Goal: Task Accomplishment & Management: Manage account settings

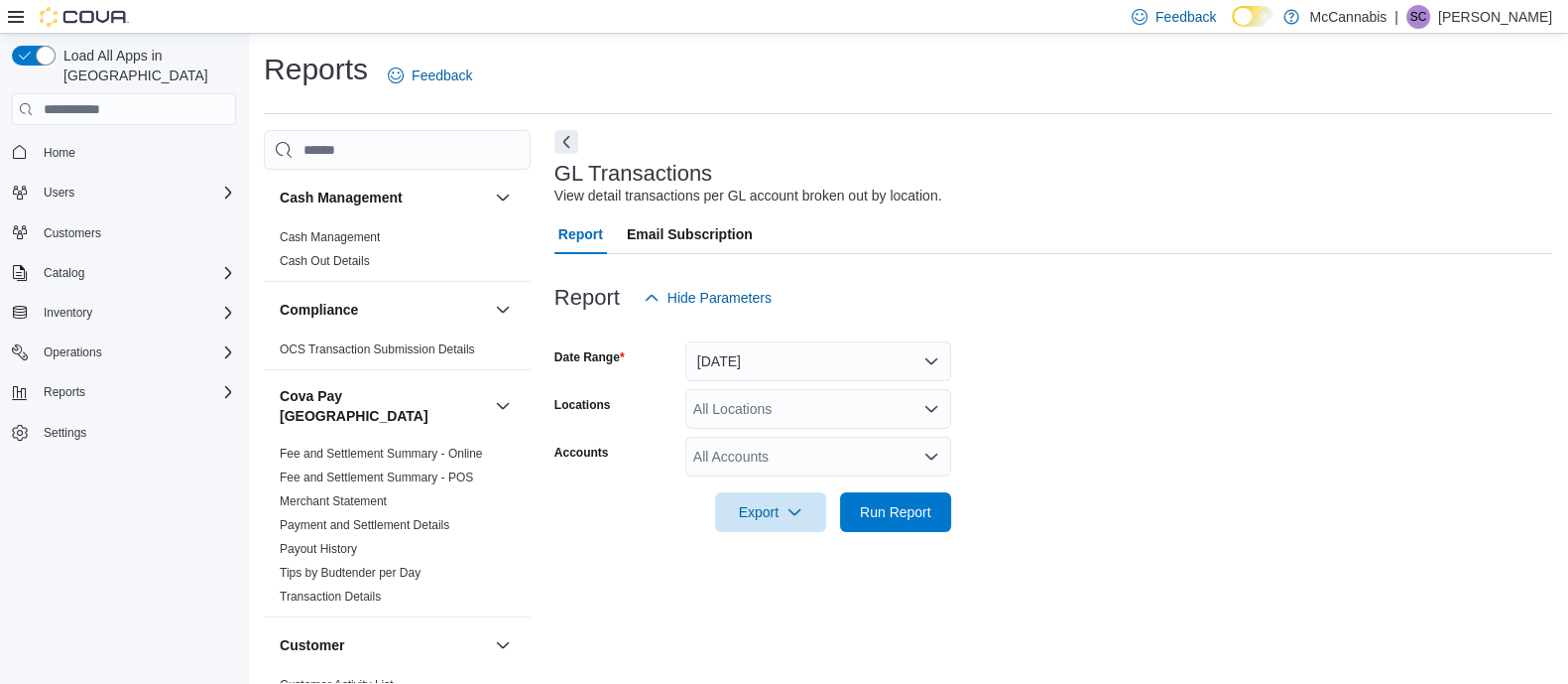
scroll to position [14, 0]
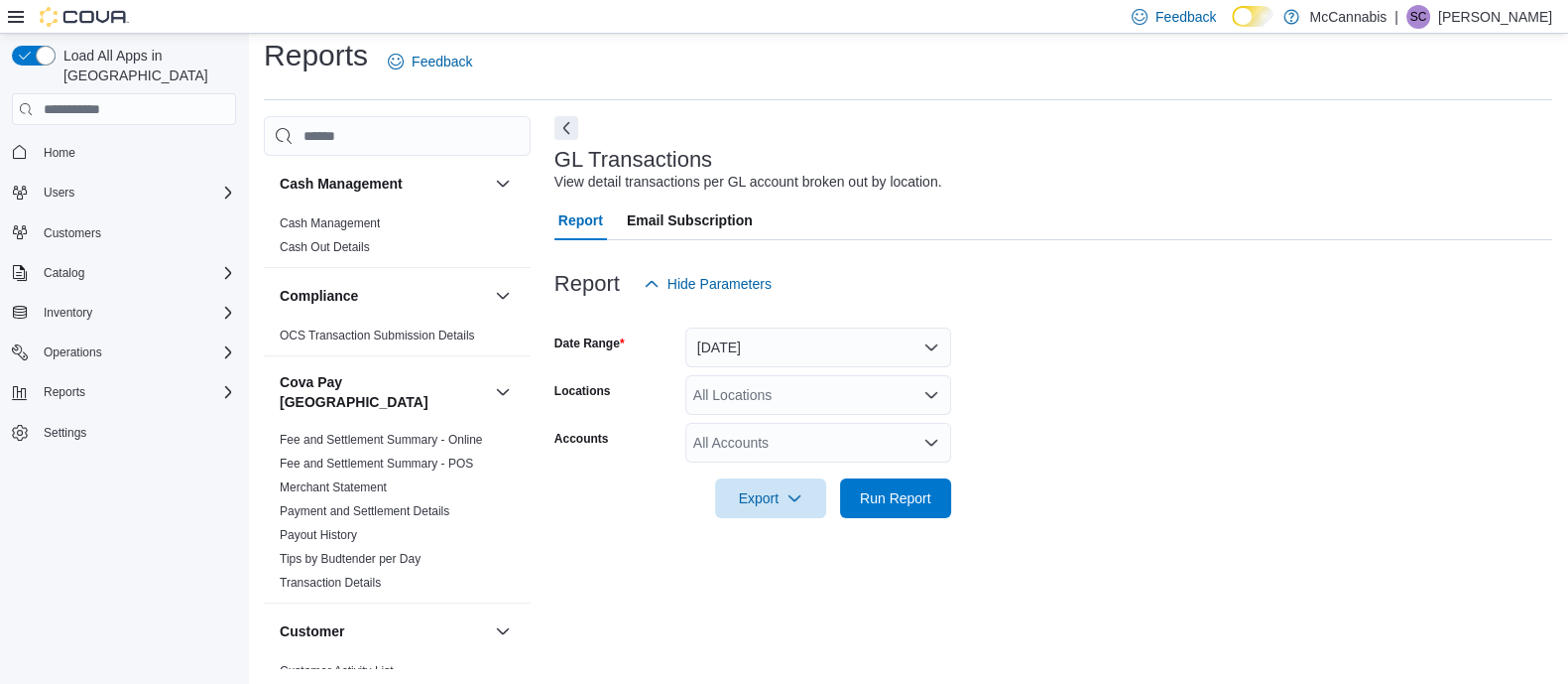
click at [1337, 388] on form "Date Range [DATE] Locations All Locations Accounts All Accounts Export Run Repo…" at bounding box center [1054, 410] width 998 height 215
click at [60, 265] on span "Catalog" at bounding box center [64, 273] width 41 height 16
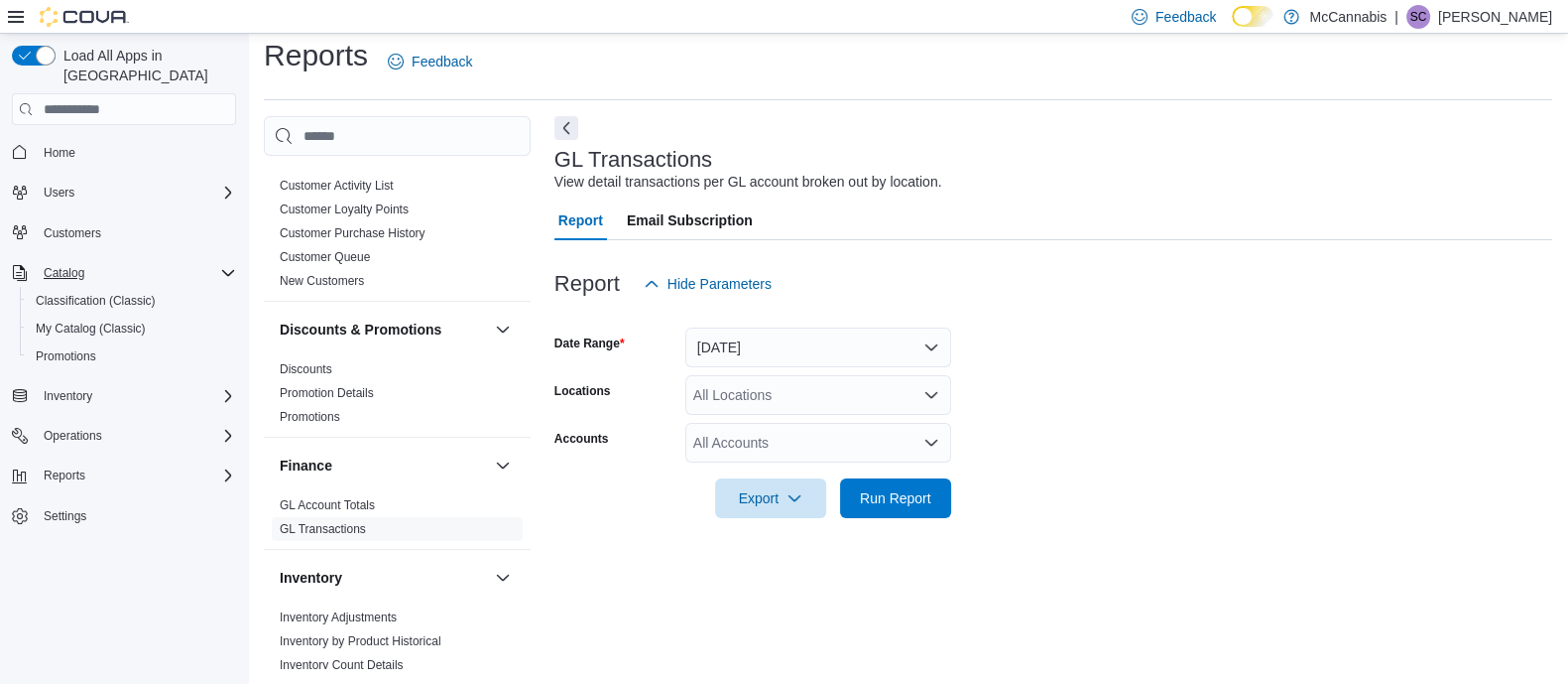
scroll to position [0, 0]
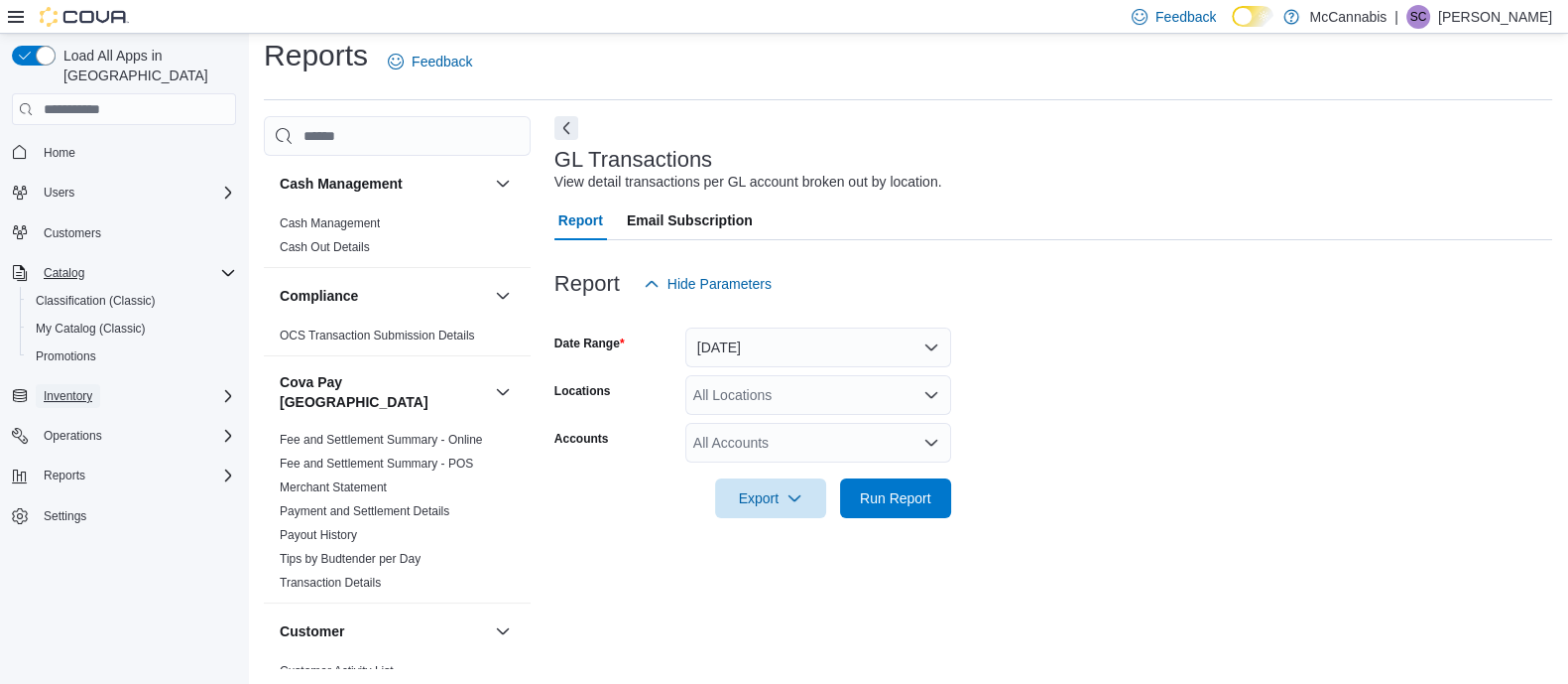
click at [85, 388] on span "Inventory" at bounding box center [68, 396] width 49 height 16
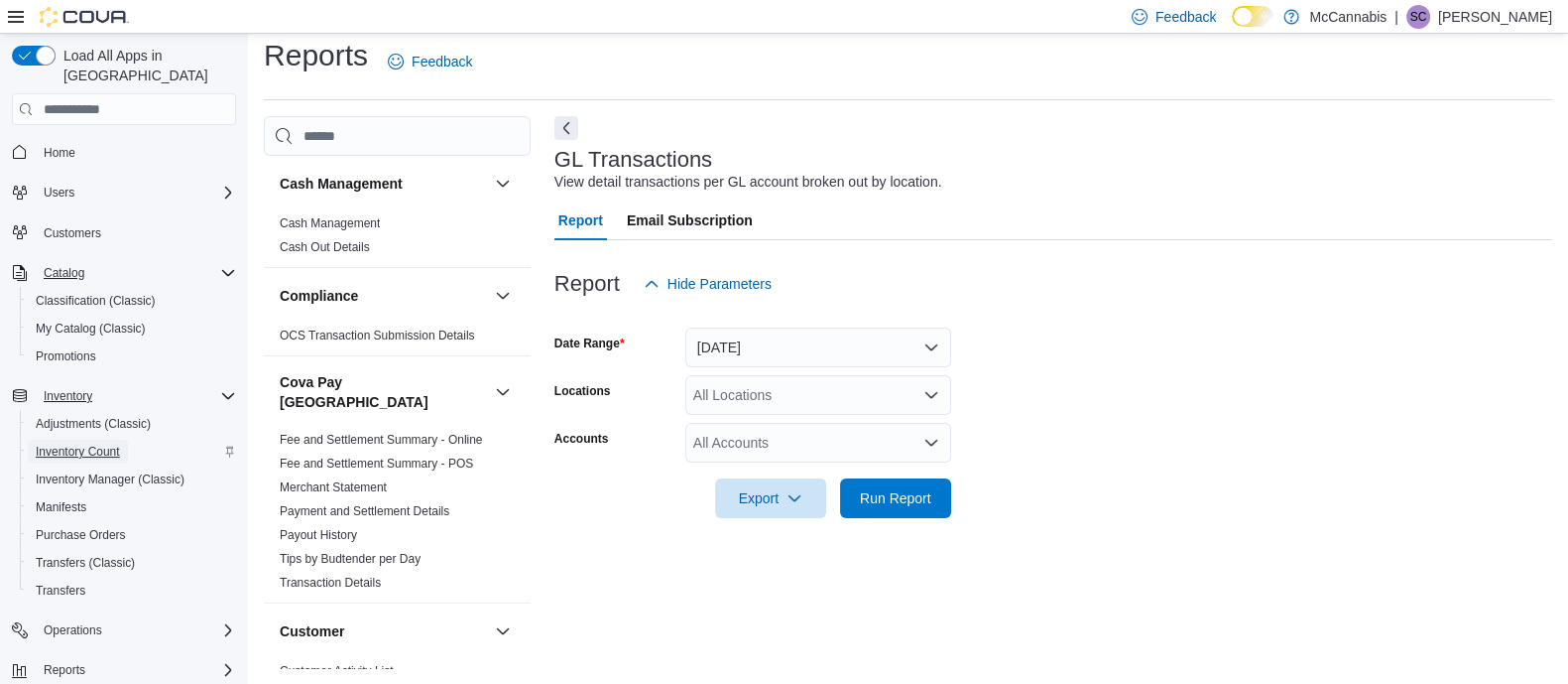
click at [84, 443] on span "Inventory Count" at bounding box center [78, 451] width 84 height 16
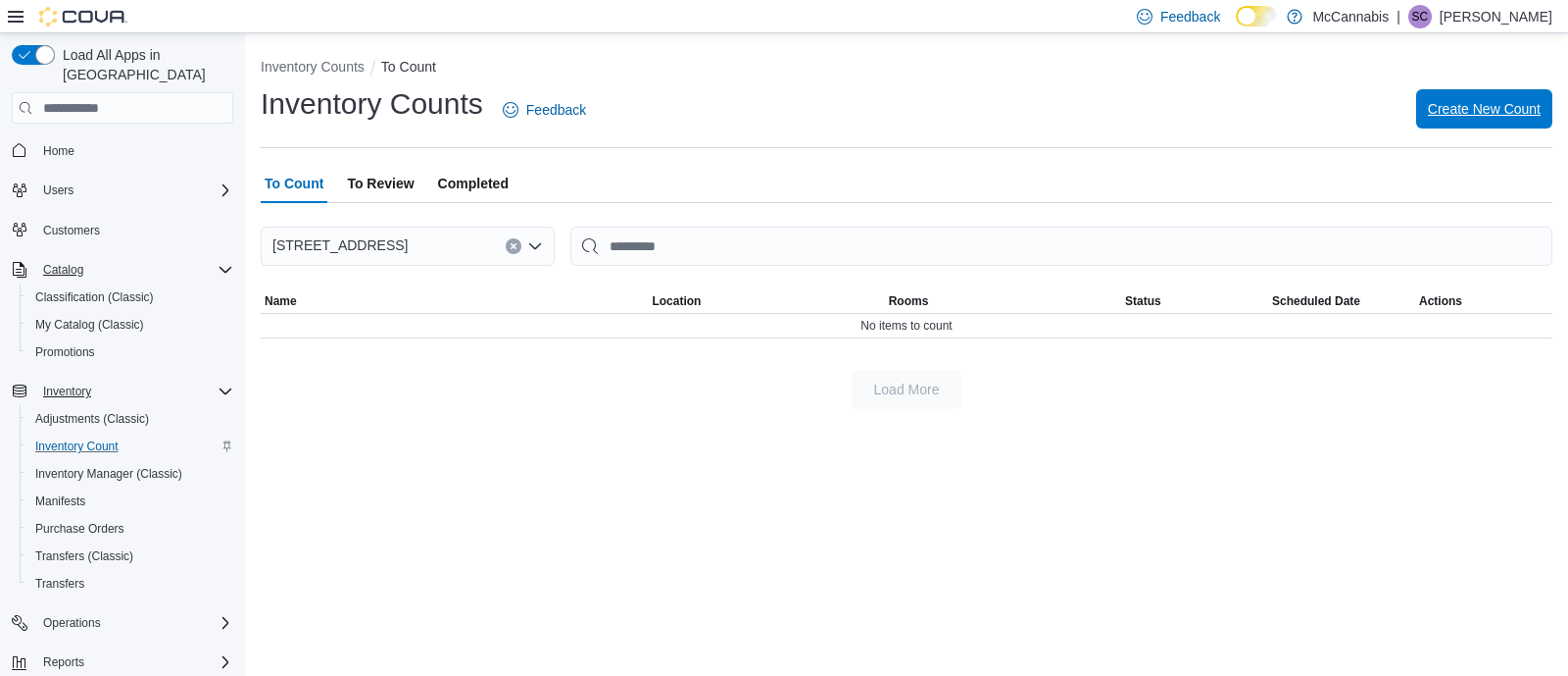
click at [1473, 101] on span "Create New Count" at bounding box center [1484, 109] width 112 height 20
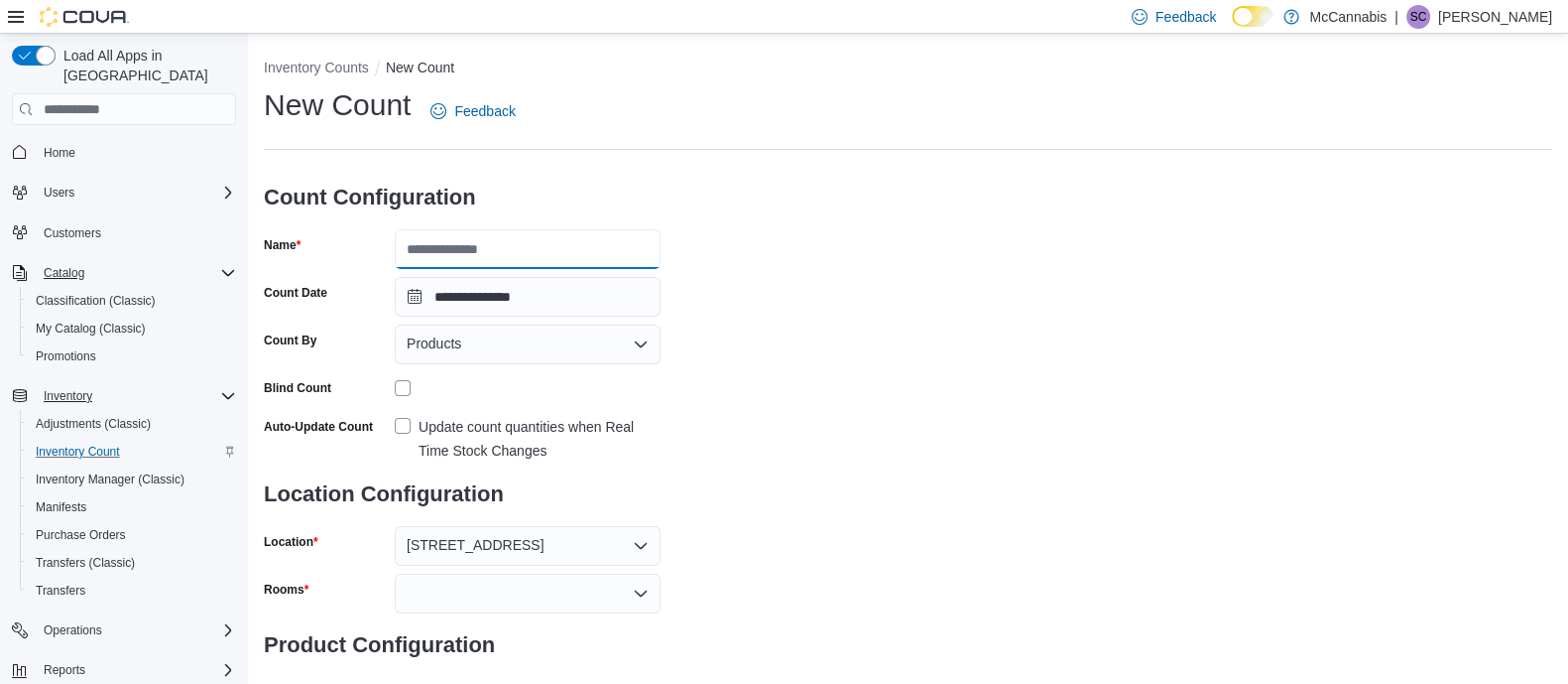
click at [554, 250] on input "Name" at bounding box center [528, 250] width 265 height 40
type input "**********"
click at [406, 424] on label "Update count quantities when Real Time Stock Changes" at bounding box center [528, 438] width 265 height 48
click at [634, 346] on icon "Open list of options" at bounding box center [641, 344] width 16 height 16
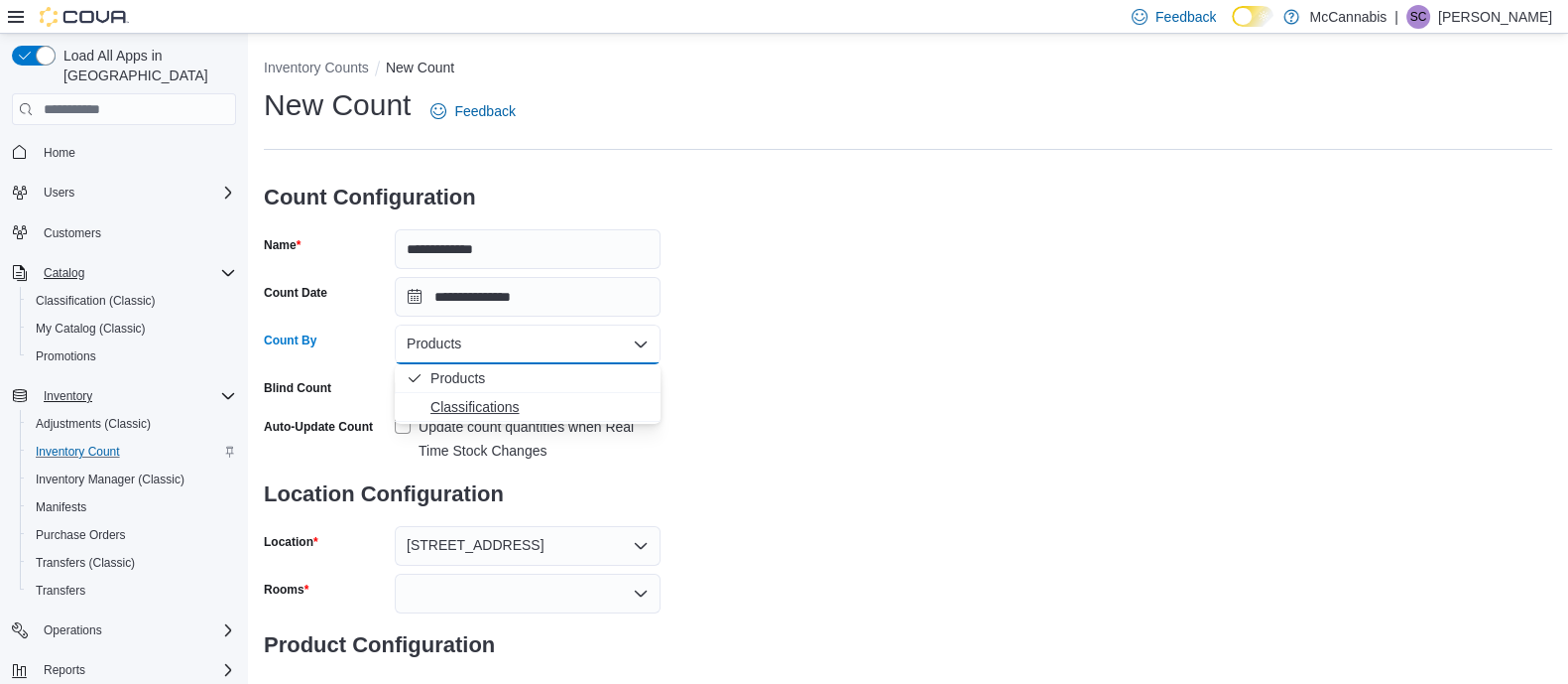
click at [546, 405] on span "Classifications" at bounding box center [539, 407] width 219 height 20
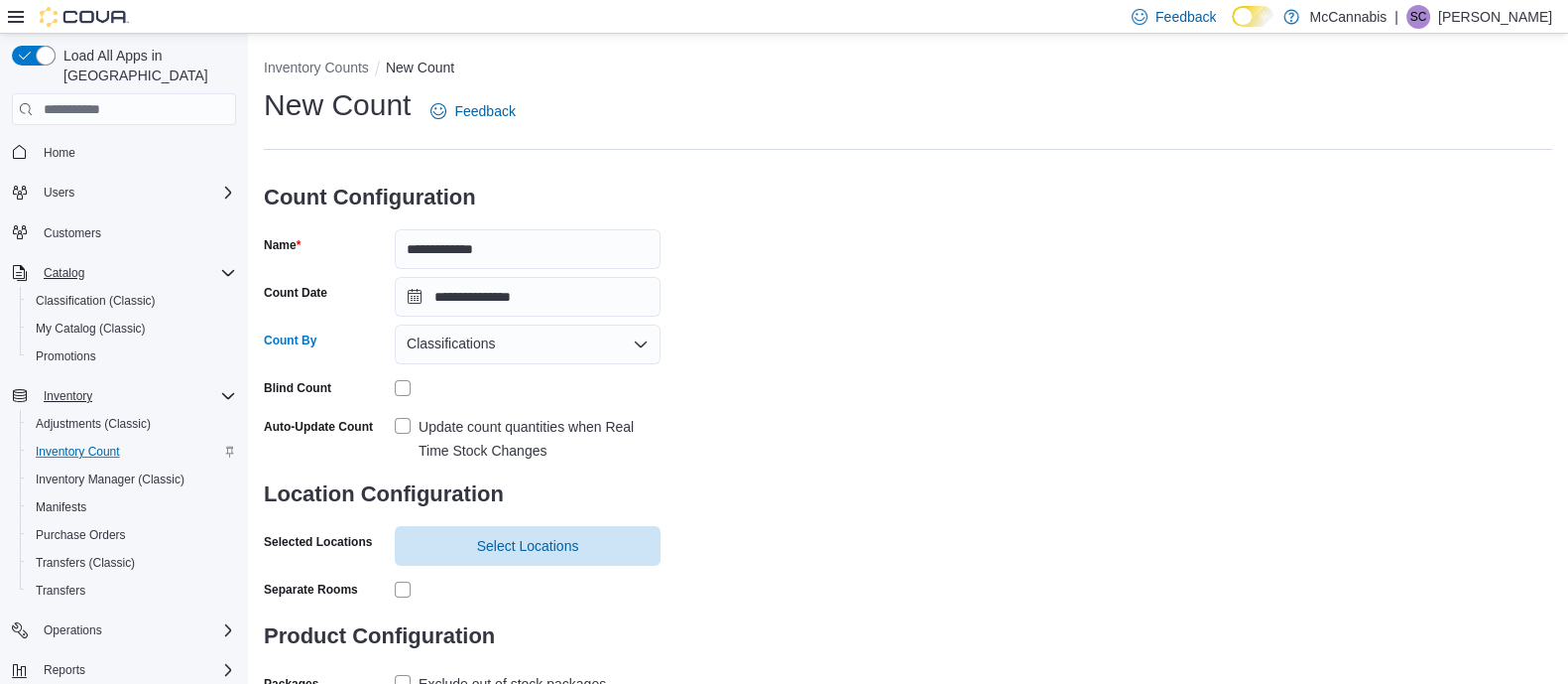
scroll to position [70, 0]
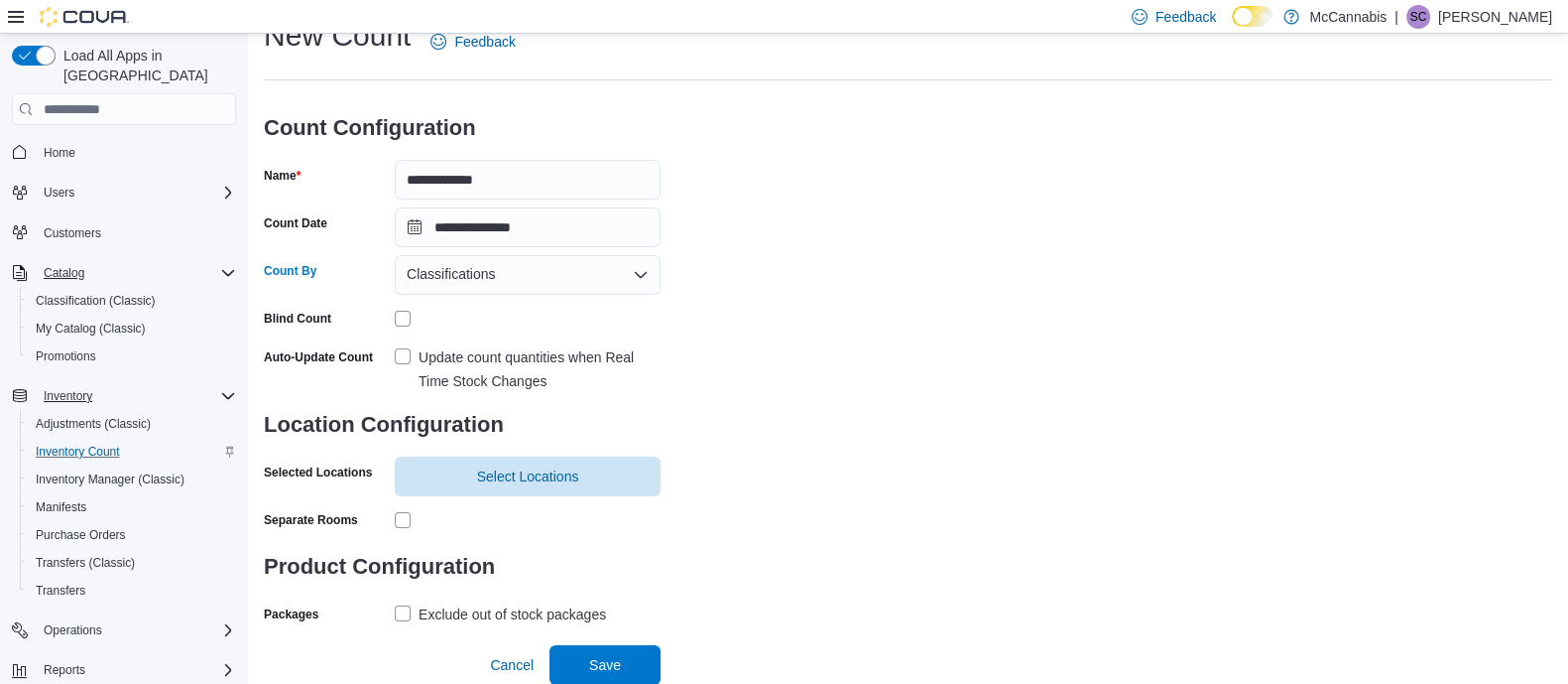
click at [410, 616] on label "Exclude out of stock packages" at bounding box center [501, 614] width 212 height 24
click at [571, 473] on span "Select Locations" at bounding box center [528, 475] width 102 height 20
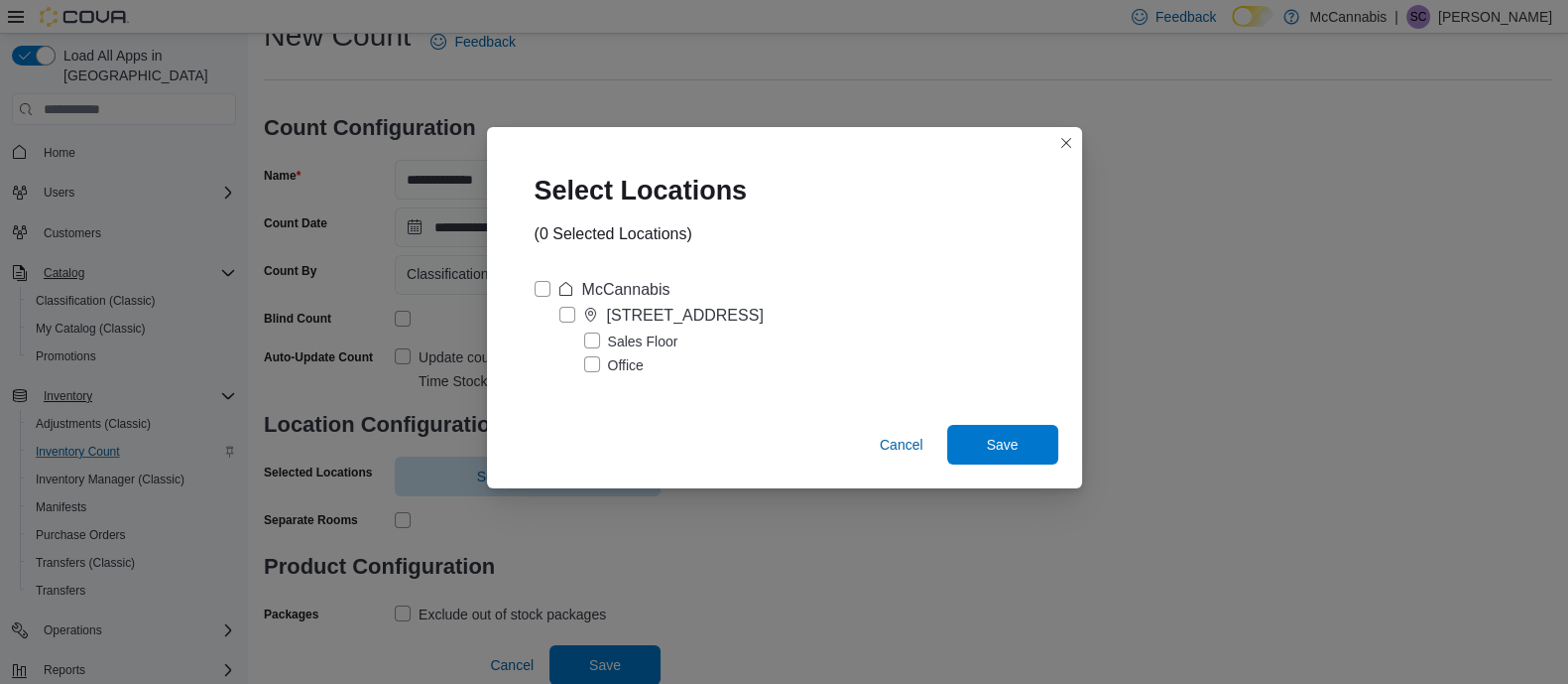
click at [596, 341] on label "Sales Floor" at bounding box center [631, 342] width 94 height 24
click at [987, 452] on span "Save" at bounding box center [1003, 443] width 32 height 20
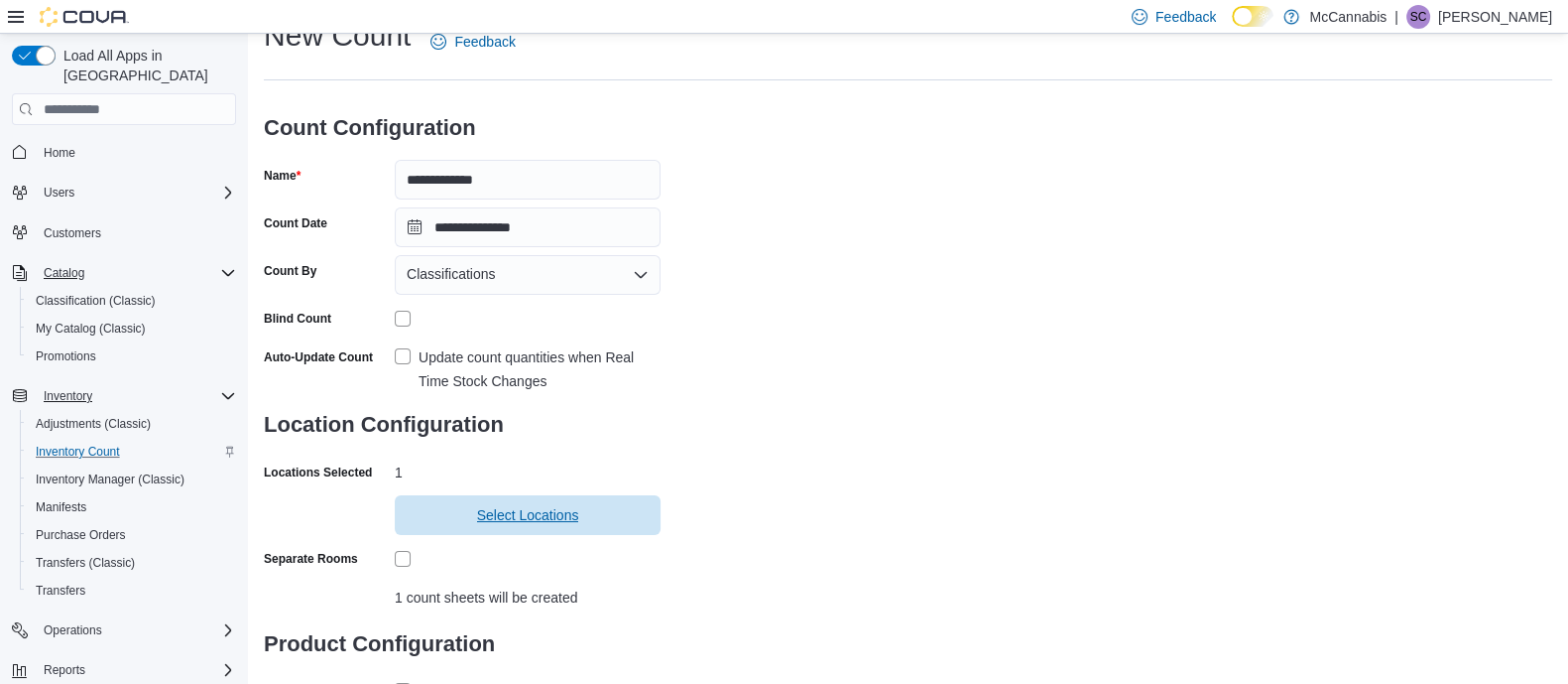
scroll to position [196, 0]
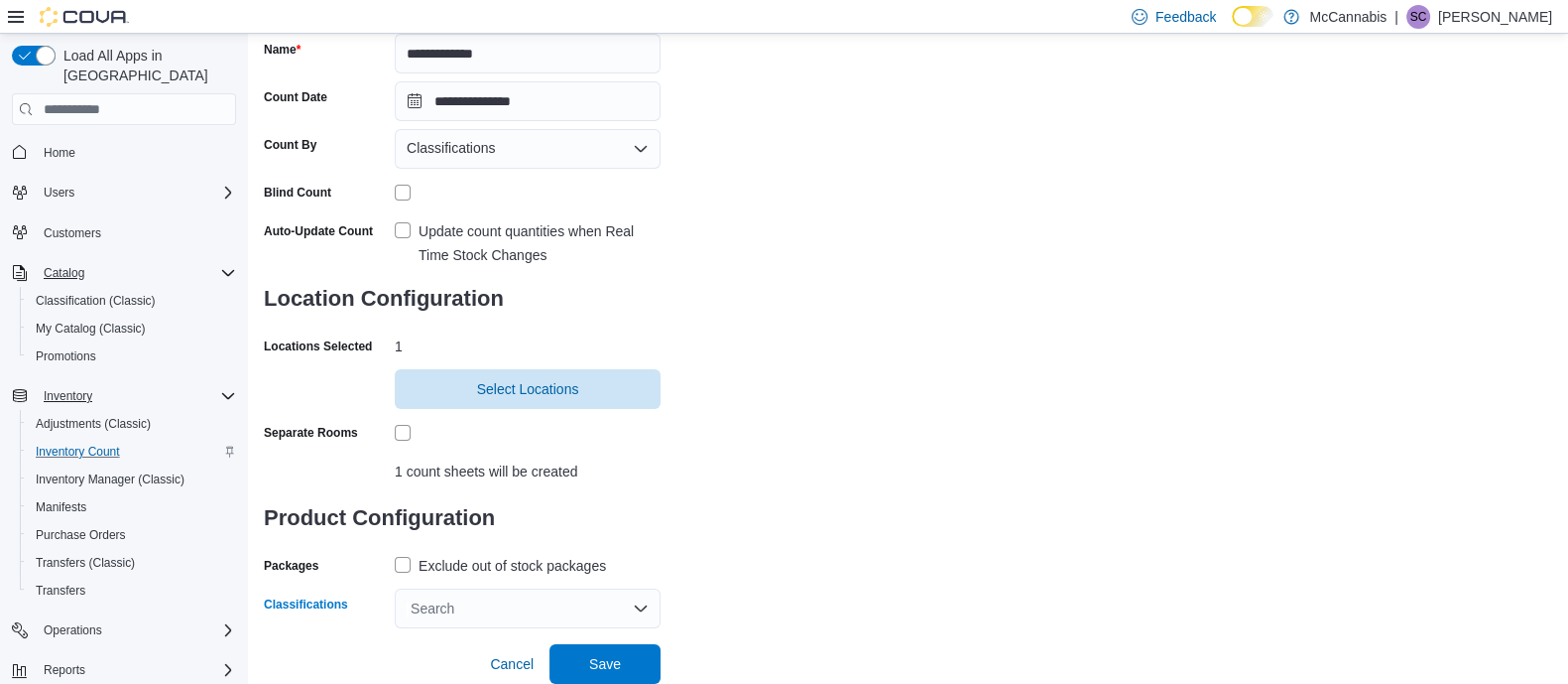
click at [633, 608] on div "Search" at bounding box center [528, 608] width 265 height 40
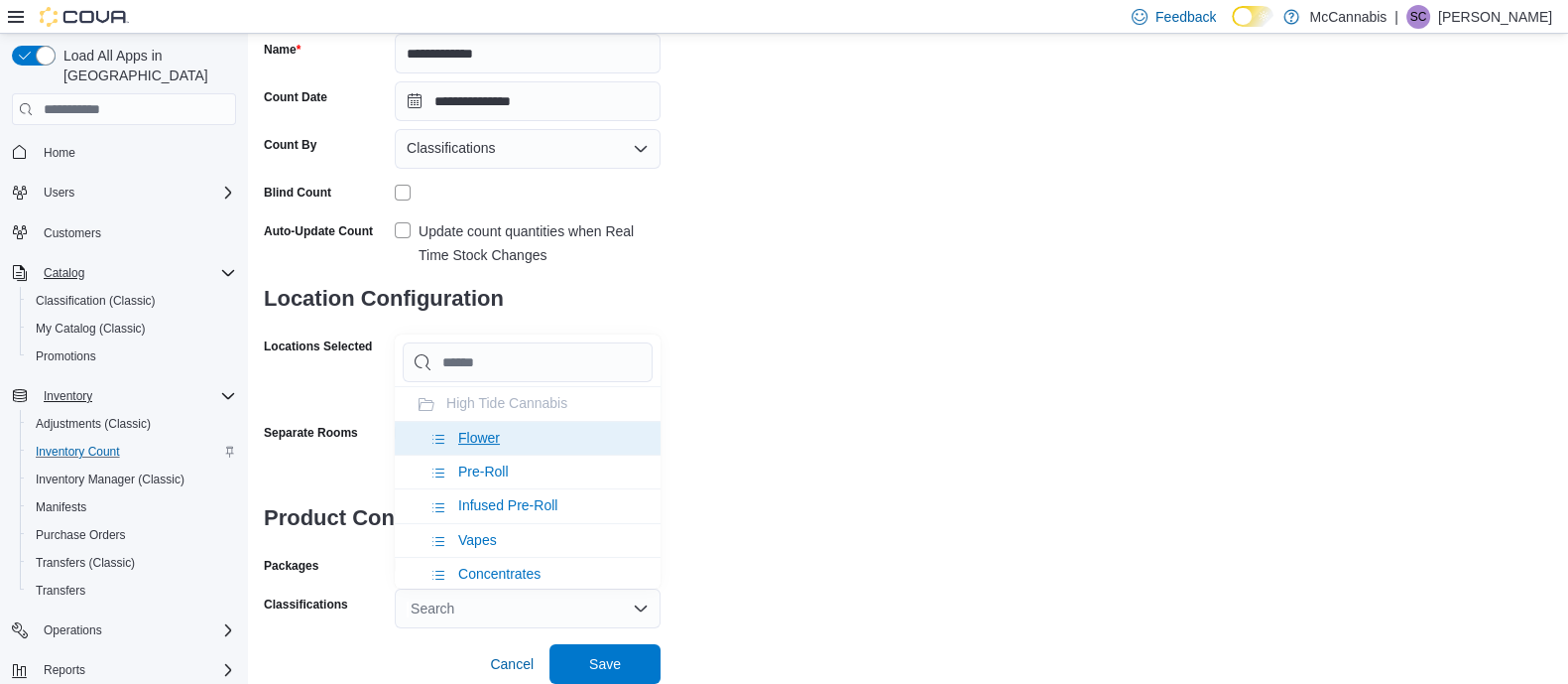
click at [485, 429] on span "Flower" at bounding box center [479, 437] width 42 height 16
click at [488, 442] on span "Pre-Roll" at bounding box center [483, 437] width 51 height 16
click at [488, 442] on span "Infused Pre-Roll" at bounding box center [507, 437] width 99 height 16
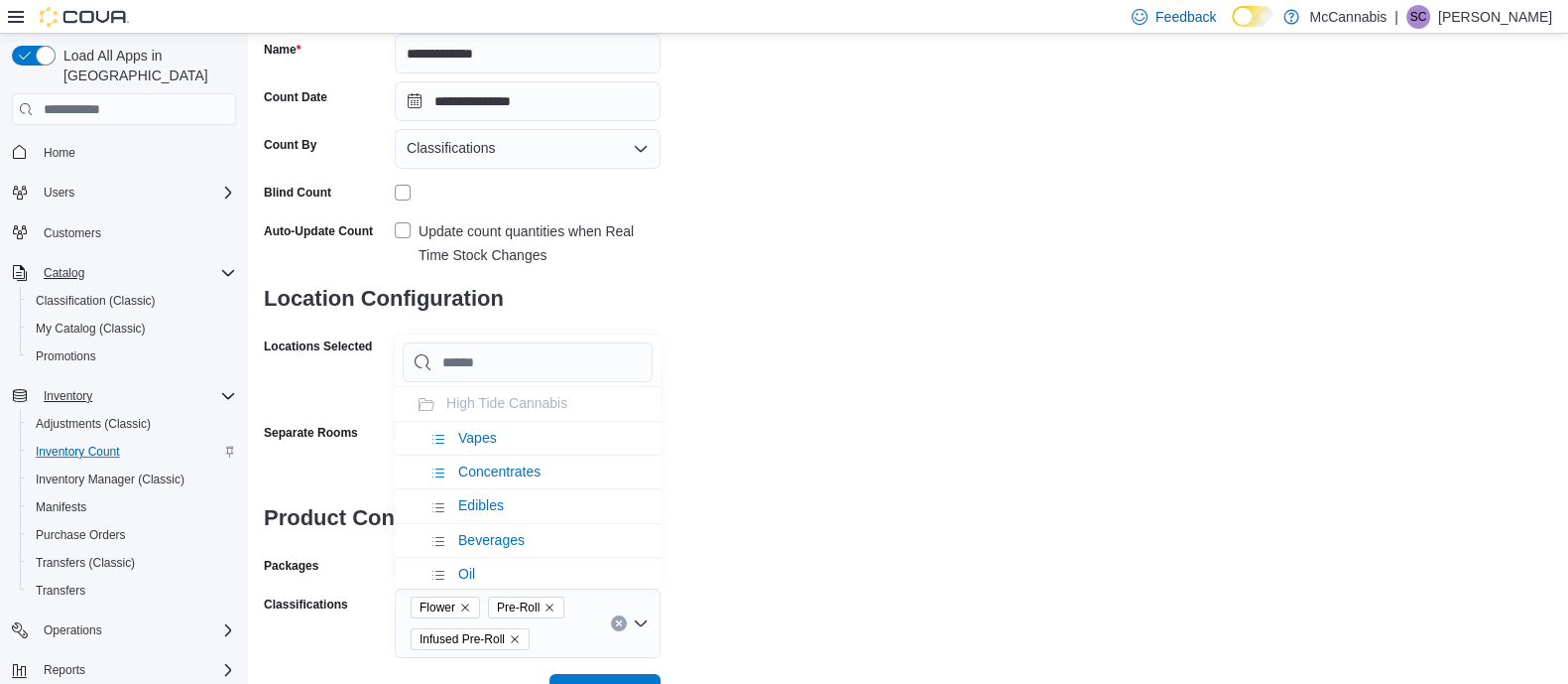
click at [488, 442] on span "Vapes" at bounding box center [477, 437] width 39 height 16
click at [488, 442] on span "Concentrates" at bounding box center [499, 437] width 83 height 16
click at [488, 442] on span "Edibles" at bounding box center [481, 437] width 46 height 16
click at [488, 442] on span "Beverages" at bounding box center [491, 437] width 67 height 16
click at [488, 442] on li "Oil" at bounding box center [528, 437] width 265 height 34
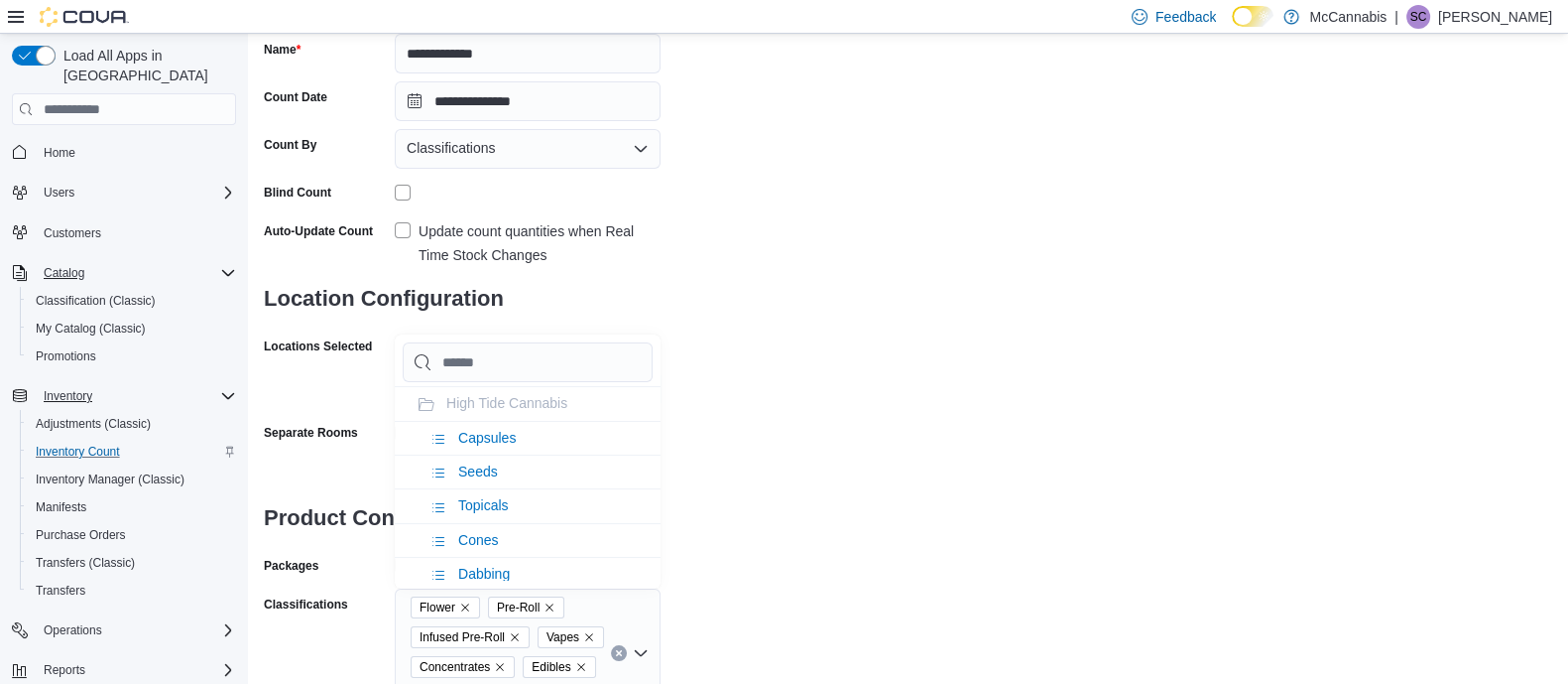
click at [488, 442] on span "Capsules" at bounding box center [487, 437] width 58 height 16
click at [488, 442] on span "Seeds" at bounding box center [478, 437] width 40 height 16
click at [488, 442] on span "Topicals" at bounding box center [483, 437] width 51 height 16
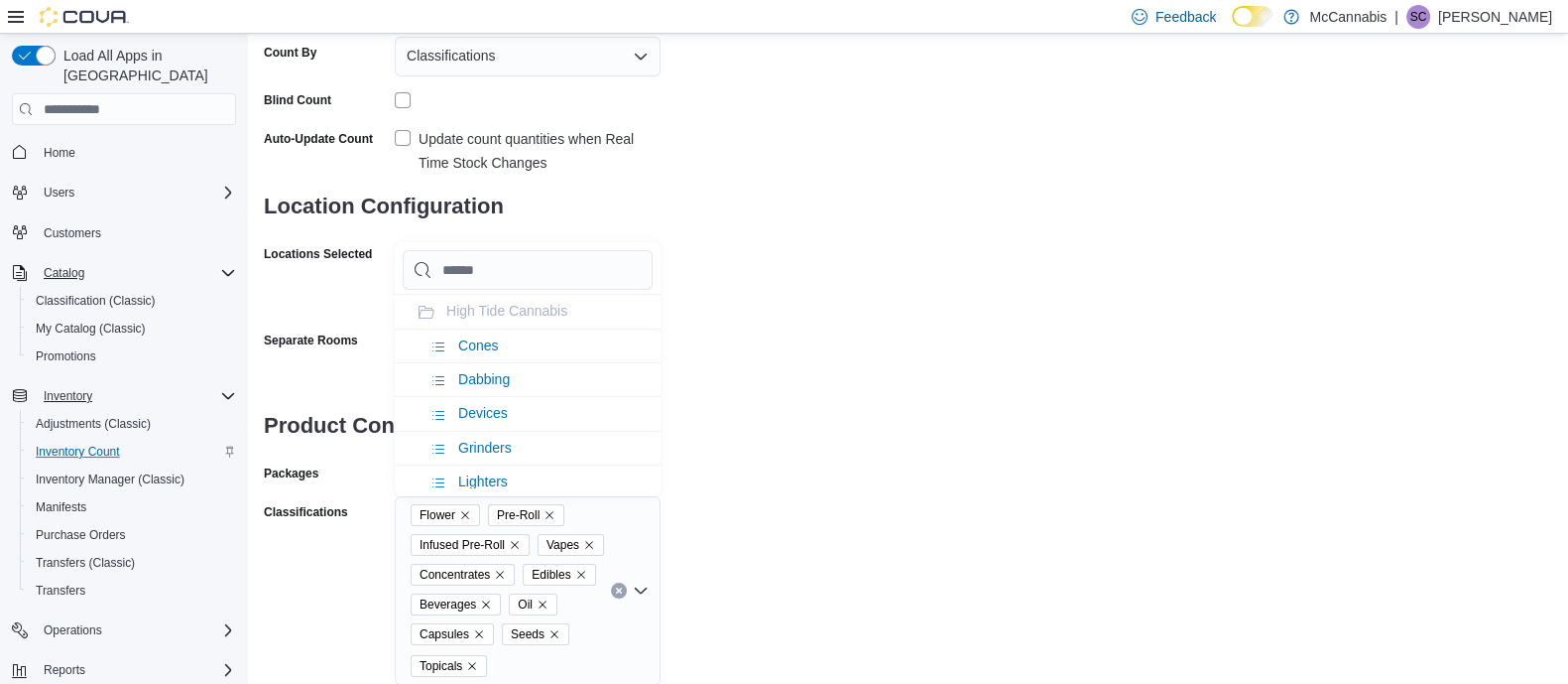
click at [938, 485] on div "**********" at bounding box center [907, 241] width 1289 height 888
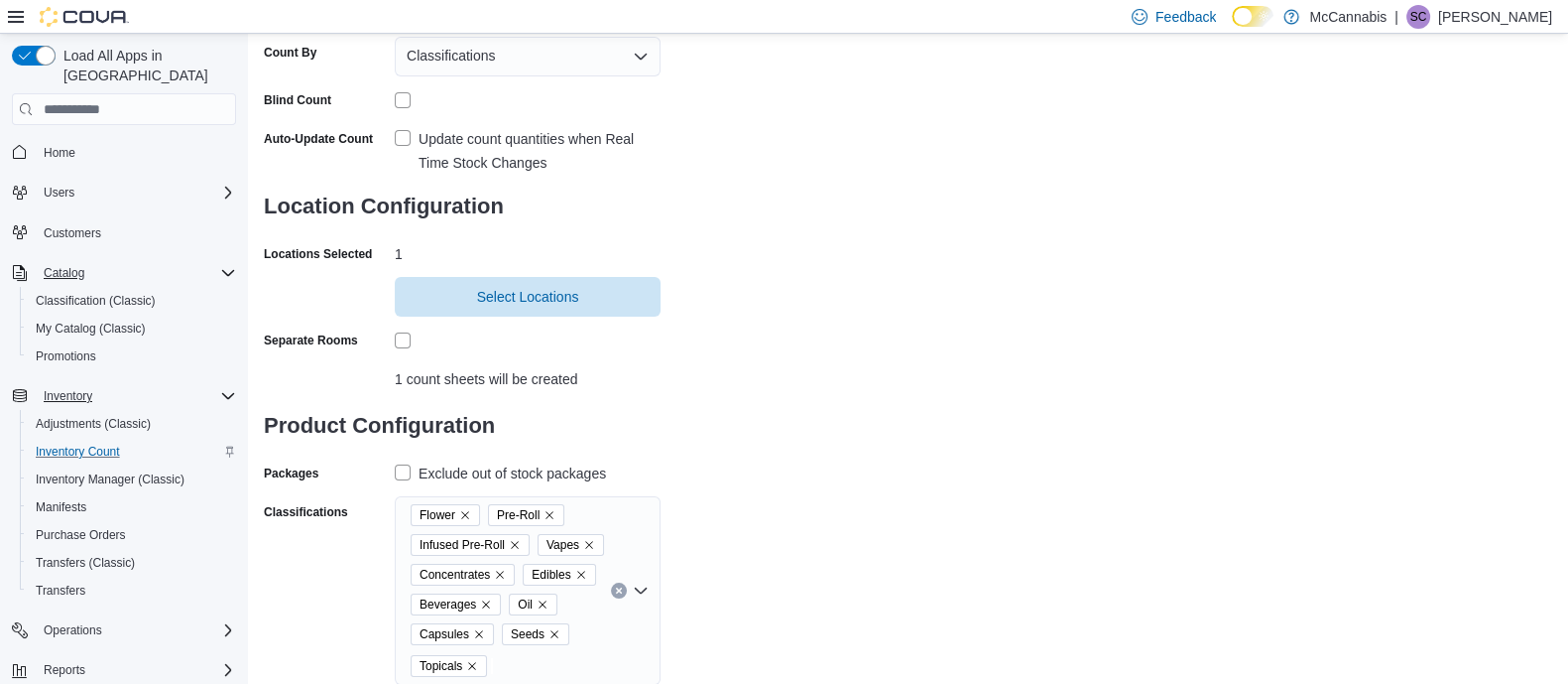
scroll to position [343, 0]
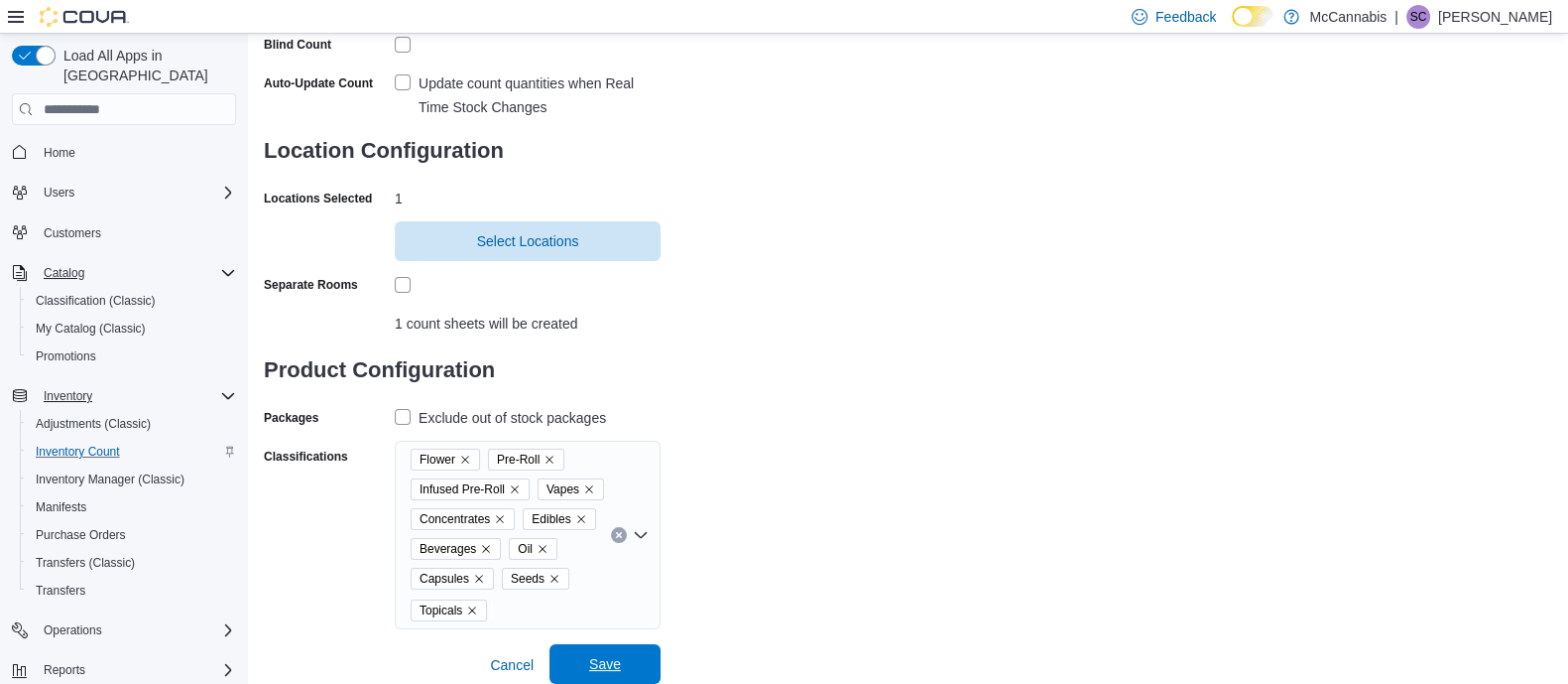
click at [600, 666] on span "Save" at bounding box center [605, 664] width 32 height 20
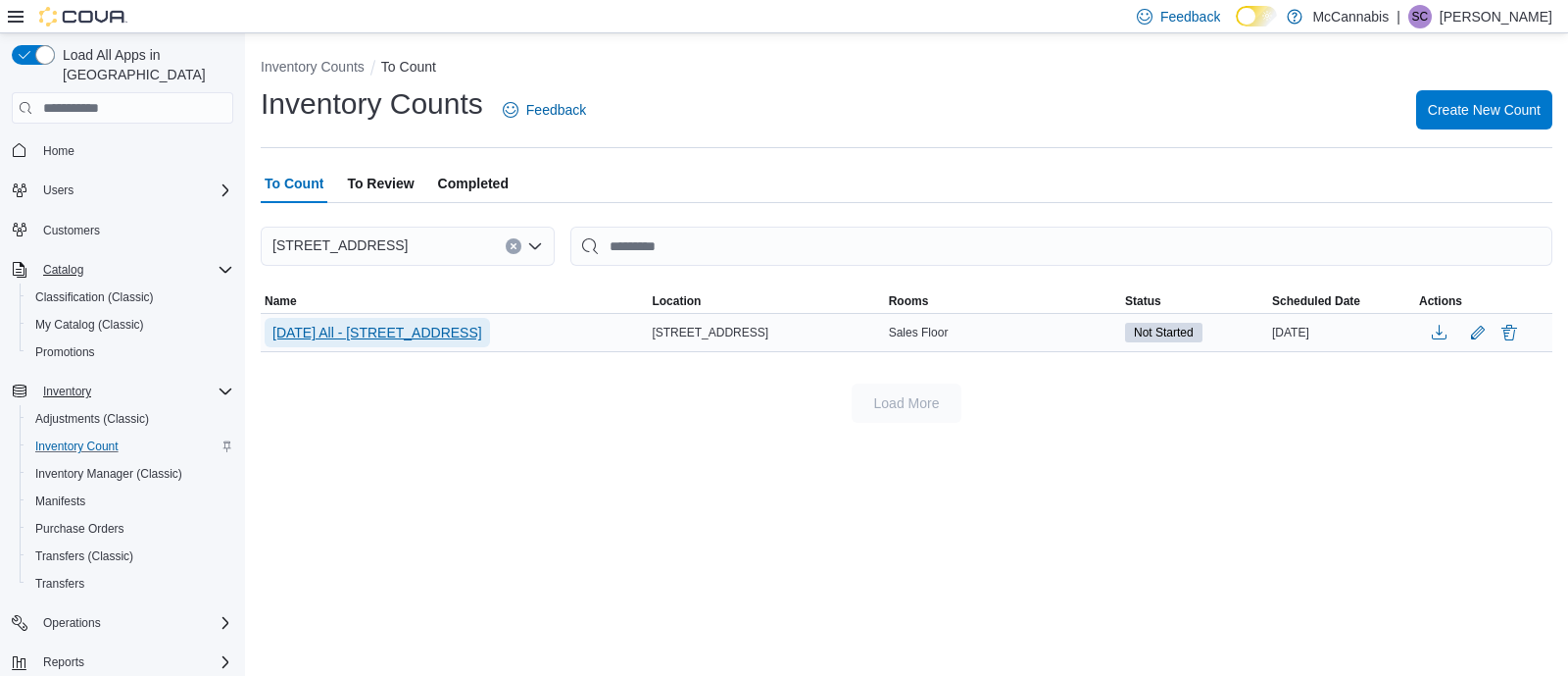
click at [454, 330] on span "[DATE] All - [STREET_ADDRESS]" at bounding box center [377, 333] width 210 height 20
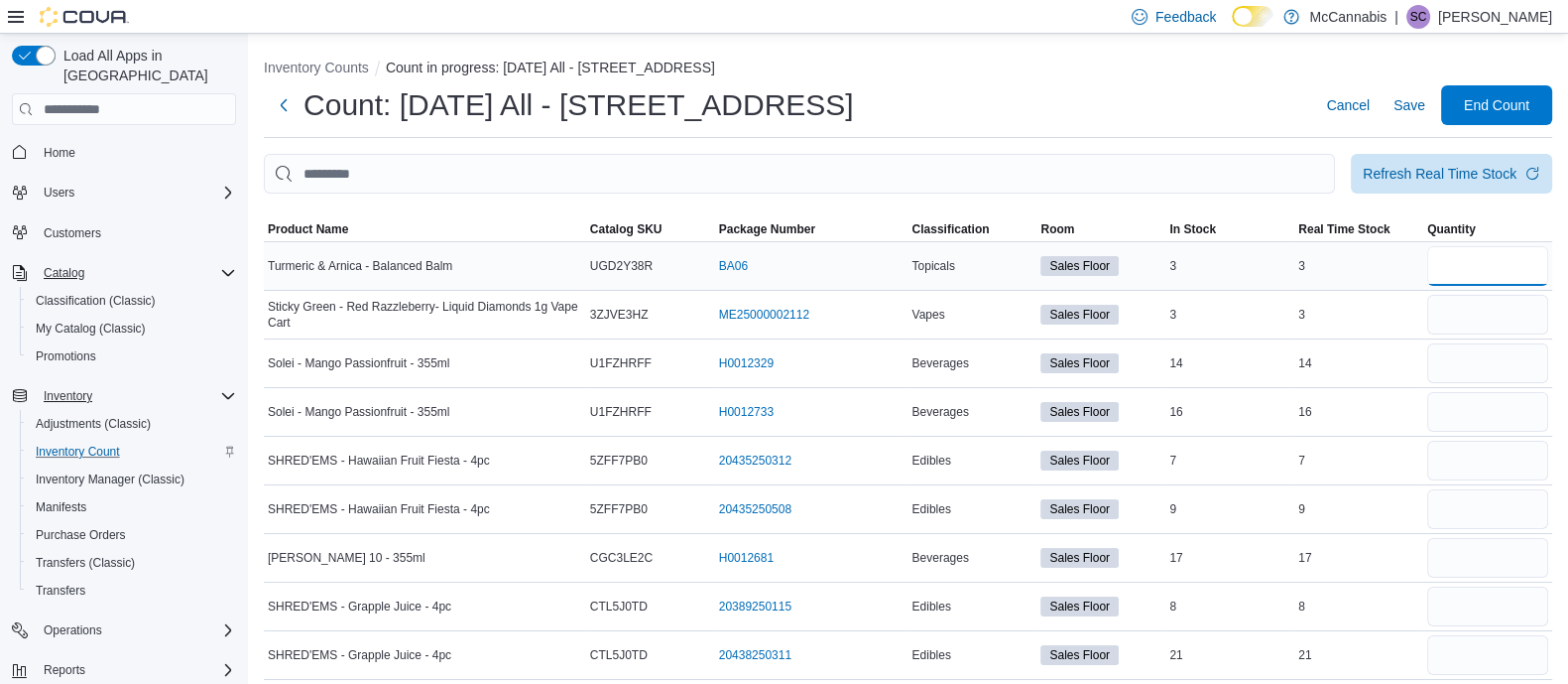
click at [1473, 270] on input "number" at bounding box center [1487, 267] width 121 height 40
type input "*"
click at [1468, 320] on input "number" at bounding box center [1487, 315] width 121 height 40
type input "*"
click at [20, 622] on icon "Complex example" at bounding box center [20, 630] width 16 height 16
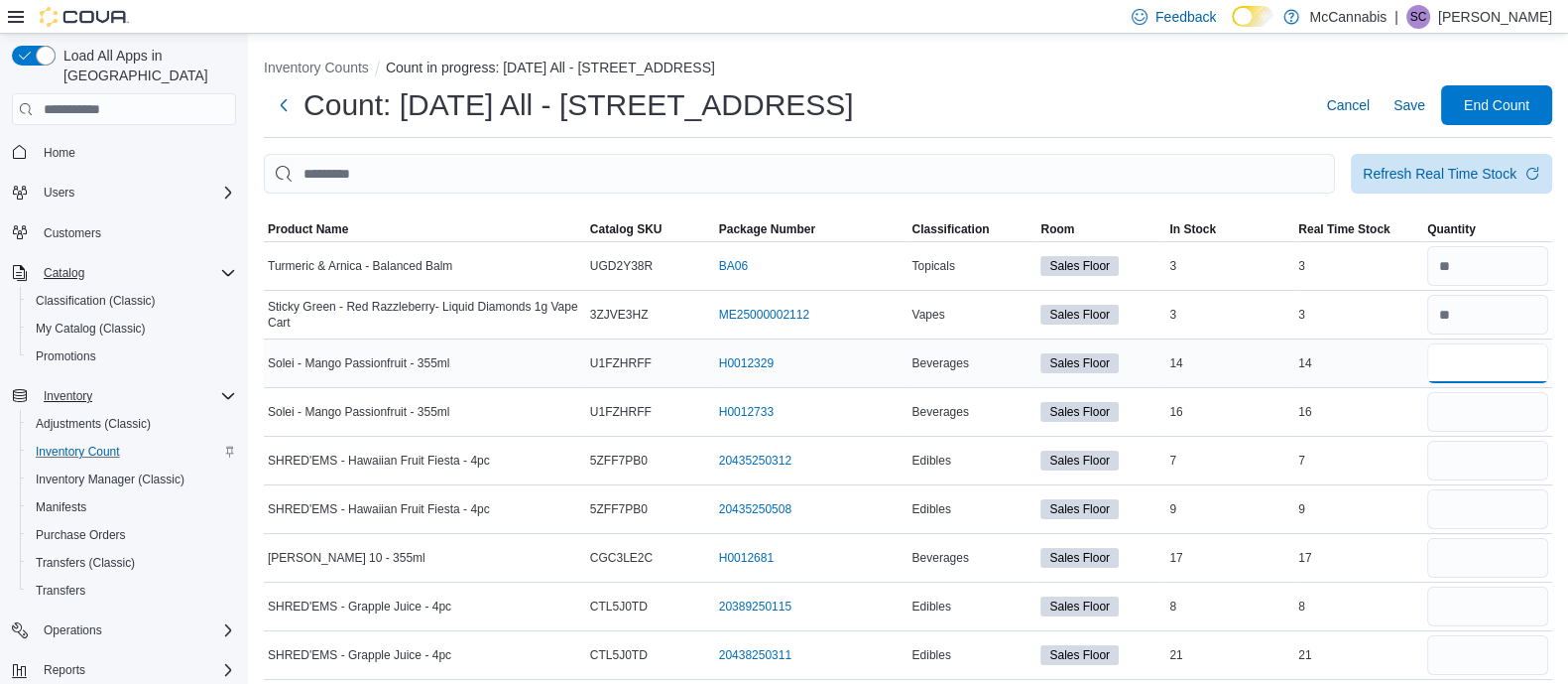
click at [1489, 352] on input "number" at bounding box center [1487, 363] width 121 height 40
type input "**"
type input "*"
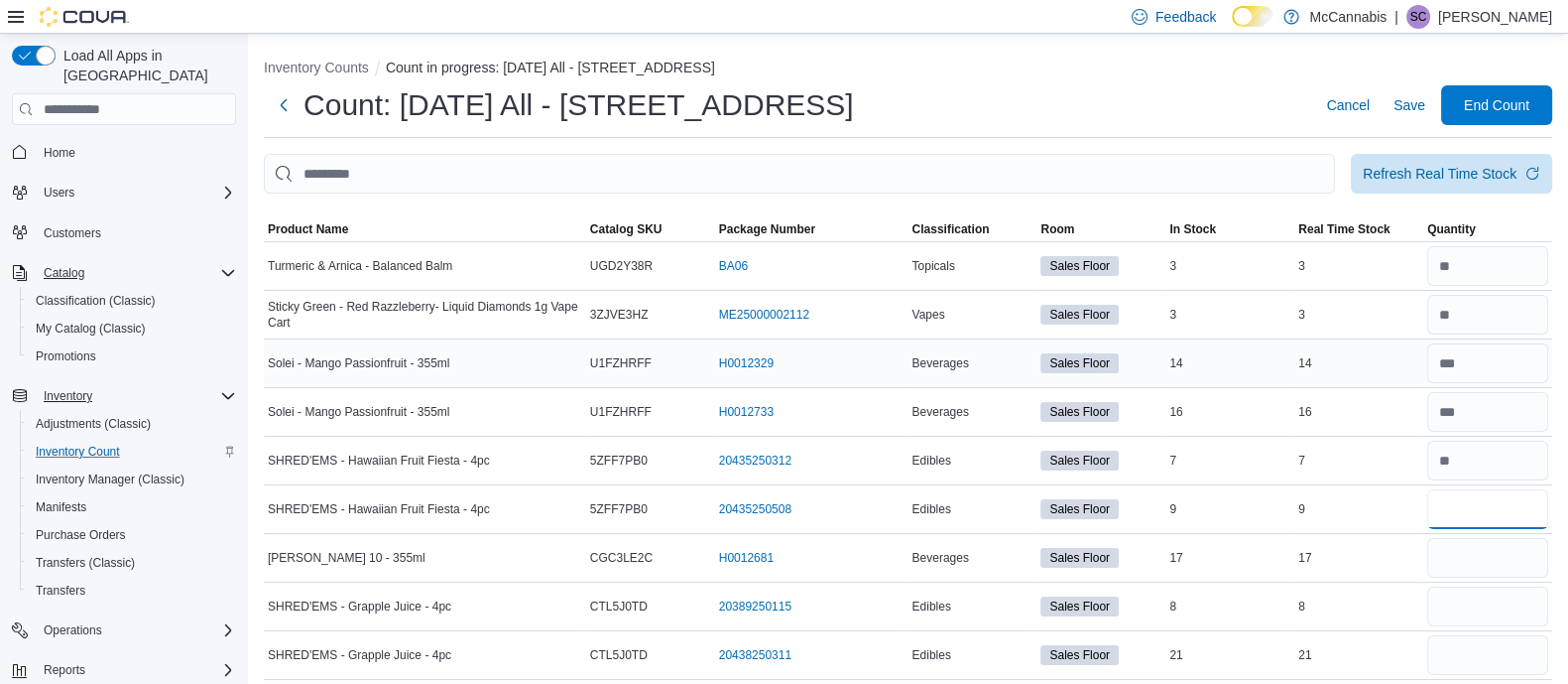
type input "*"
type input "**"
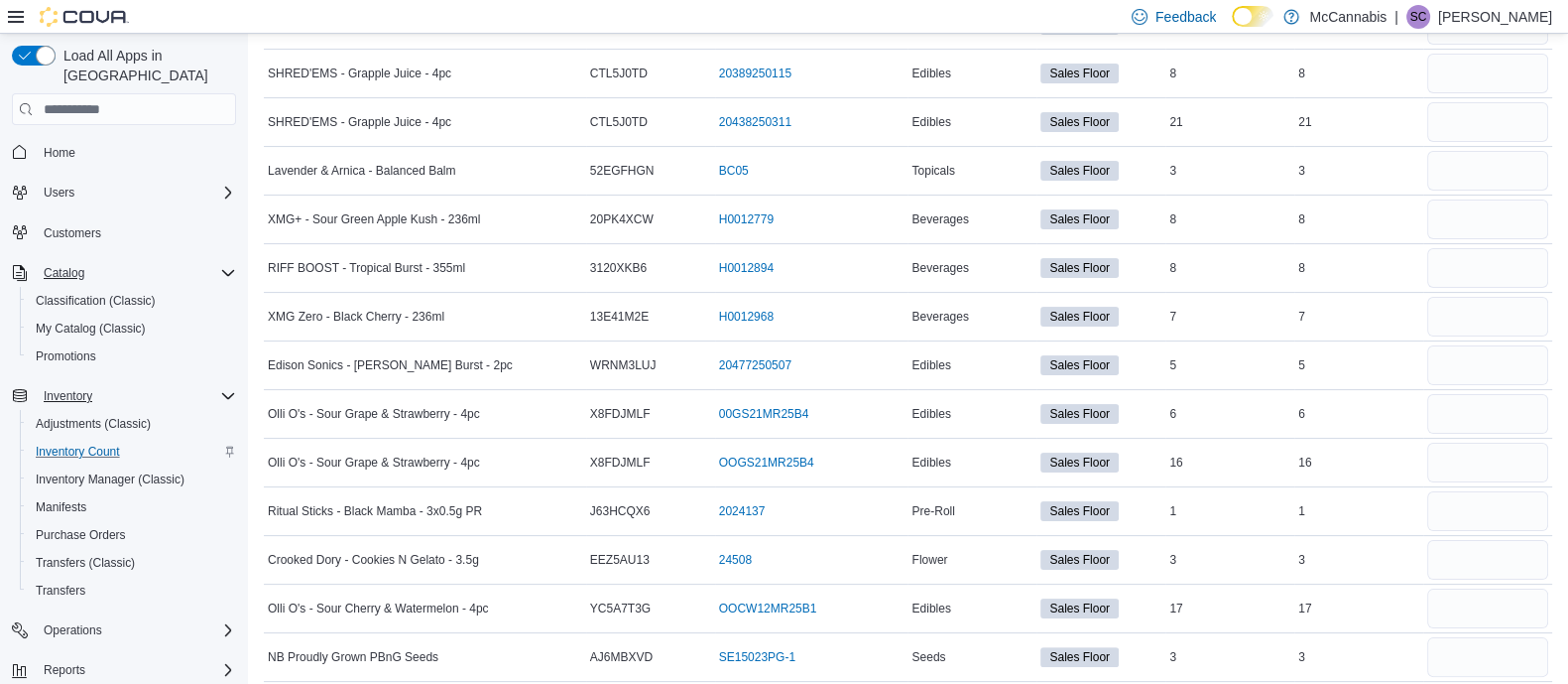
scroll to position [535, 0]
click at [1500, 112] on input "number" at bounding box center [1487, 120] width 121 height 40
type input "**"
click at [1502, 72] on input "number" at bounding box center [1487, 72] width 121 height 40
type input "*"
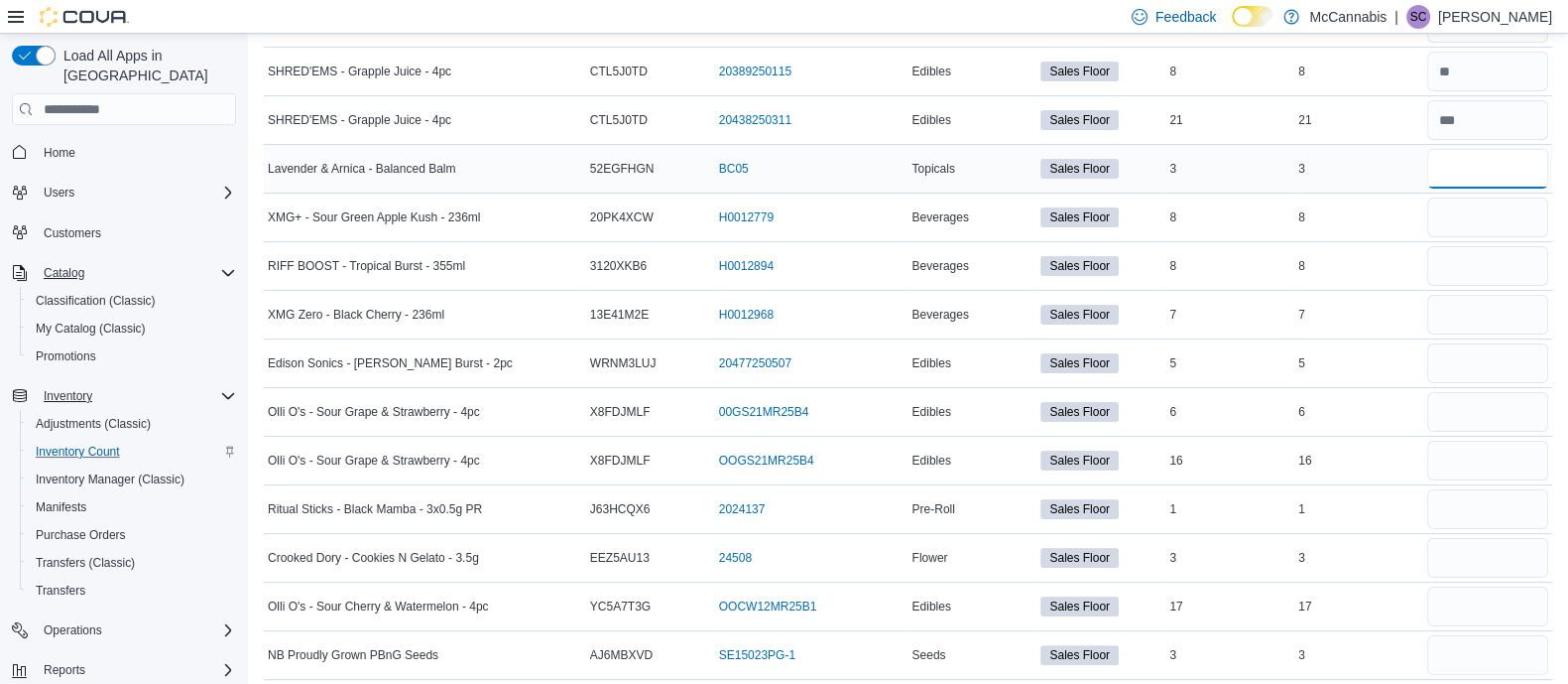
click at [1458, 165] on input "number" at bounding box center [1487, 169] width 121 height 40
type input "*"
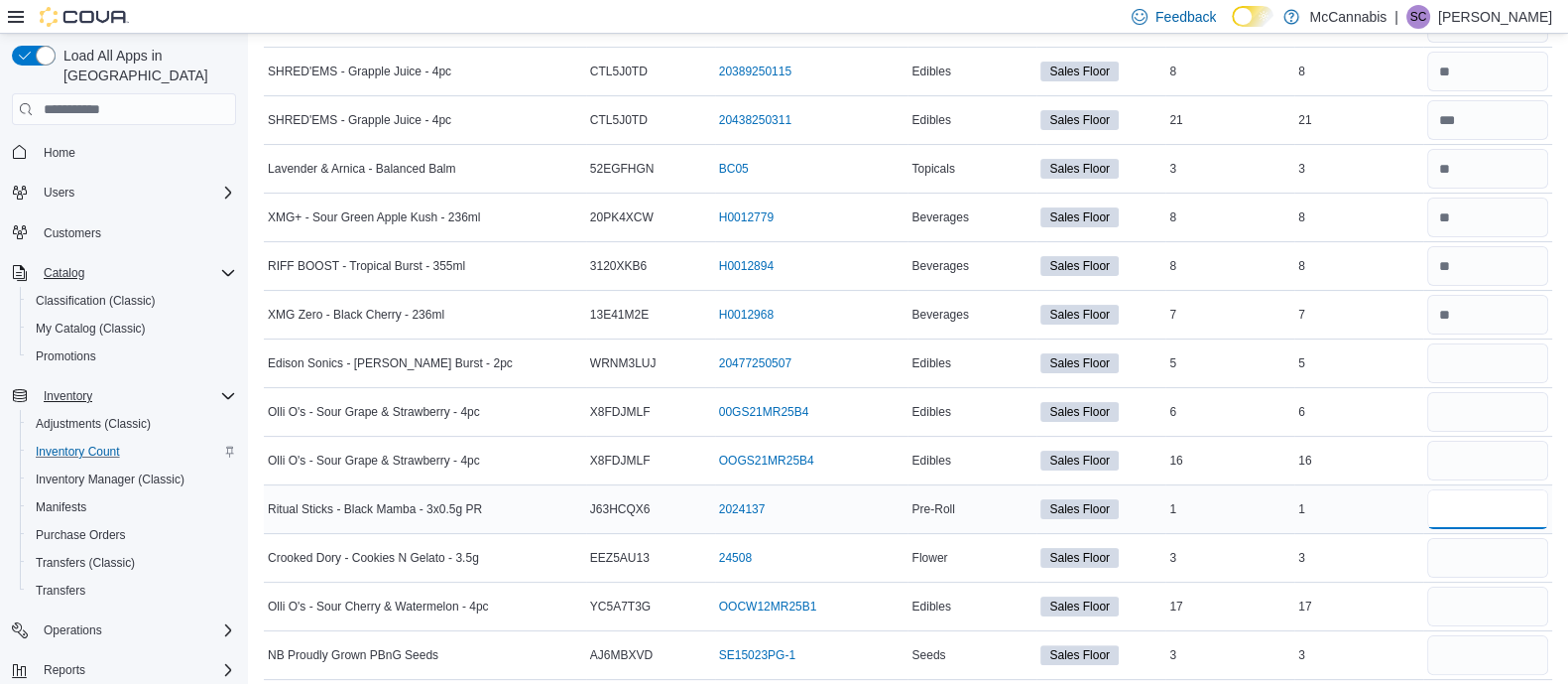
click at [1488, 513] on input "number" at bounding box center [1487, 509] width 121 height 40
type input "*"
click at [1484, 347] on input "number" at bounding box center [1487, 363] width 121 height 40
type input "*"
click at [1467, 449] on input "number" at bounding box center [1487, 460] width 121 height 40
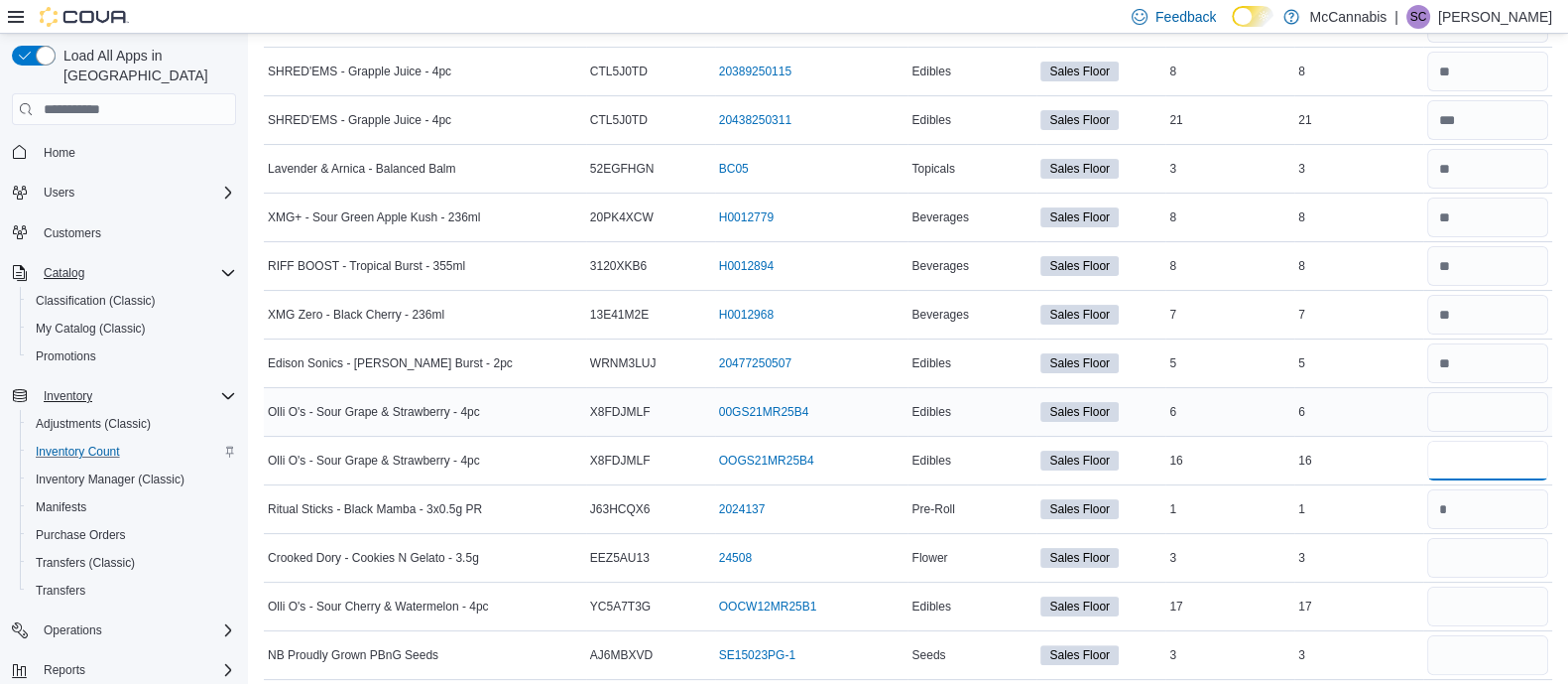
type input "**"
click at [1471, 412] on input "number" at bounding box center [1487, 412] width 121 height 40
type input "*"
click at [1488, 548] on input "number" at bounding box center [1487, 558] width 121 height 40
type input "*"
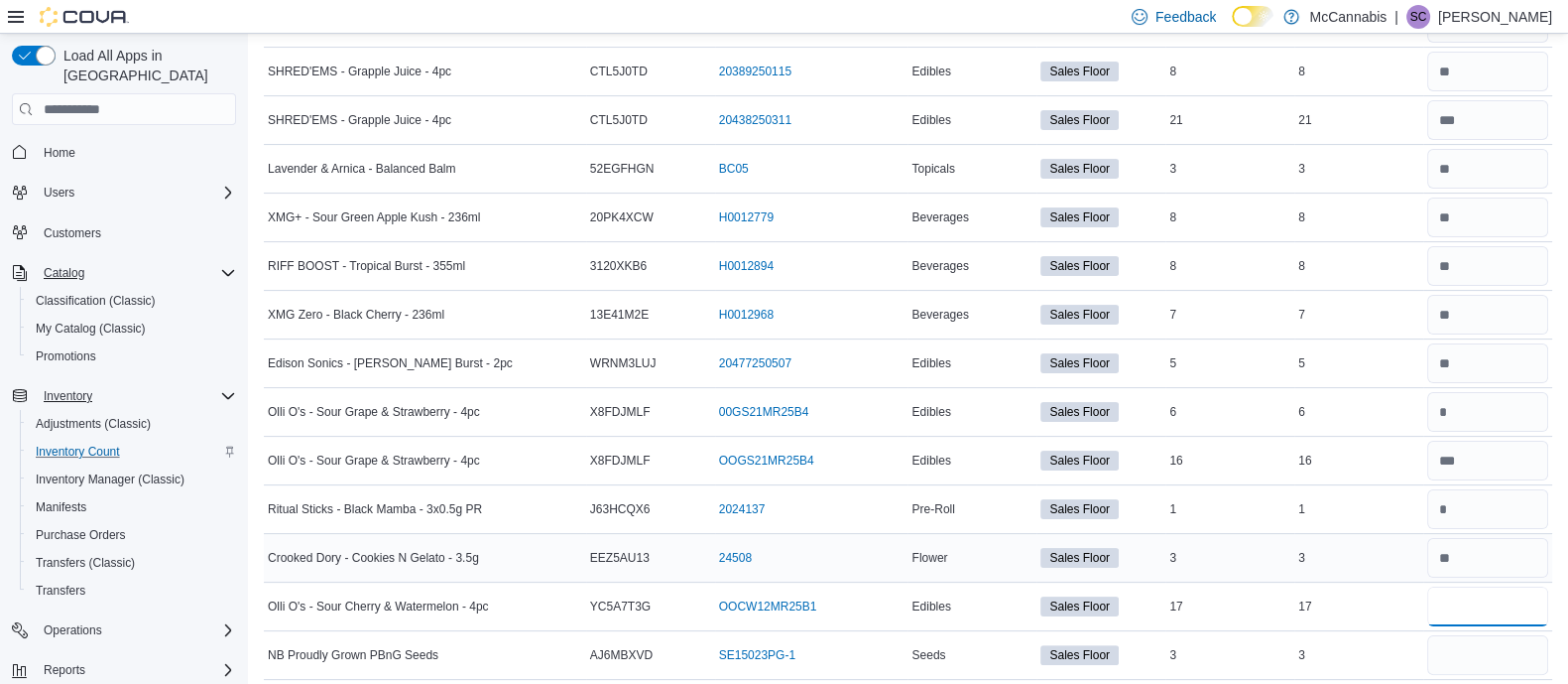
type input "**"
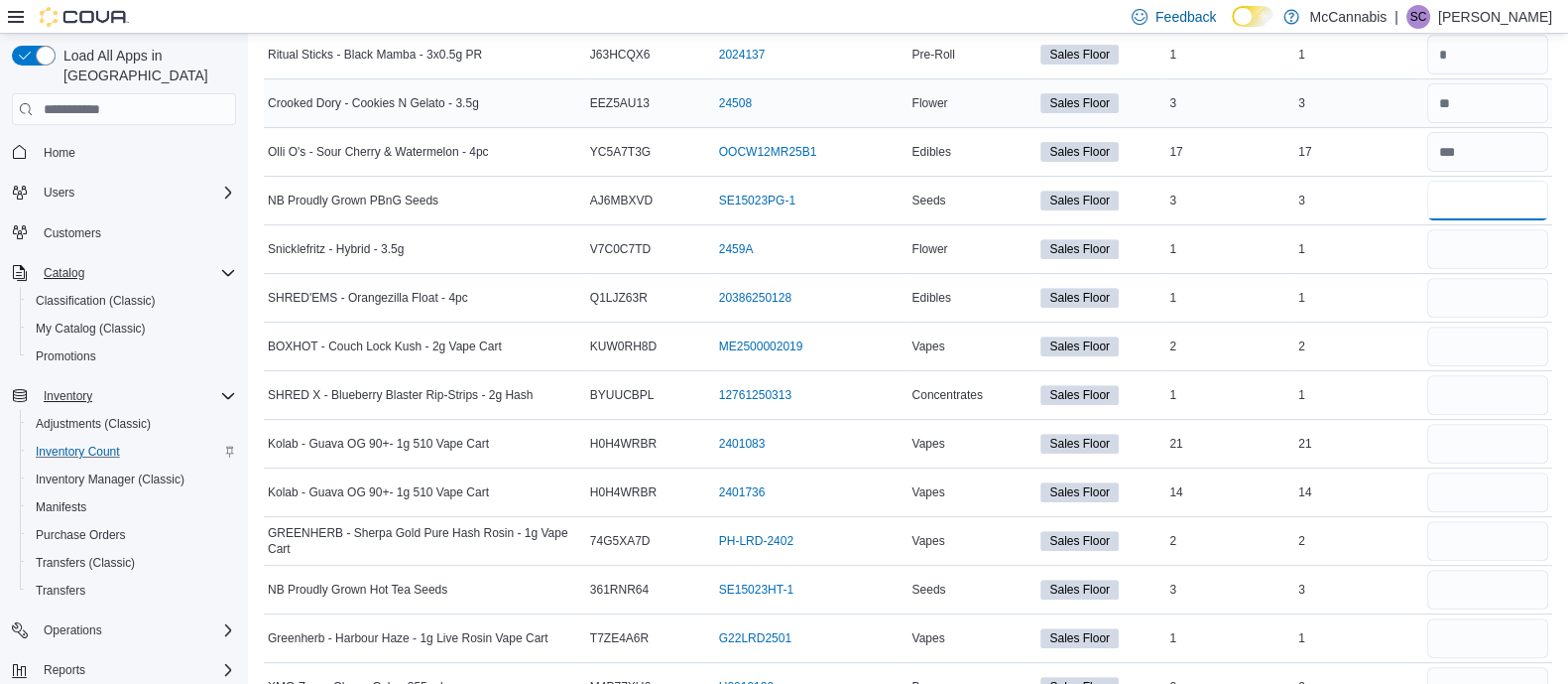
scroll to position [989, 0]
click at [1485, 192] on input "number" at bounding box center [1487, 202] width 121 height 40
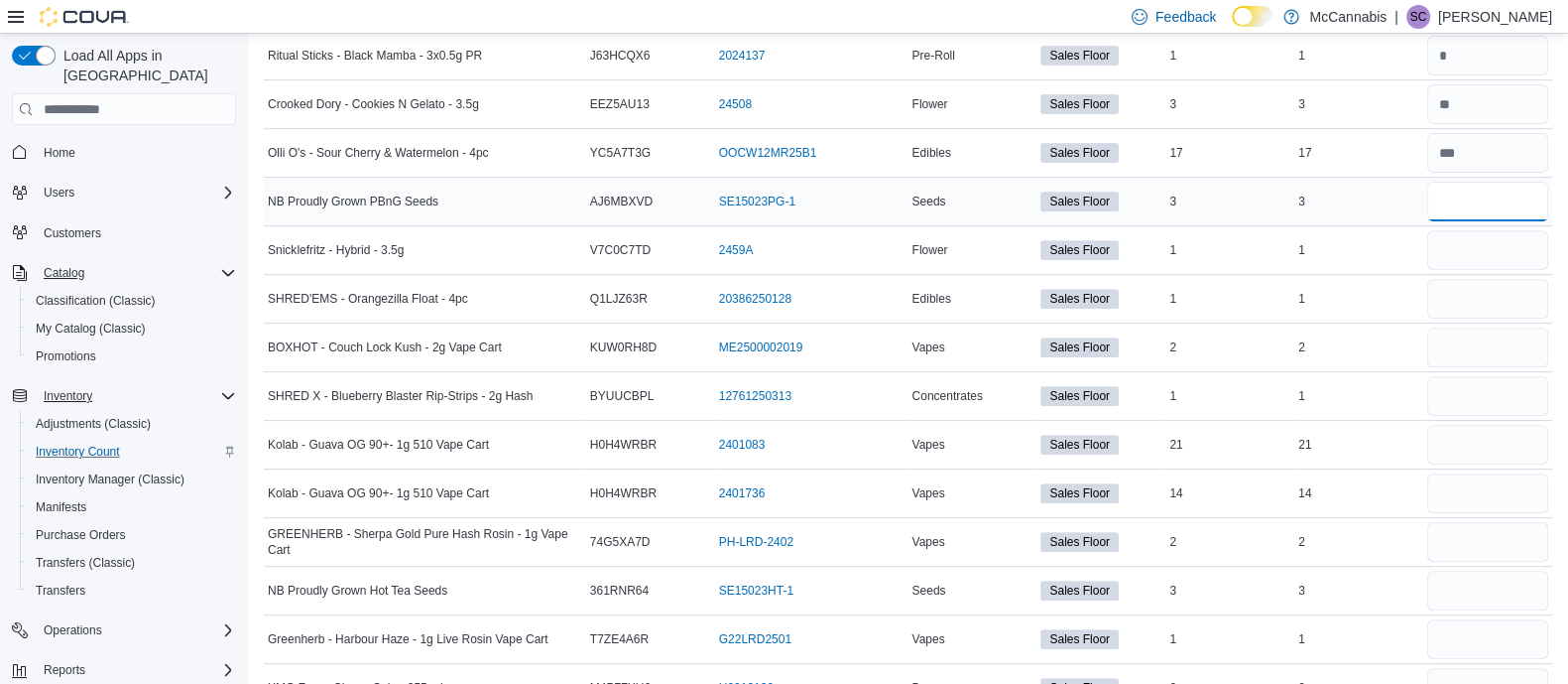
click at [1485, 192] on input "number" at bounding box center [1487, 202] width 121 height 40
type input "*"
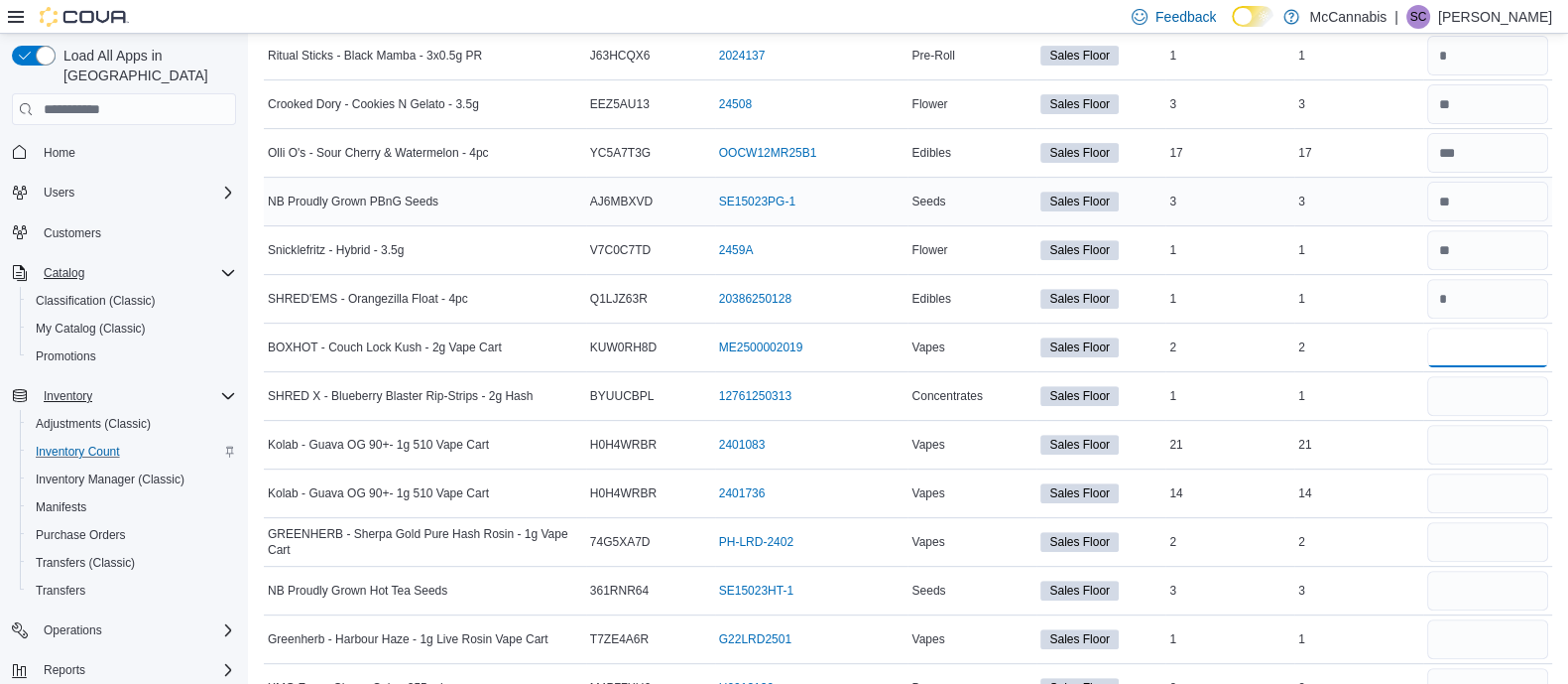
type input "*"
type input "**"
click at [1505, 488] on input "number" at bounding box center [1487, 493] width 121 height 40
type input "**"
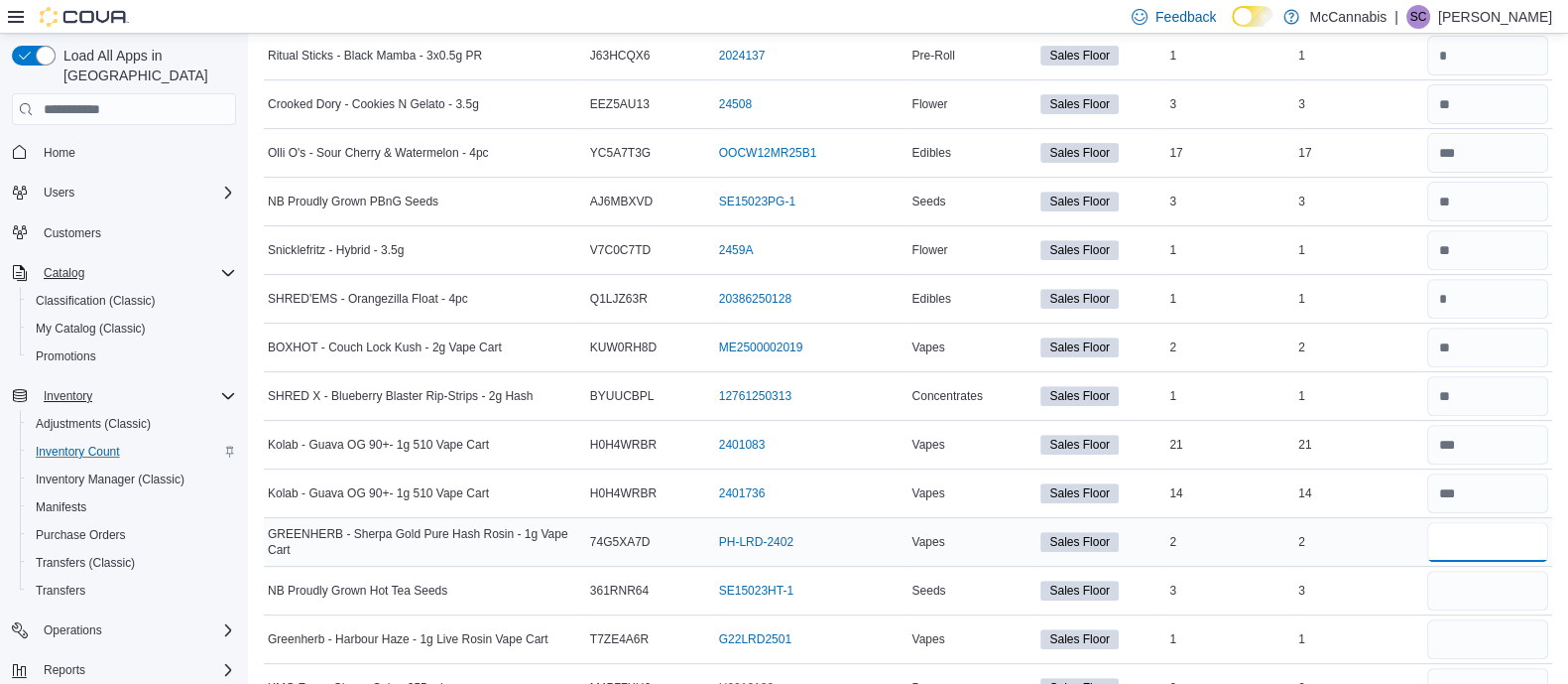
click at [1503, 543] on input "number" at bounding box center [1487, 542] width 121 height 40
type input "*"
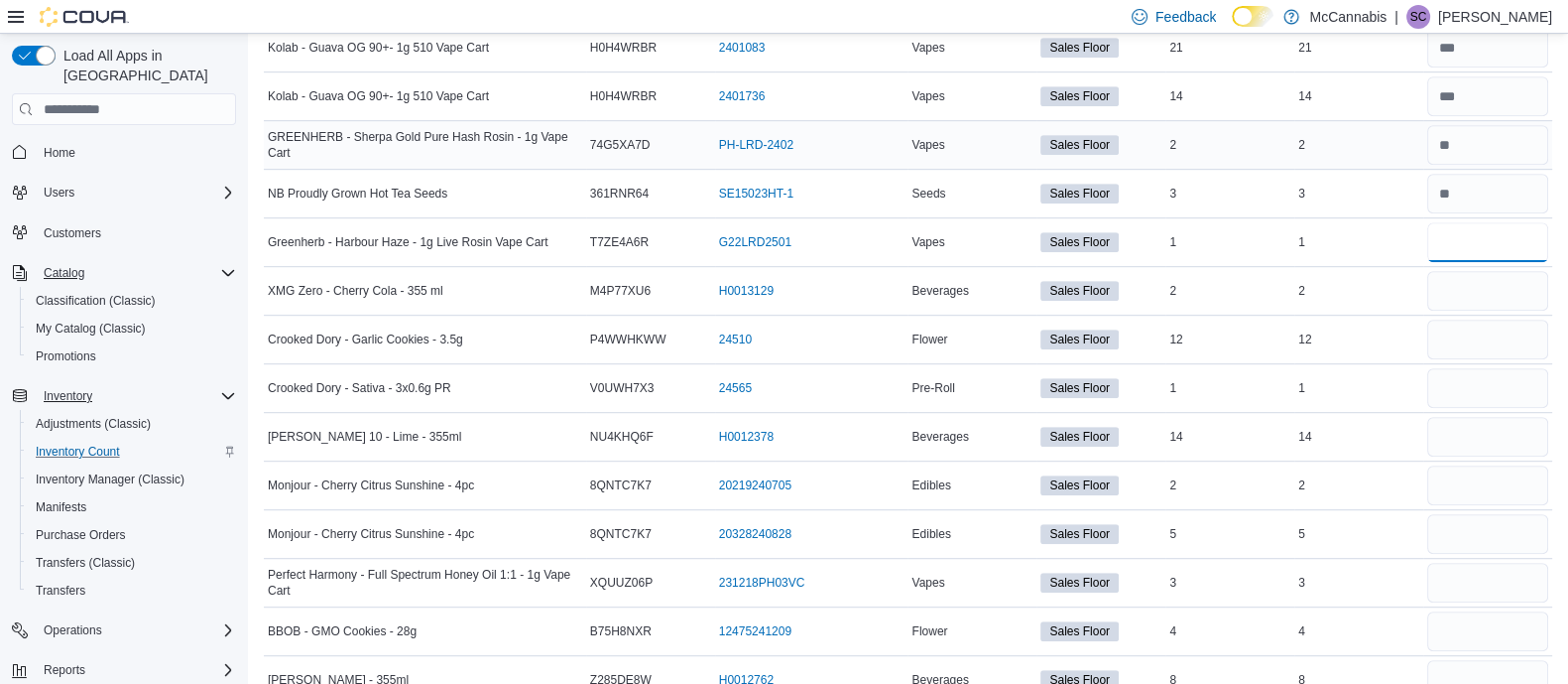
scroll to position [1391, 0]
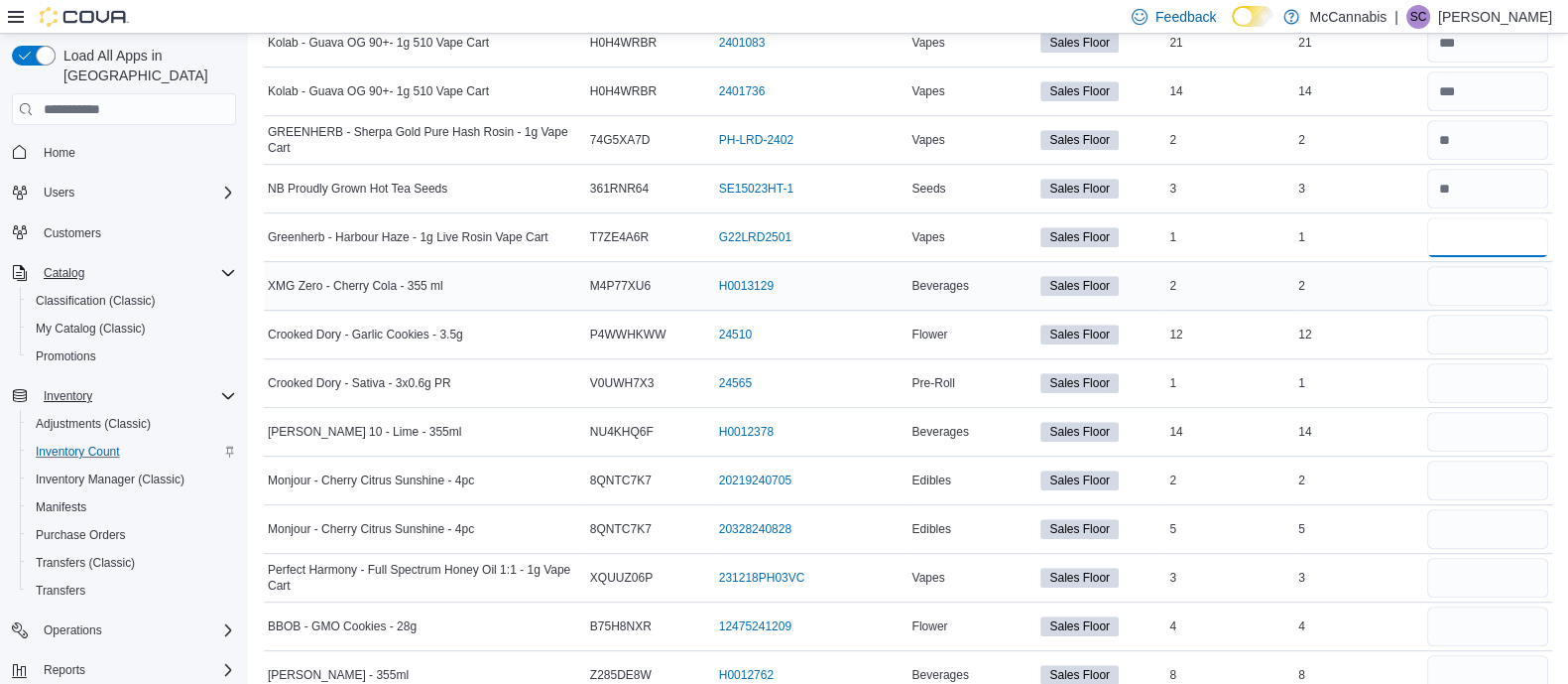
type input "*"
click at [1467, 283] on input "number" at bounding box center [1487, 286] width 121 height 40
type input "*"
click at [1488, 335] on input "number" at bounding box center [1487, 335] width 121 height 40
type input "**"
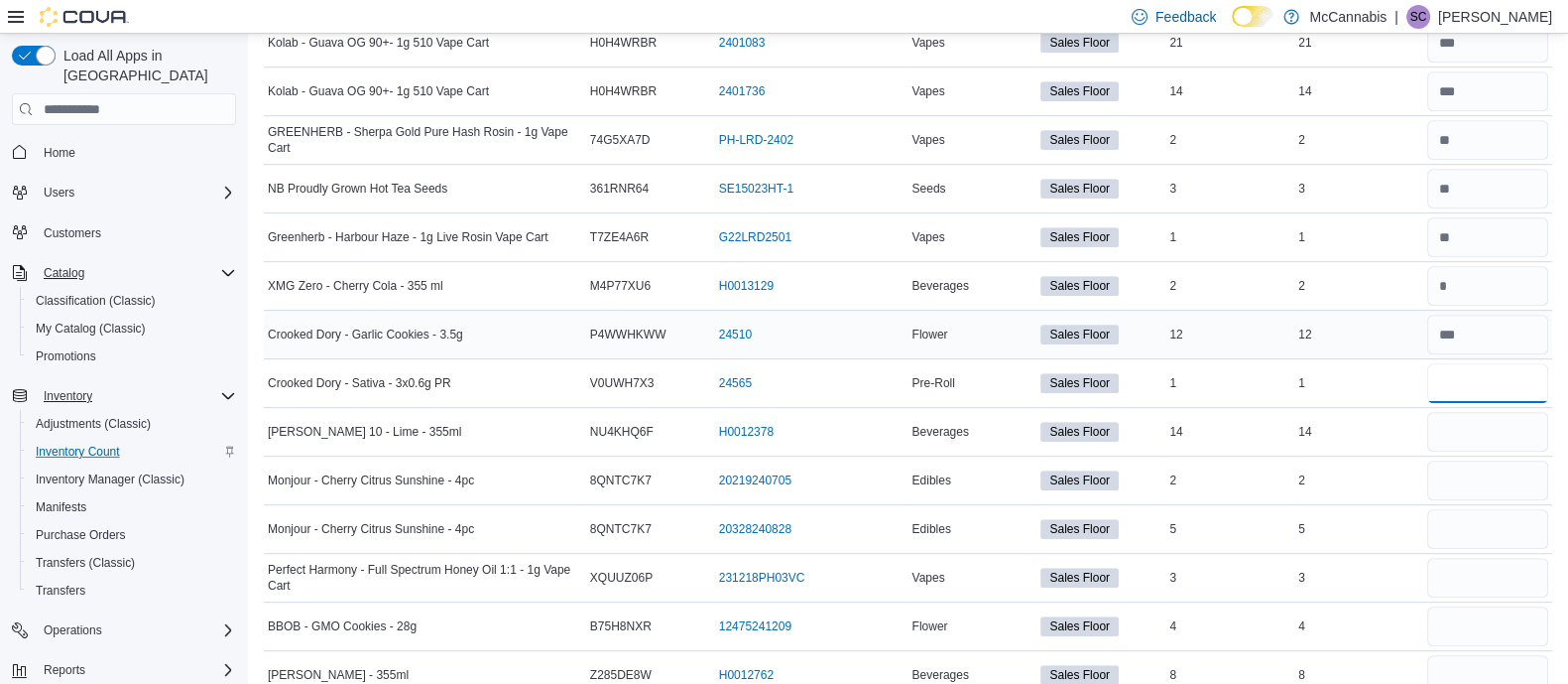
type input "*"
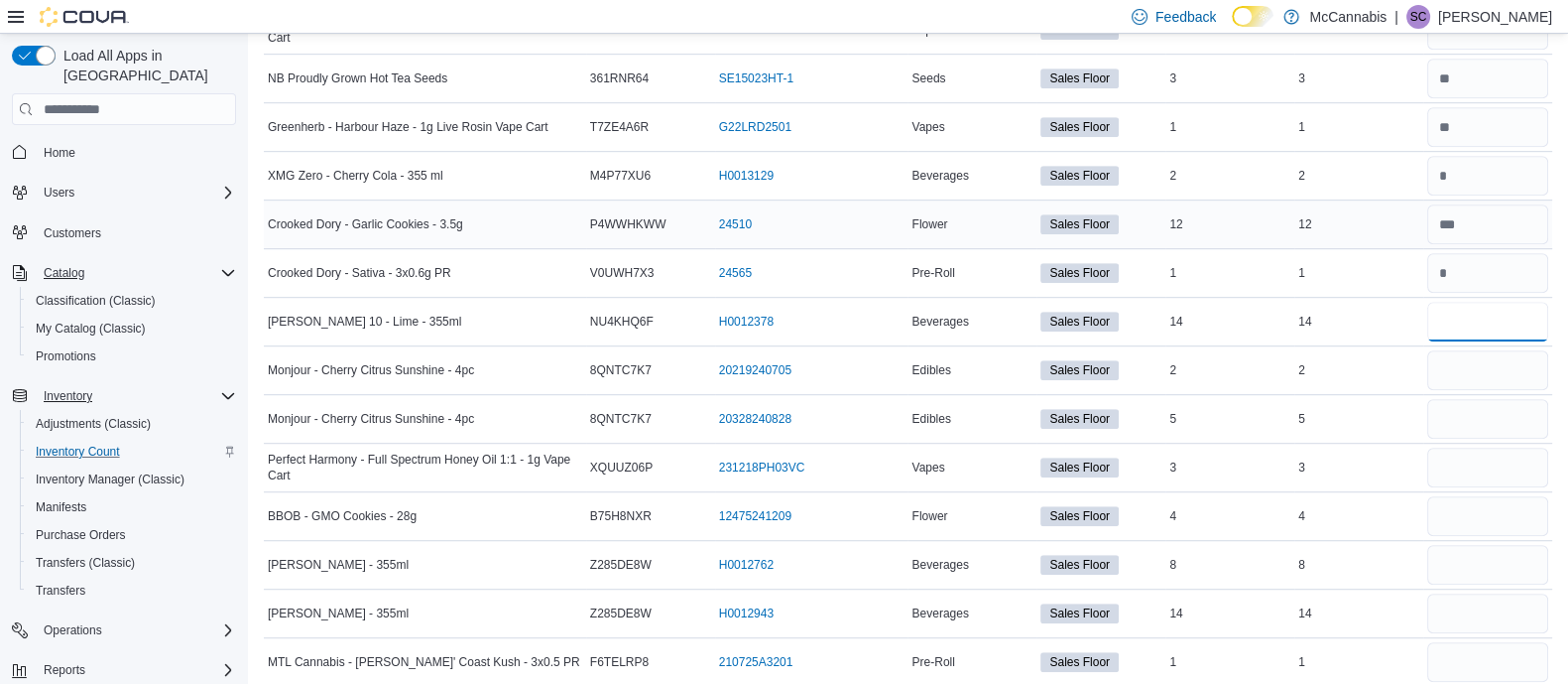
scroll to position [1495, 0]
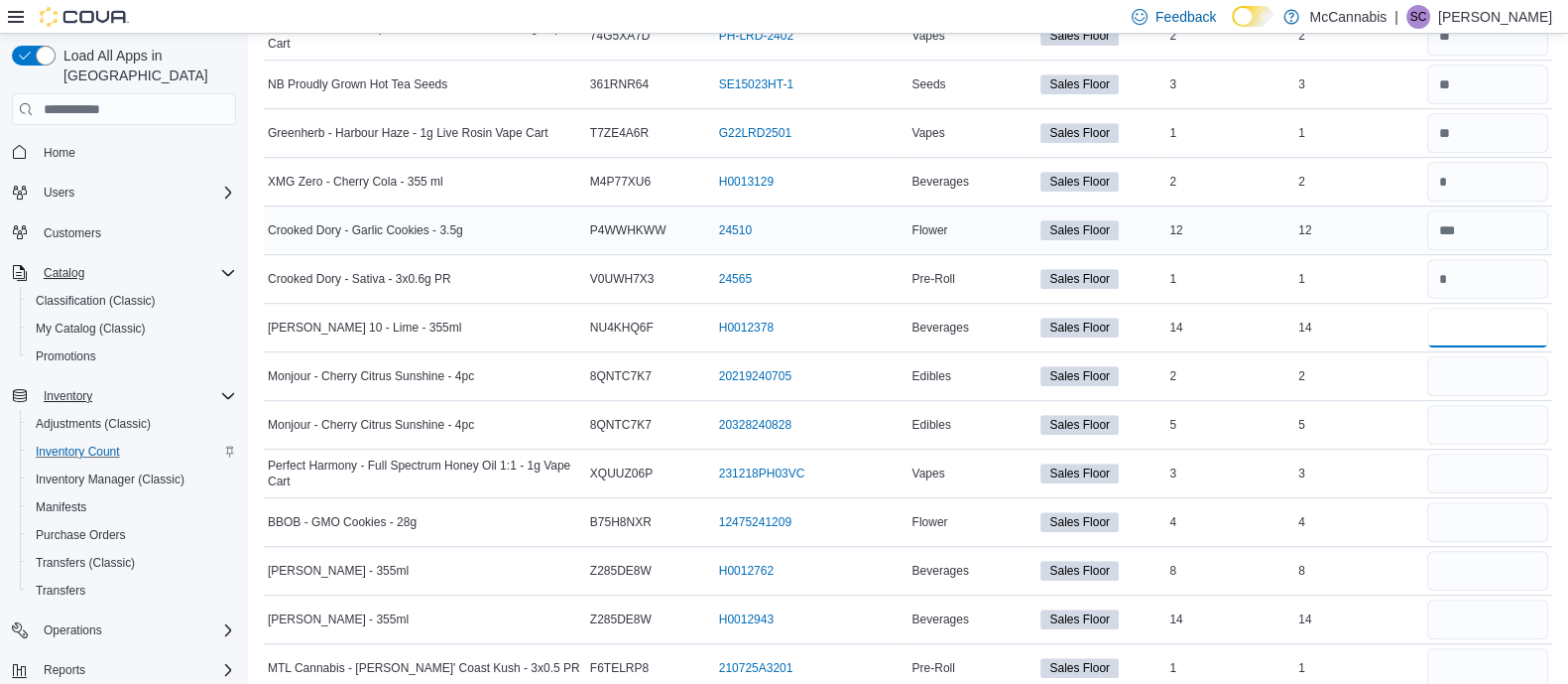
type input "**"
click at [1488, 556] on input "number" at bounding box center [1487, 571] width 121 height 40
type input "*"
click at [1473, 612] on input "number" at bounding box center [1487, 619] width 121 height 40
type input "**"
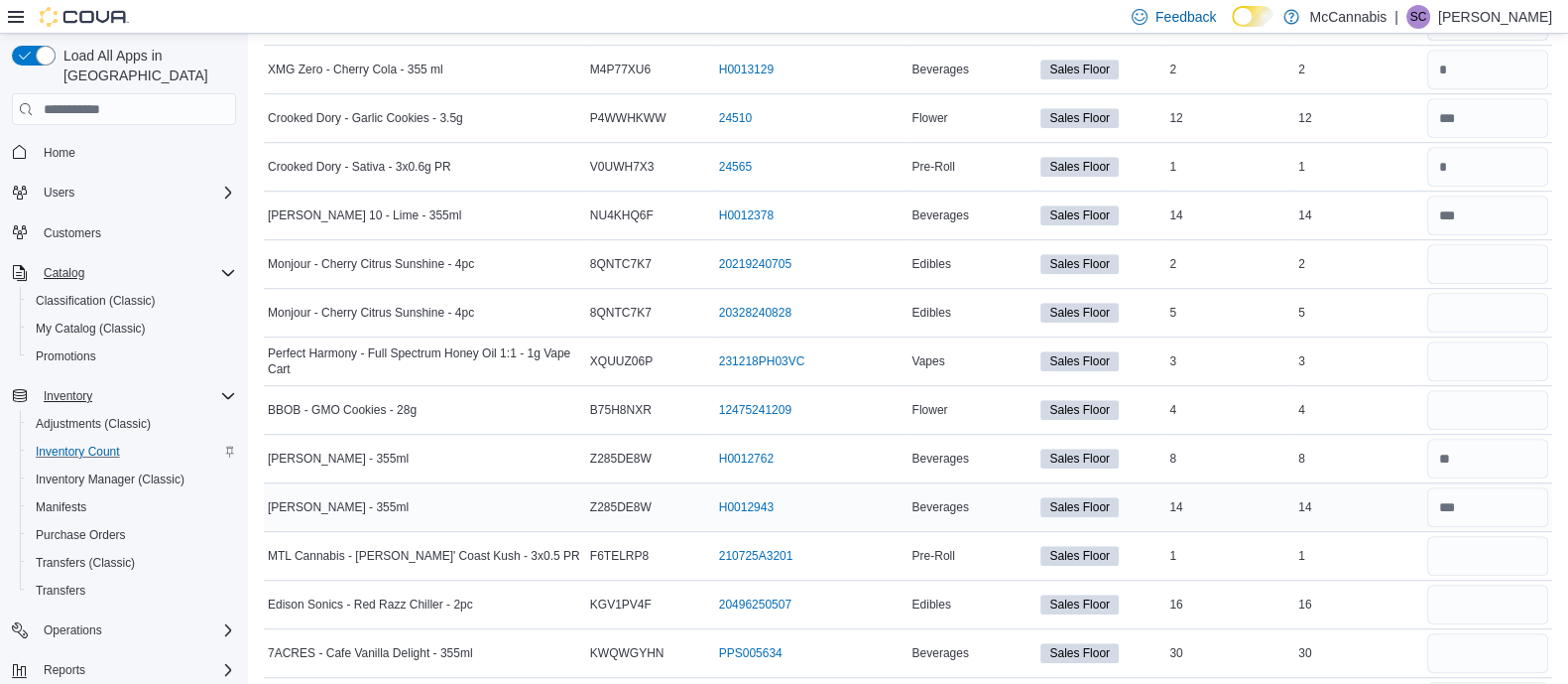
scroll to position [1607, 0]
click at [1463, 536] on input "number" at bounding box center [1487, 556] width 121 height 40
type input "*"
click at [1444, 248] on input "number" at bounding box center [1487, 265] width 121 height 40
click at [1478, 250] on input "number" at bounding box center [1487, 265] width 121 height 40
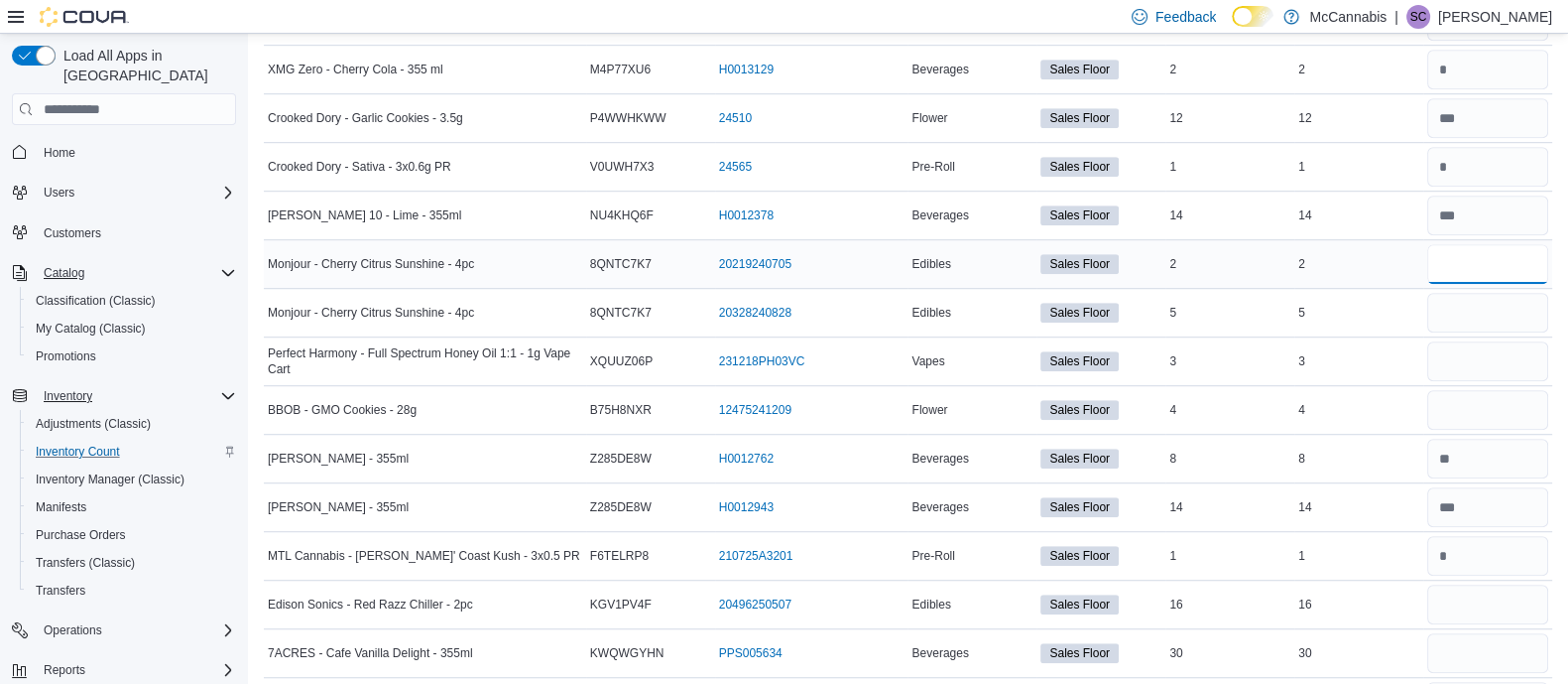
type input "*"
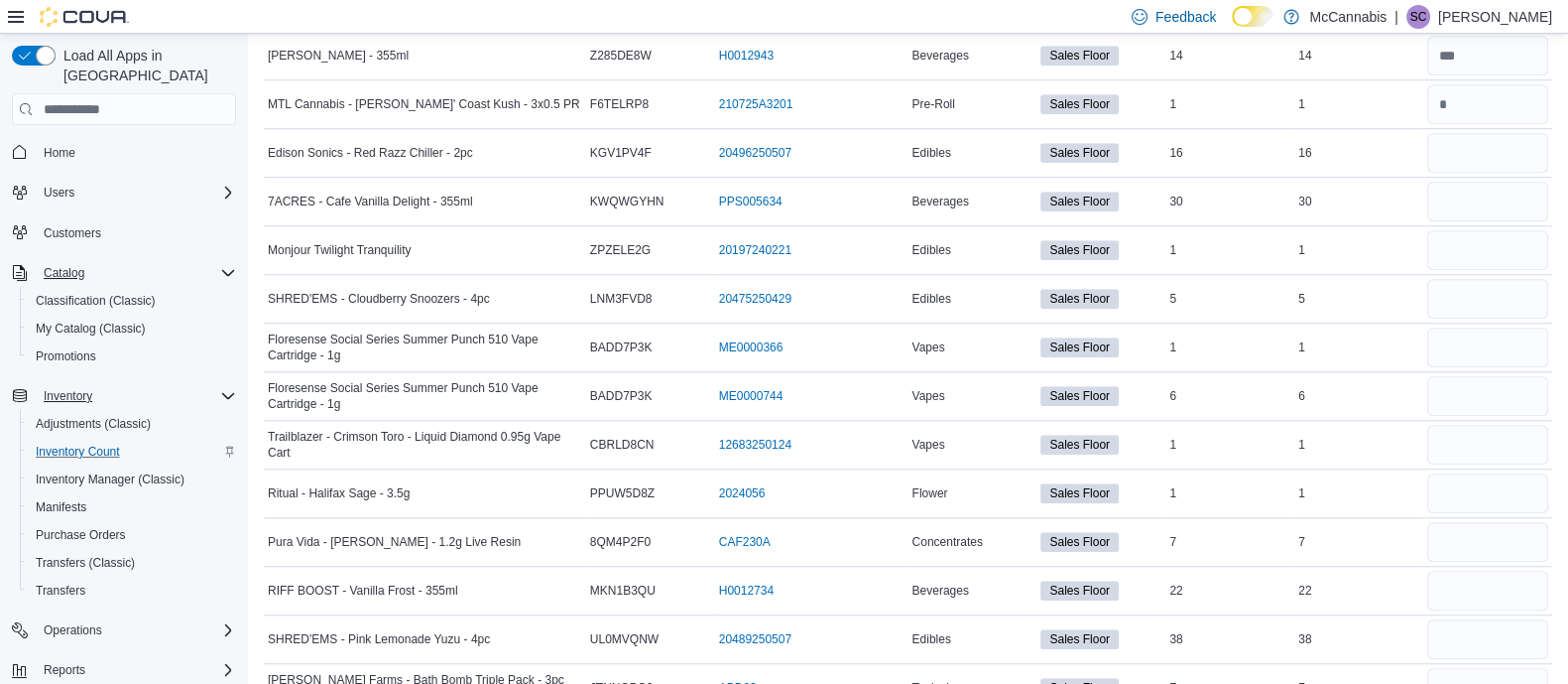
scroll to position [2060, 0]
type input "*"
click at [1478, 143] on input "number" at bounding box center [1487, 151] width 121 height 40
type input "**"
click at [1480, 189] on input "number" at bounding box center [1487, 200] width 121 height 40
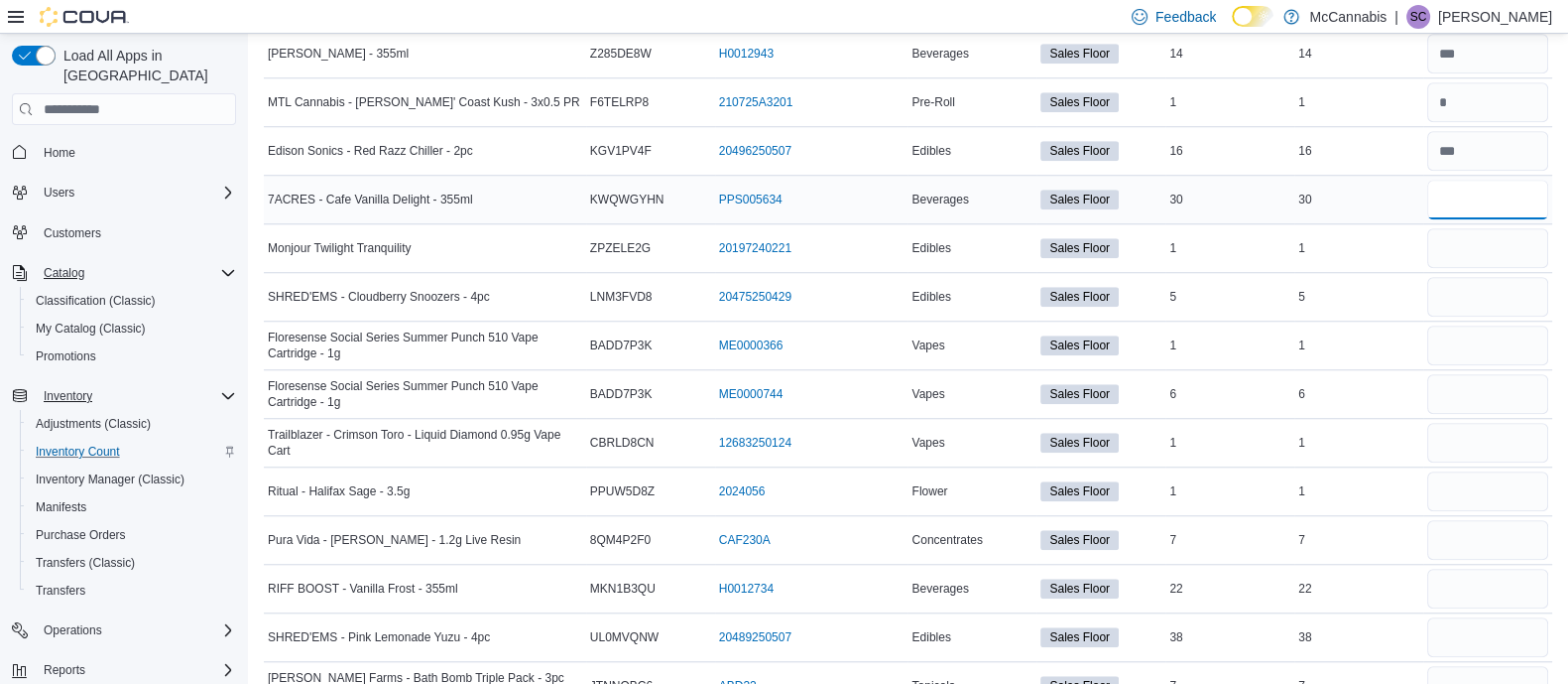
click at [1480, 189] on input "number" at bounding box center [1487, 200] width 121 height 40
type input "**"
type input "*"
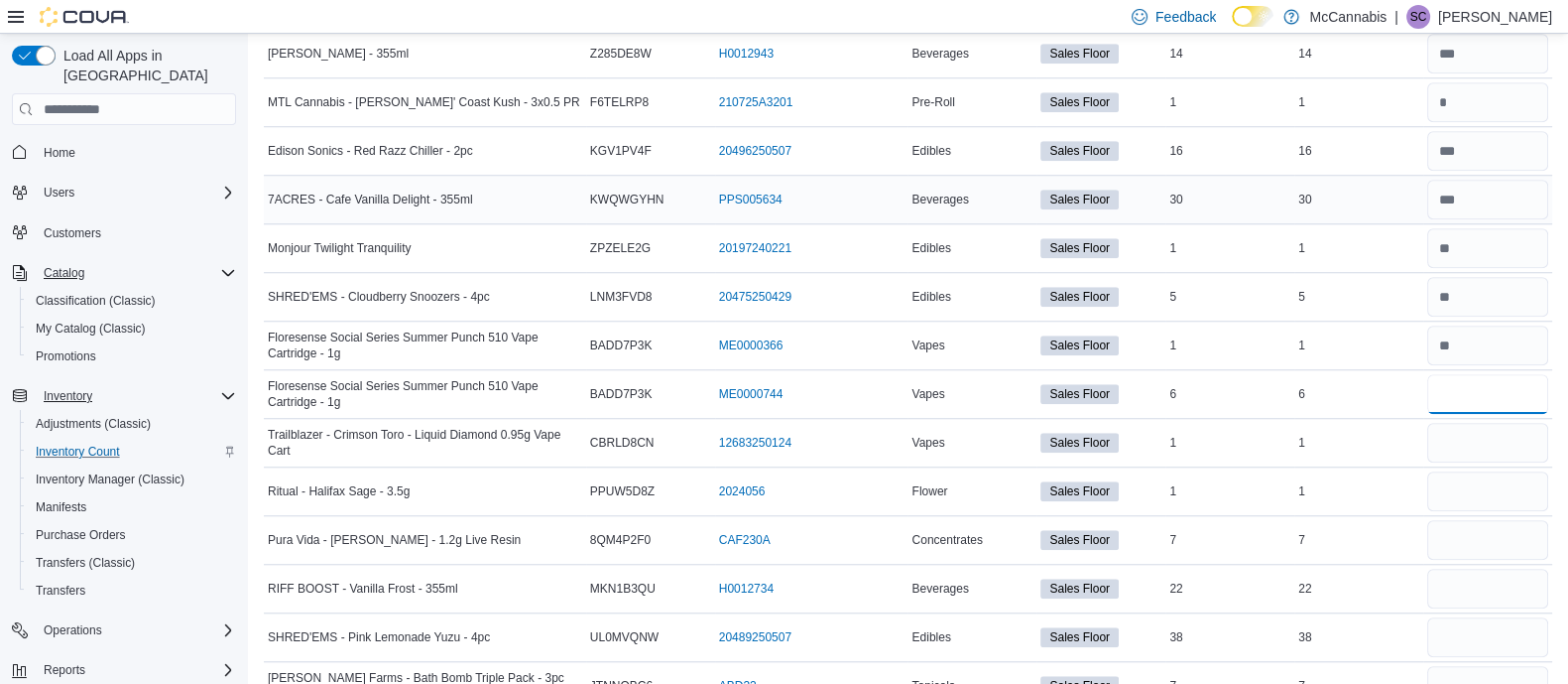
type input "*"
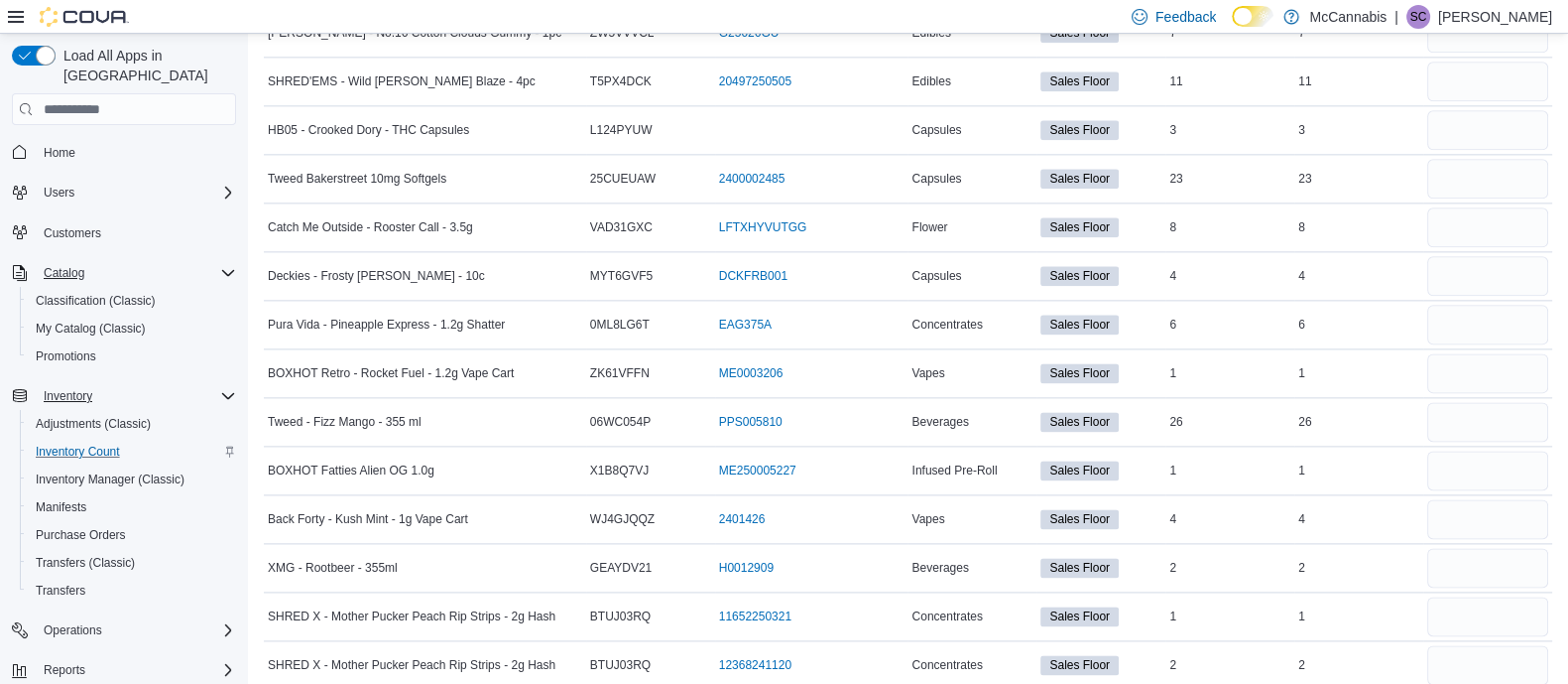
scroll to position [3208, 0]
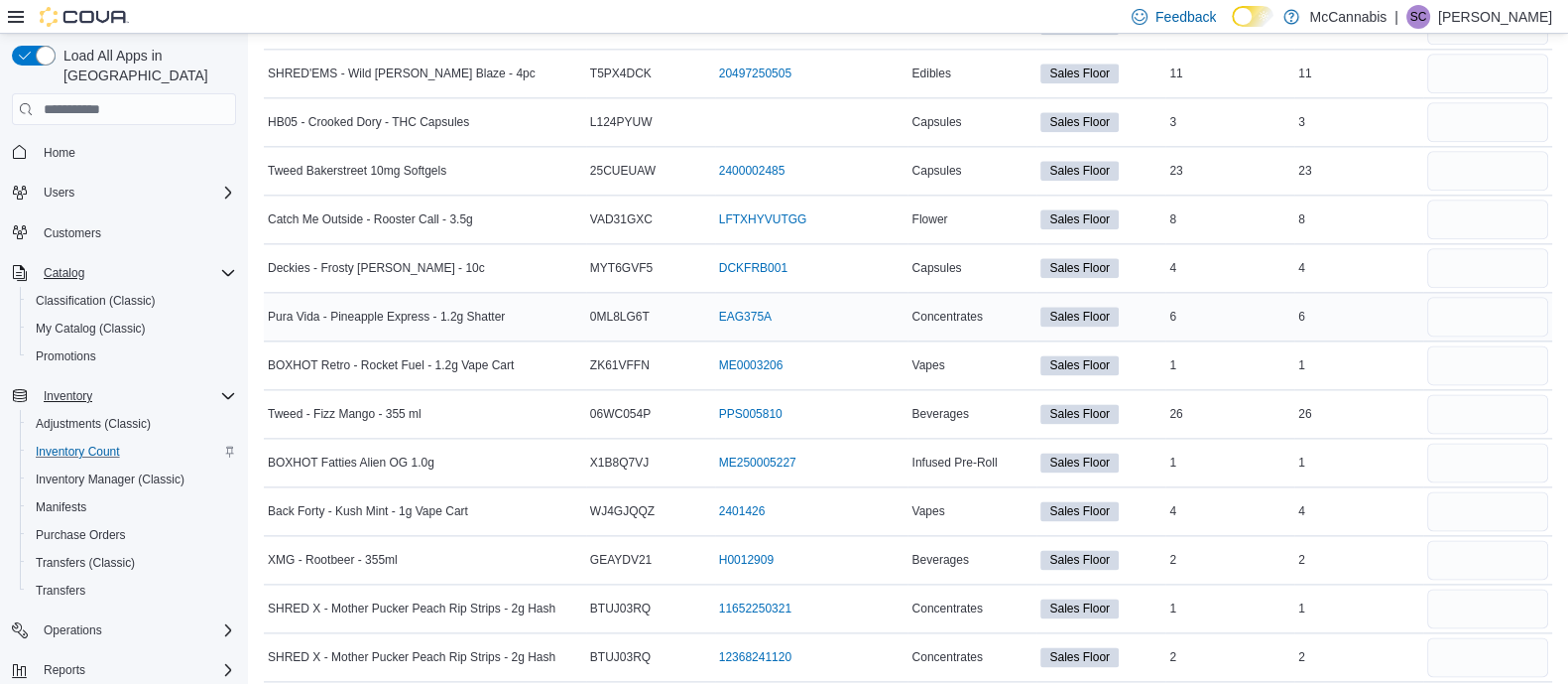
type input "*"
click at [1460, 304] on input "number" at bounding box center [1487, 317] width 121 height 40
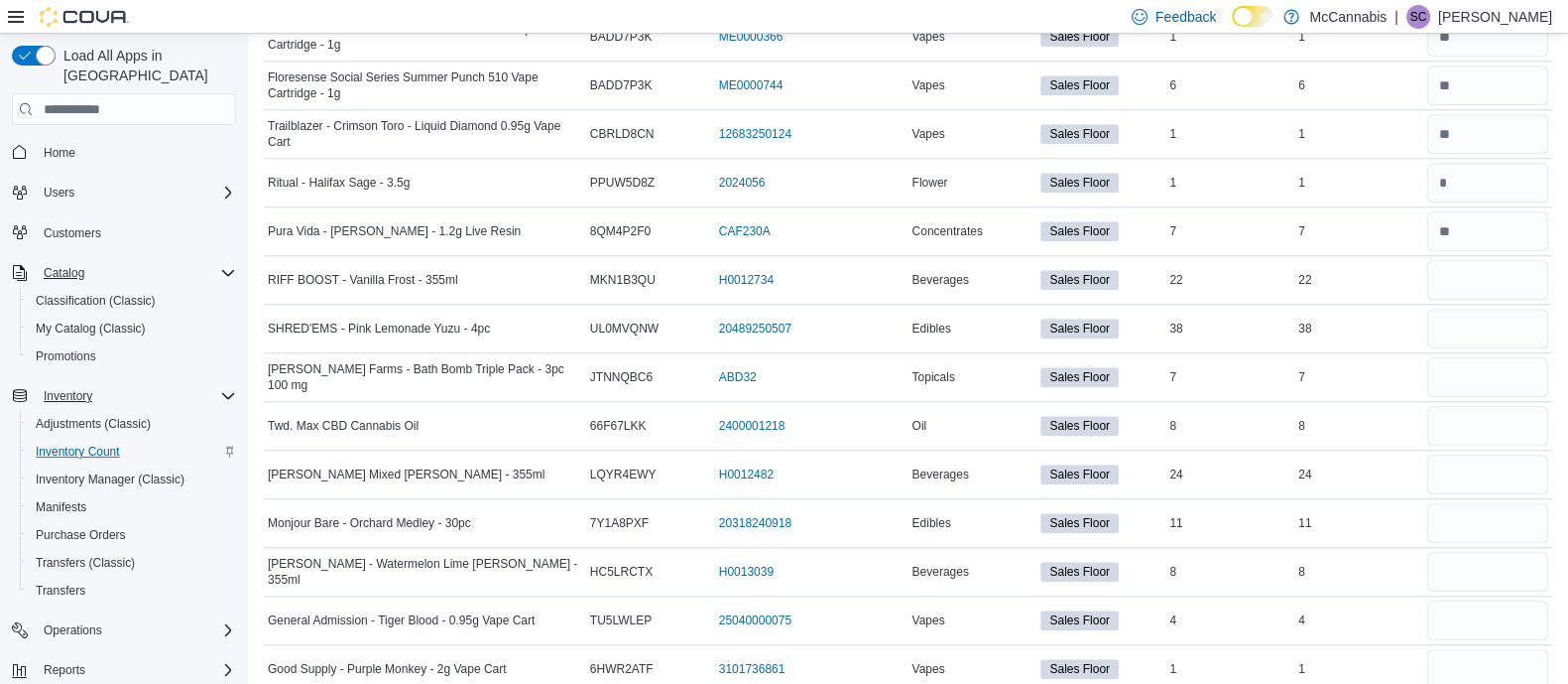
scroll to position [2368, 0]
type input "*"
click at [1463, 271] on input "number" at bounding box center [1487, 282] width 121 height 40
type input "**"
click at [1474, 456] on input "number" at bounding box center [1487, 476] width 121 height 40
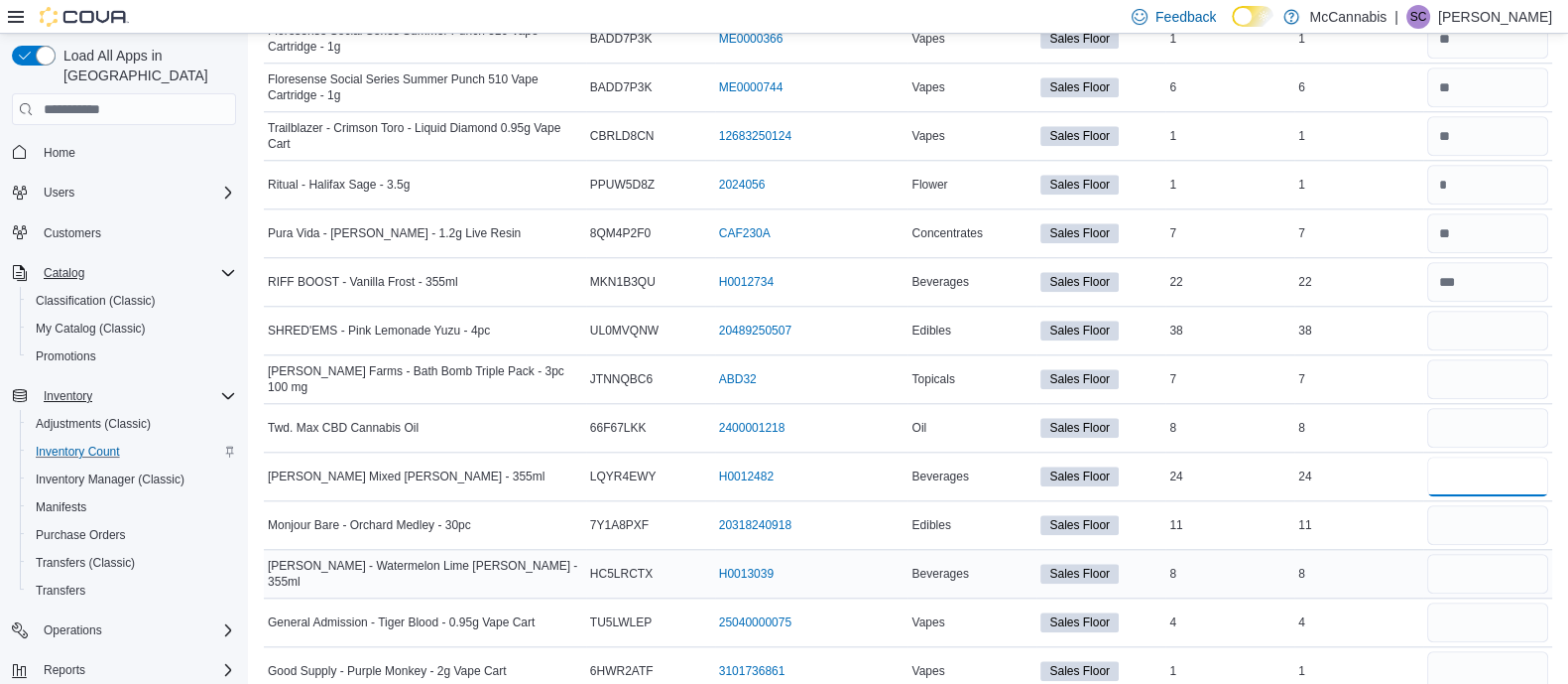
type input "**"
click at [1474, 571] on input "number" at bounding box center [1487, 574] width 121 height 40
type input "*"
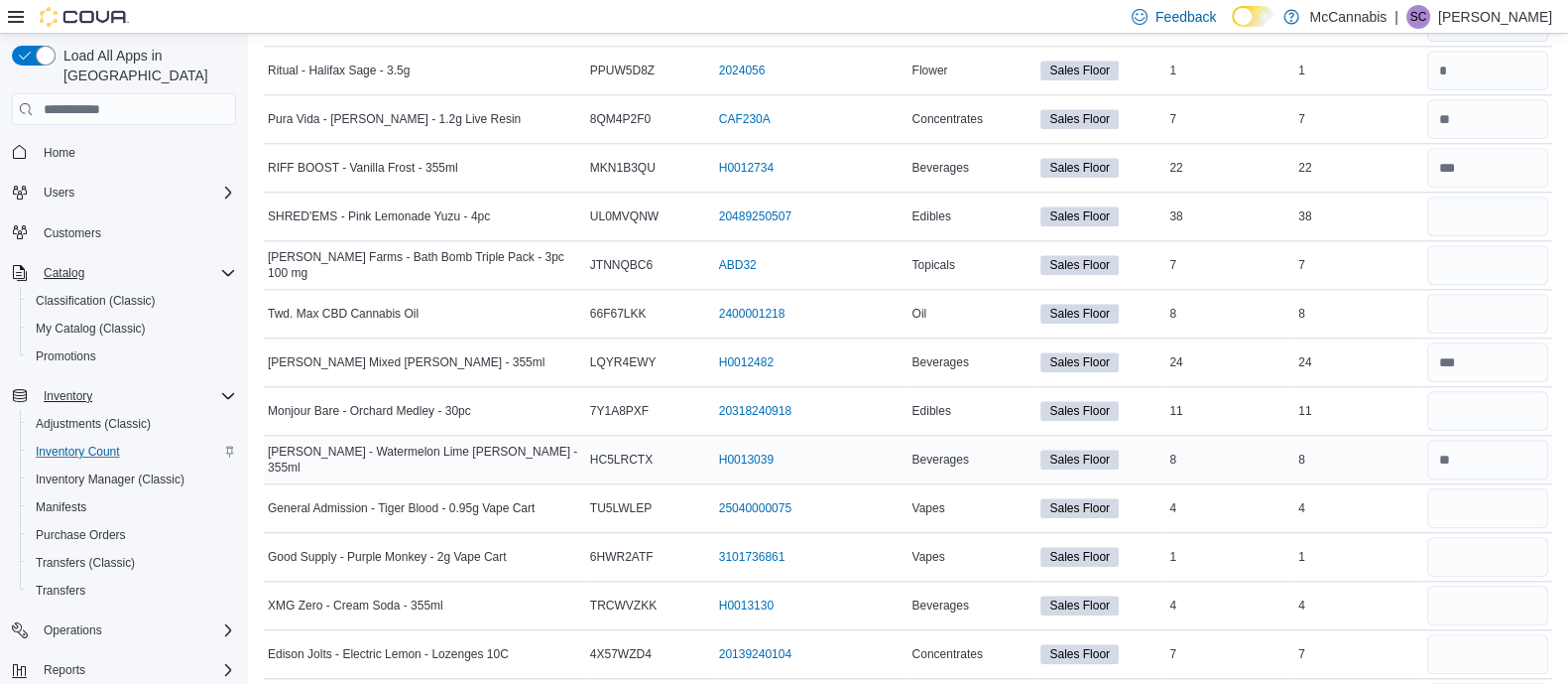
scroll to position [2485, 0]
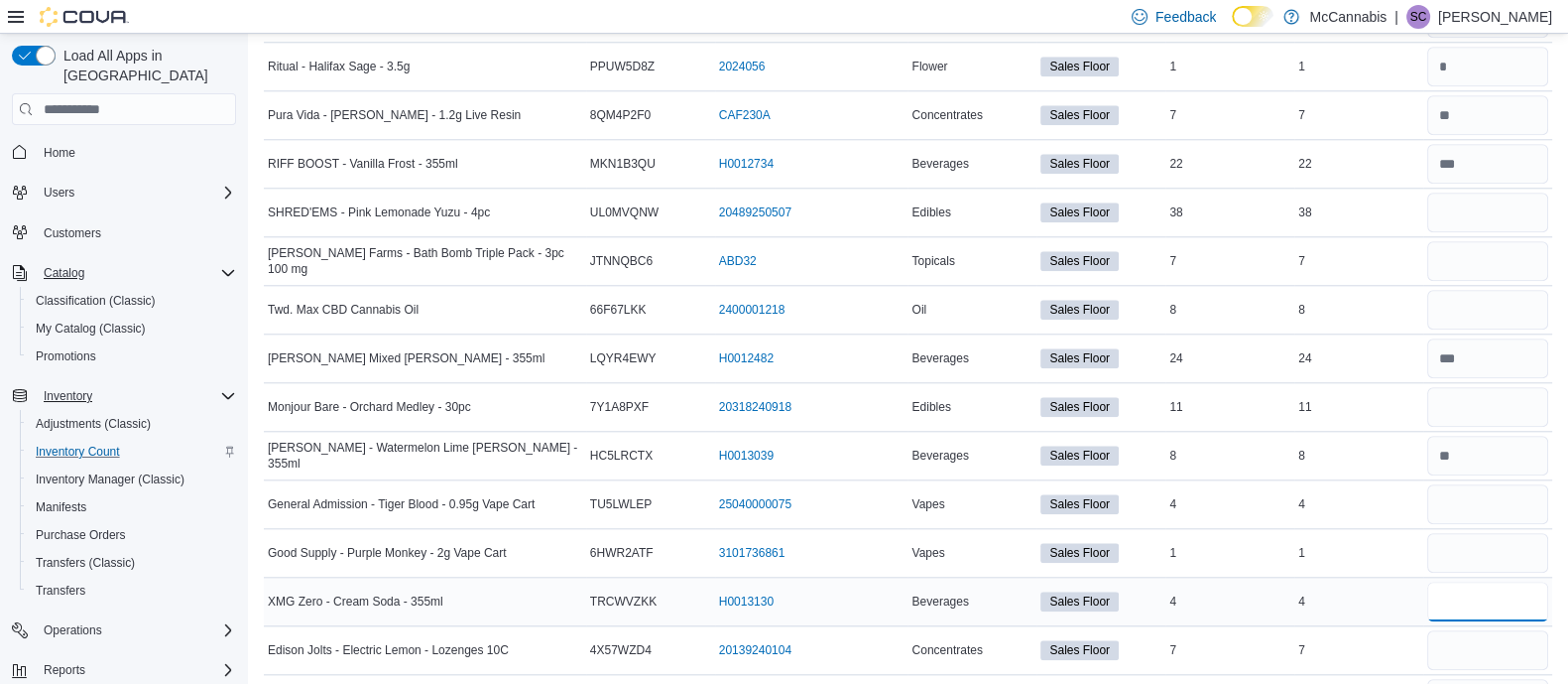
click at [1490, 581] on input "number" at bounding box center [1487, 601] width 121 height 40
type input "*"
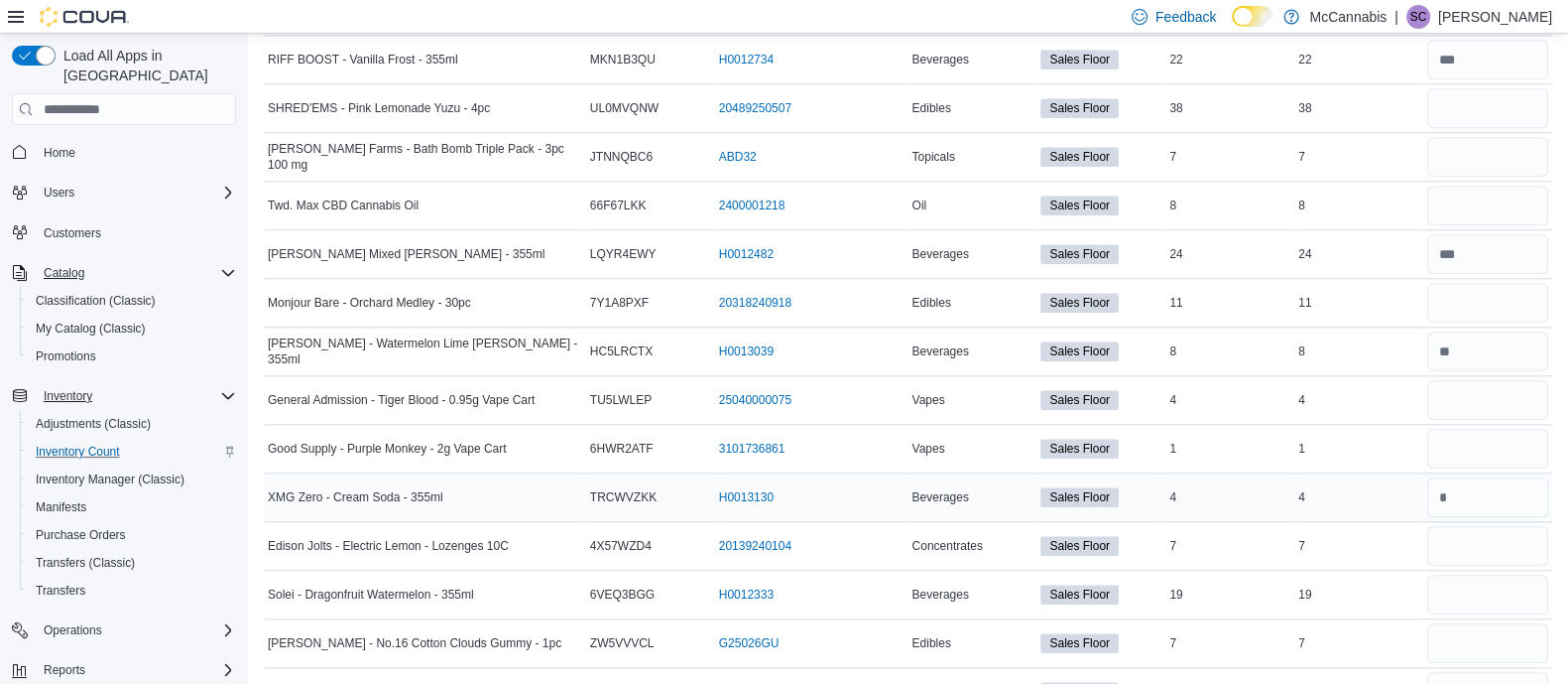
scroll to position [2594, 0]
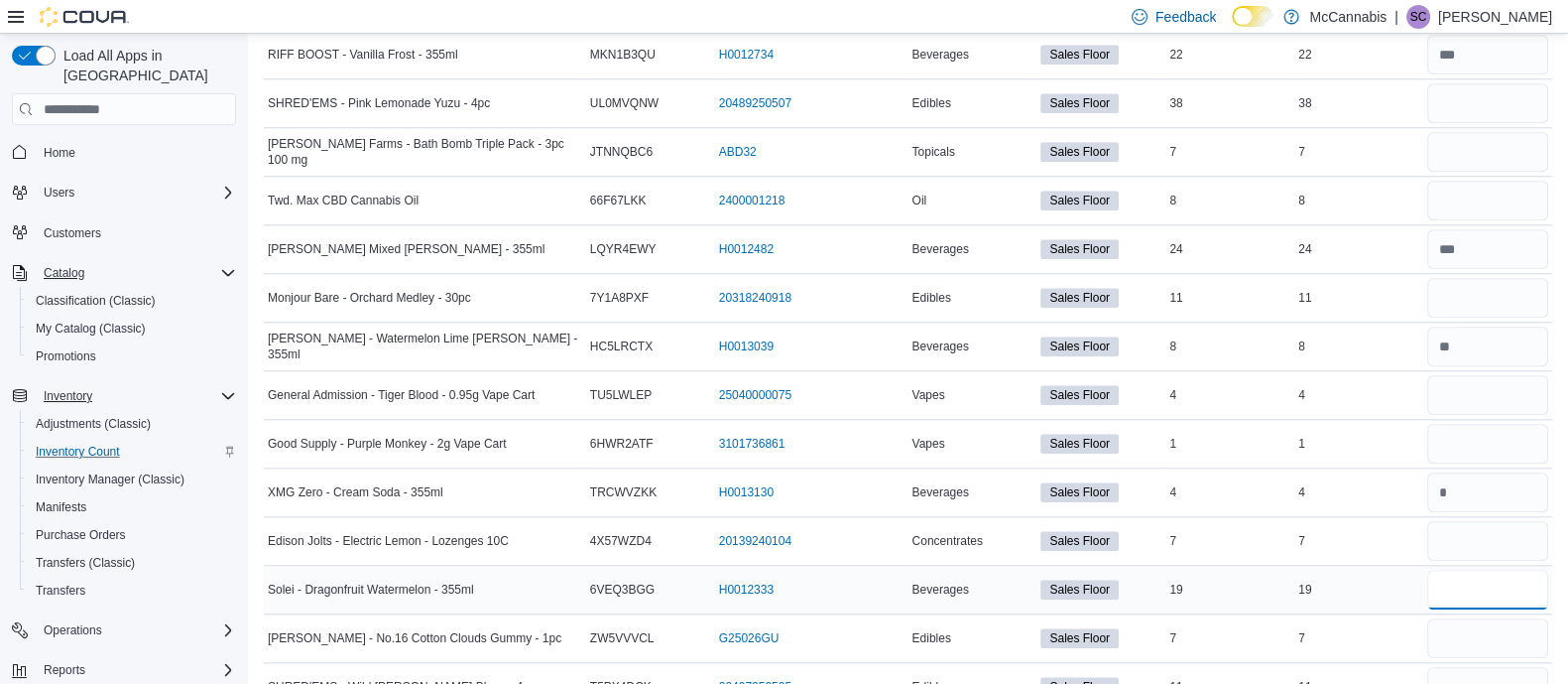
click at [1495, 587] on input "number" at bounding box center [1487, 590] width 121 height 40
type input "**"
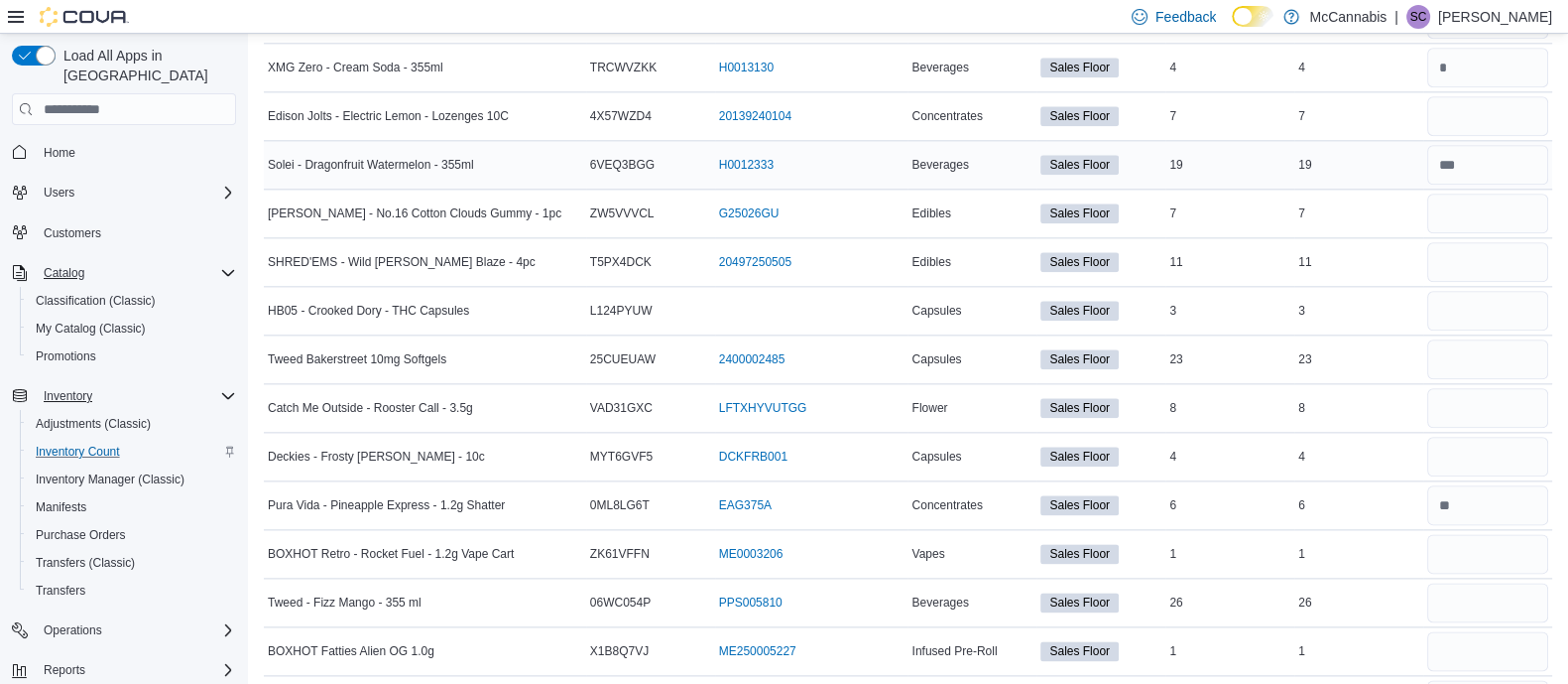
scroll to position [3022, 0]
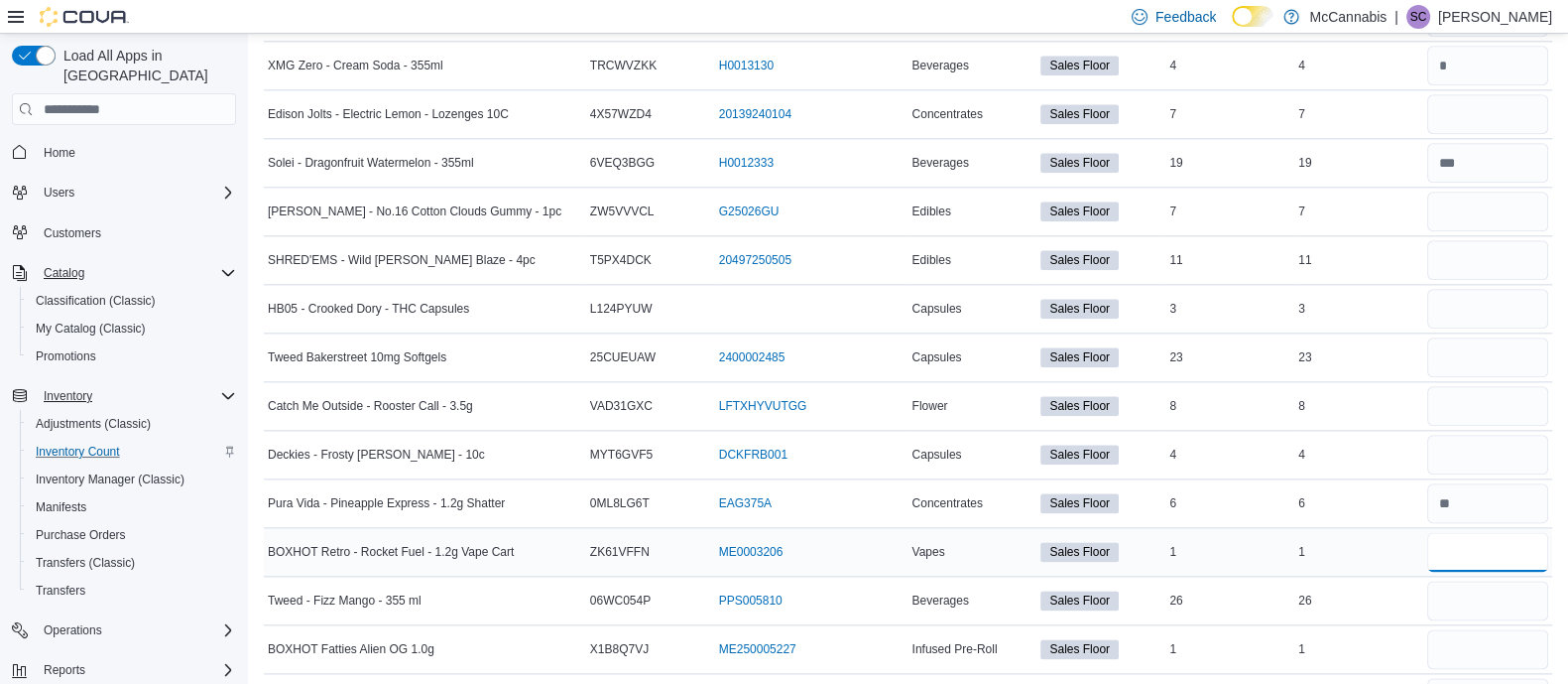
click at [1502, 536] on input "number" at bounding box center [1487, 552] width 121 height 40
type input "*"
click at [1504, 594] on input "number" at bounding box center [1487, 600] width 121 height 40
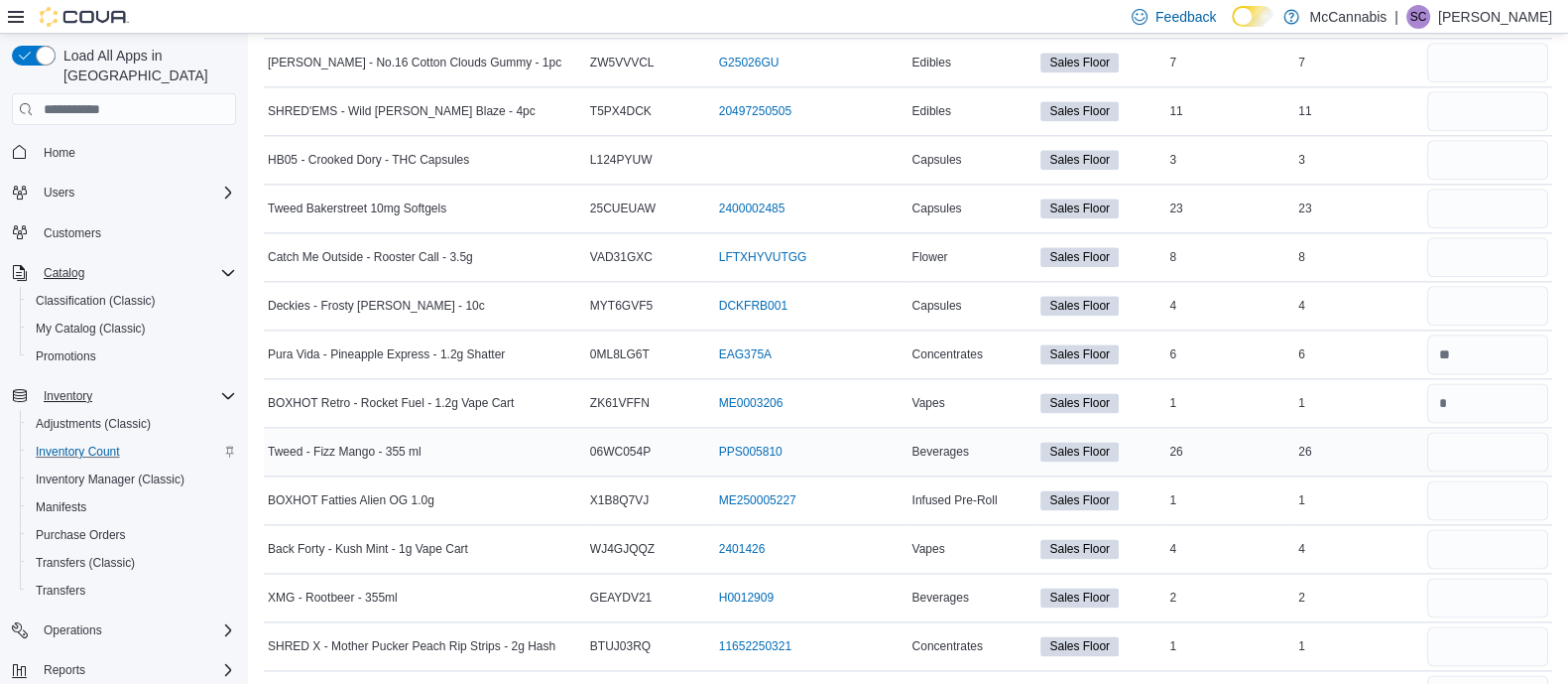
scroll to position [3172, 0]
click at [1504, 594] on input "number" at bounding box center [1487, 596] width 121 height 40
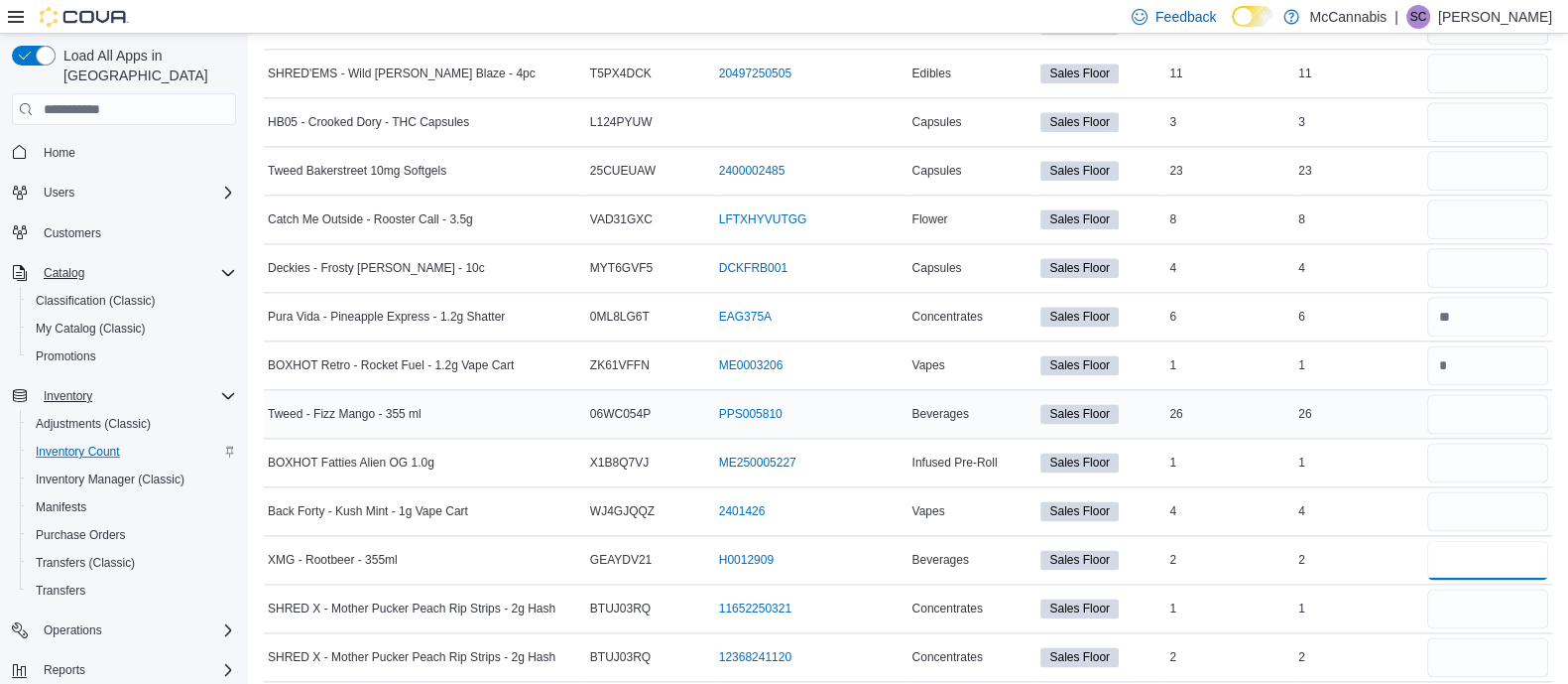
type input "*"
click at [1491, 399] on input "number" at bounding box center [1487, 414] width 121 height 40
type input "**"
click at [1485, 442] on input "number" at bounding box center [1487, 462] width 121 height 40
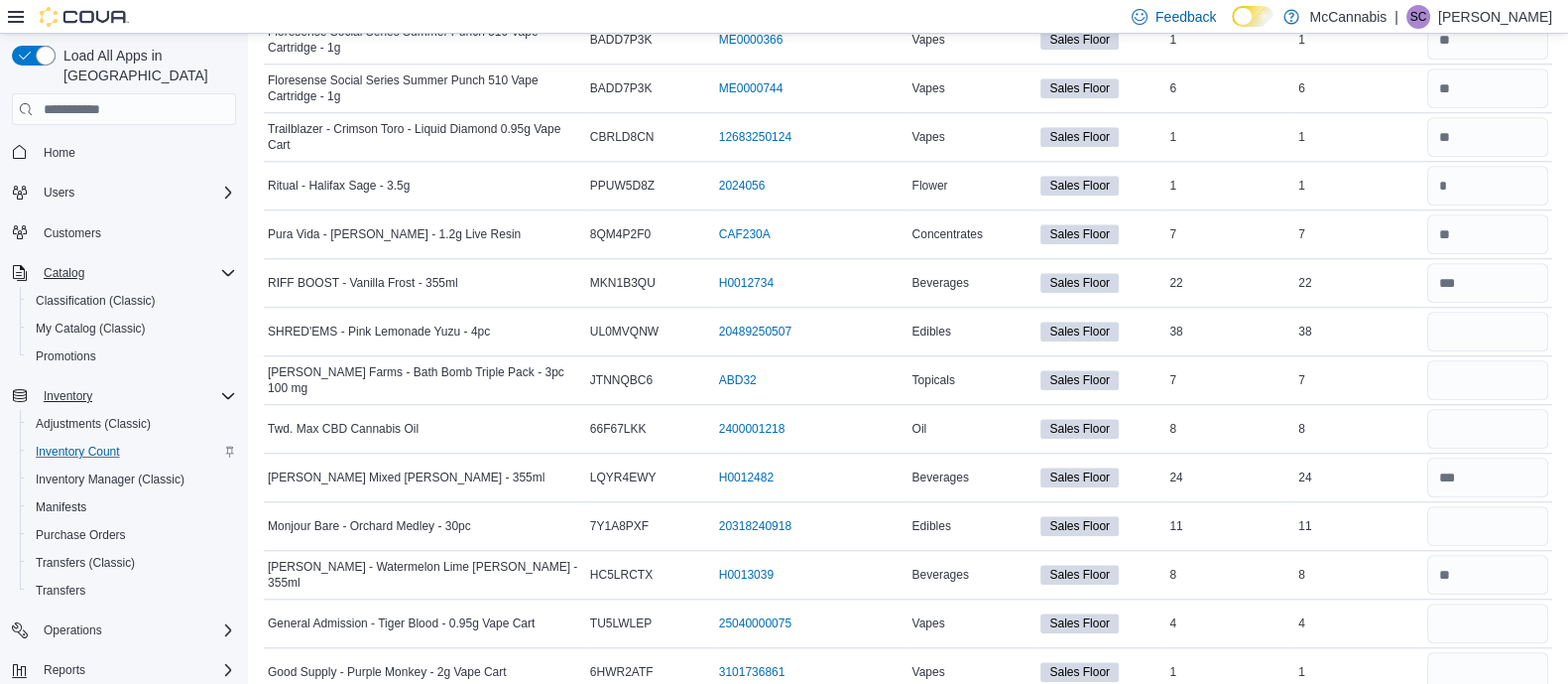
scroll to position [2423, 0]
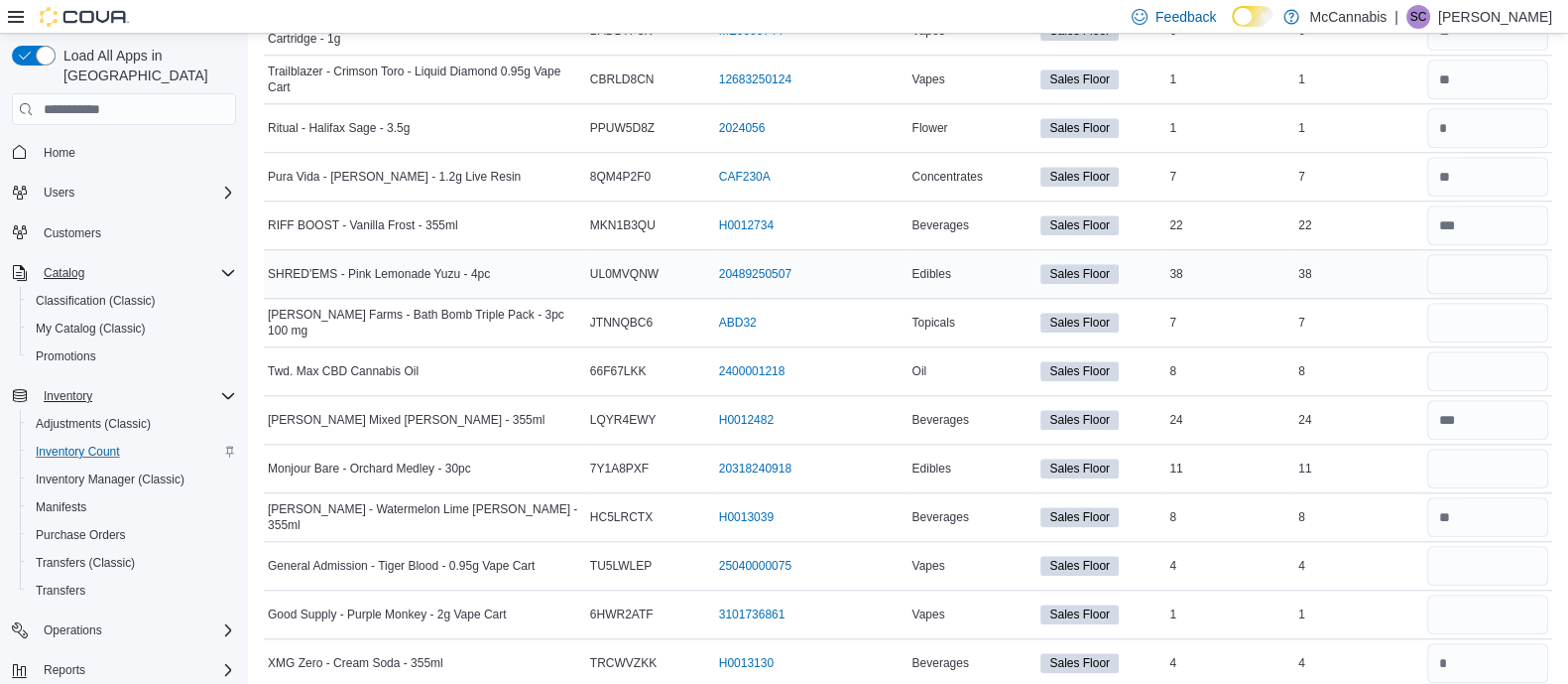
type input "*"
click at [1470, 263] on input "number" at bounding box center [1487, 274] width 121 height 40
type input "**"
click at [1475, 311] on input "number" at bounding box center [1487, 323] width 121 height 40
type input "*"
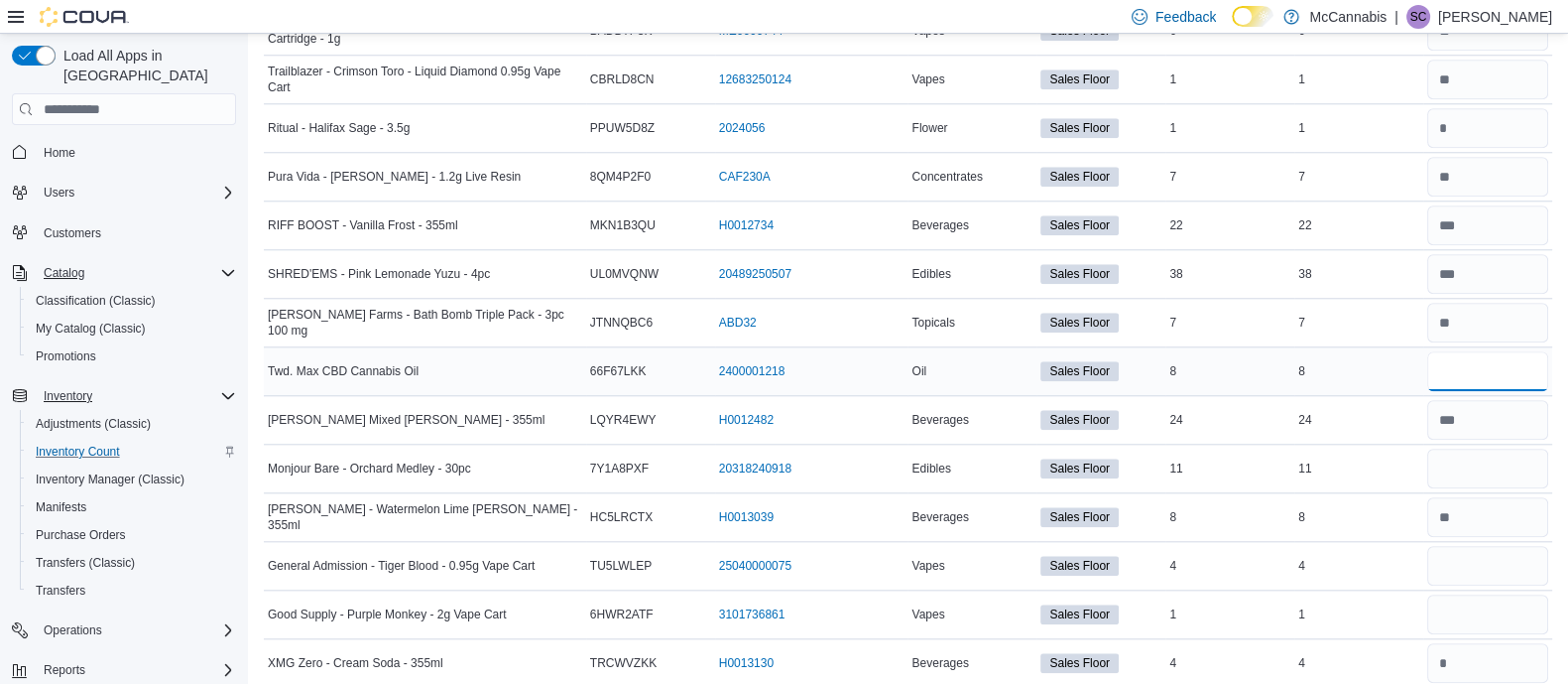
click at [1481, 359] on input "number" at bounding box center [1487, 371] width 121 height 40
type input "*"
click at [1479, 454] on input "number" at bounding box center [1487, 468] width 121 height 40
type input "**"
type input "*"
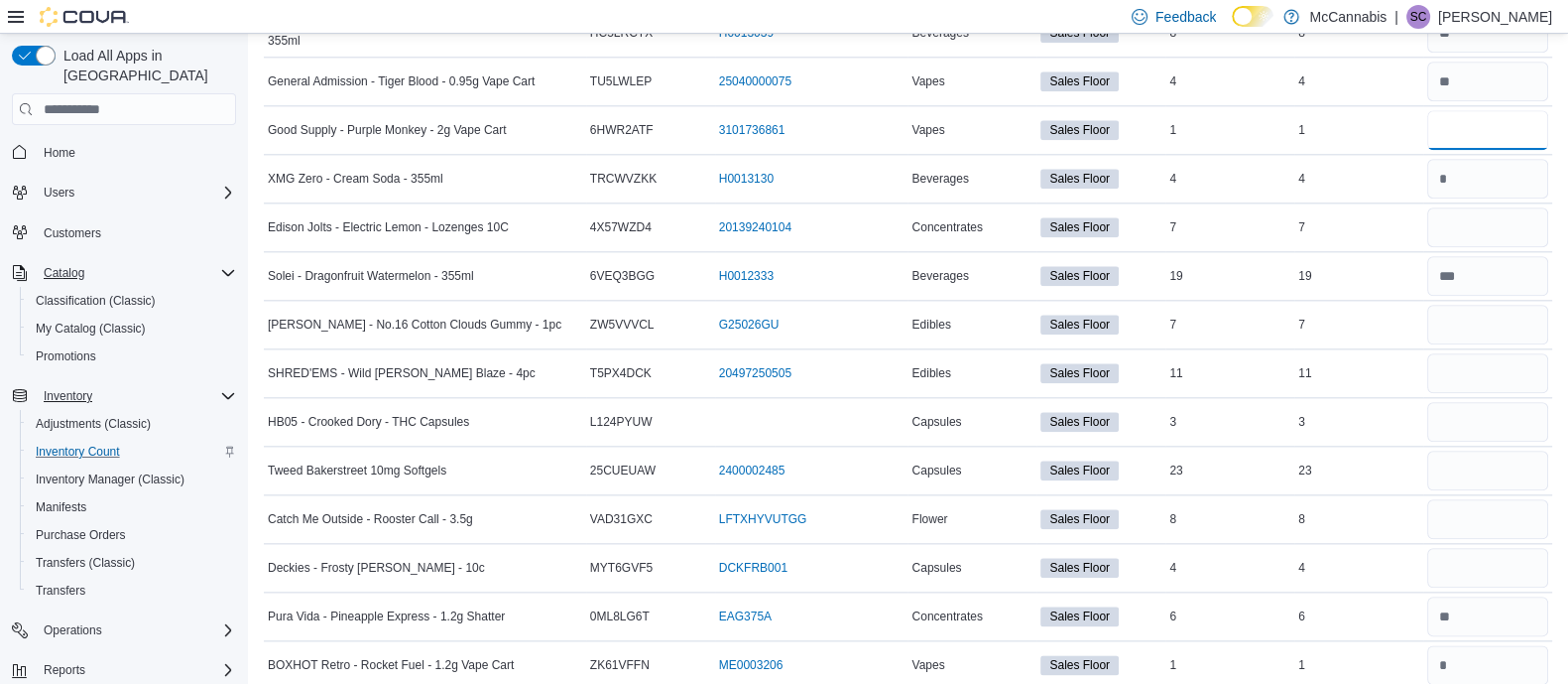
scroll to position [2915, 0]
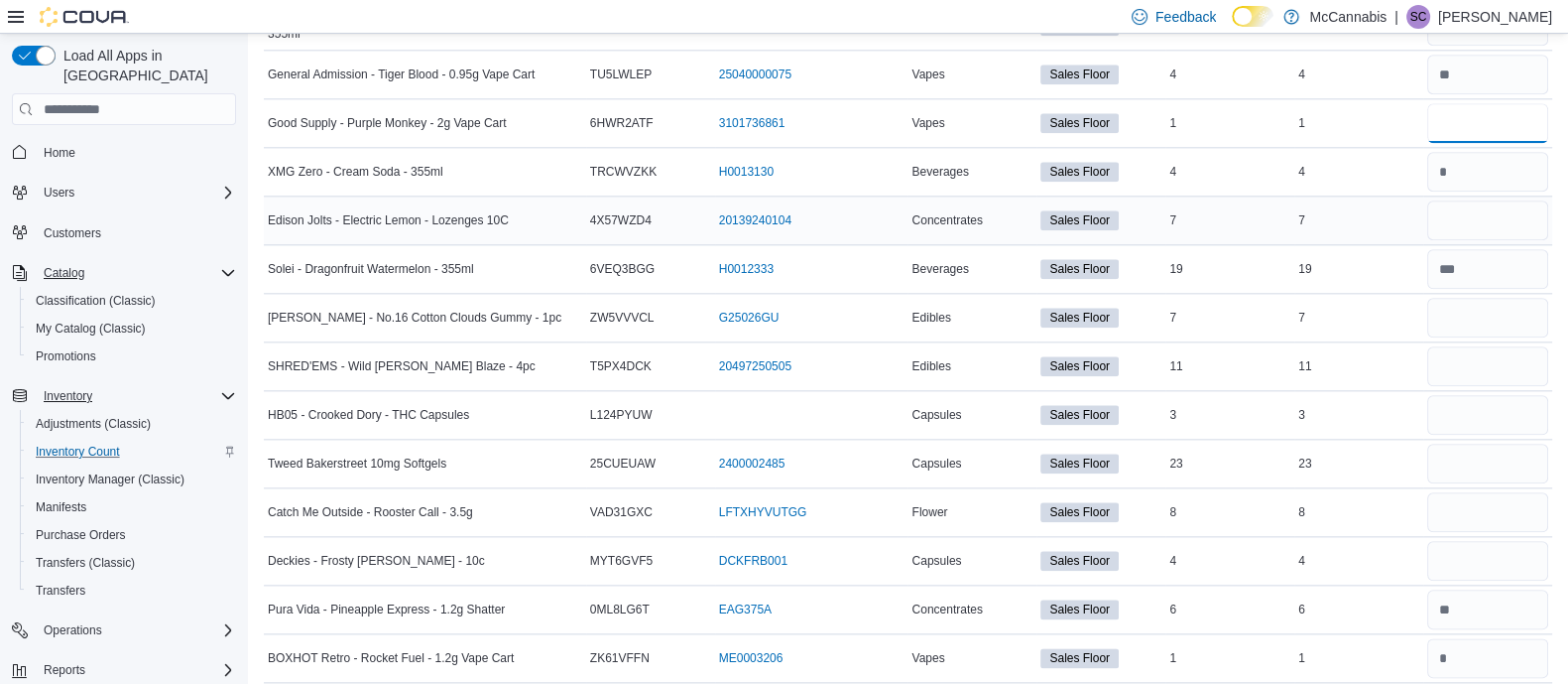
type input "*"
click at [1464, 216] on input "number" at bounding box center [1487, 221] width 121 height 40
type input "*"
click at [1473, 363] on input "number" at bounding box center [1487, 366] width 121 height 40
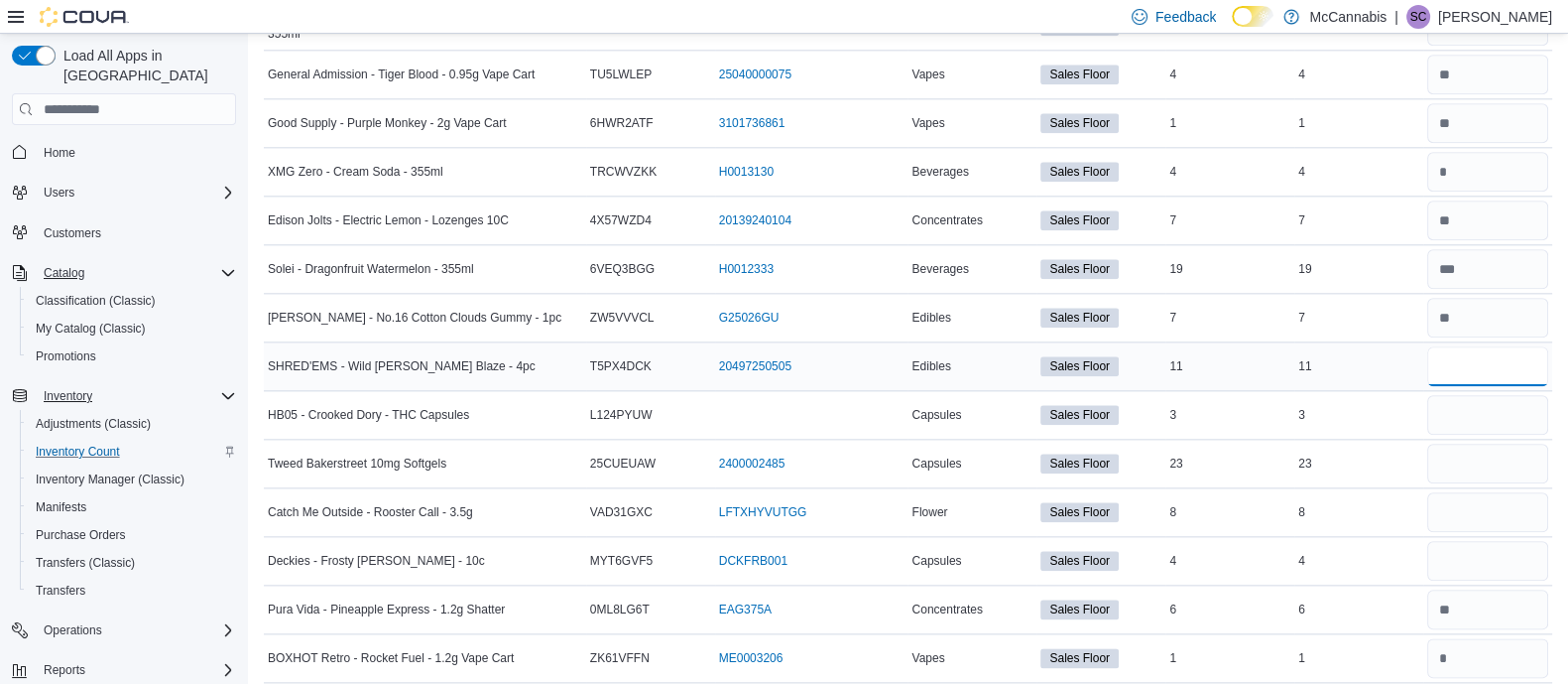
type input "**"
type input "*"
type input "**"
type input "*"
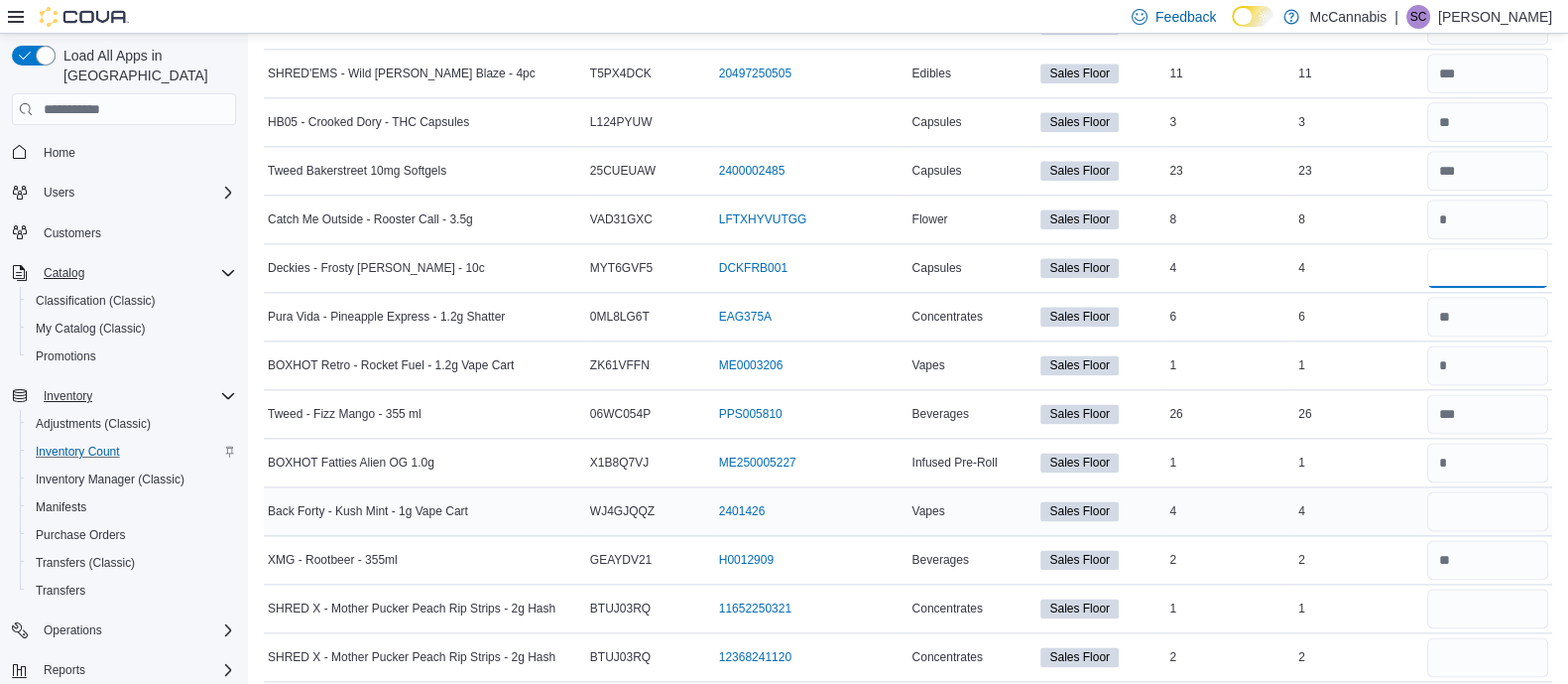
type input "*"
click at [1475, 503] on input "number" at bounding box center [1487, 511] width 121 height 40
type input "*"
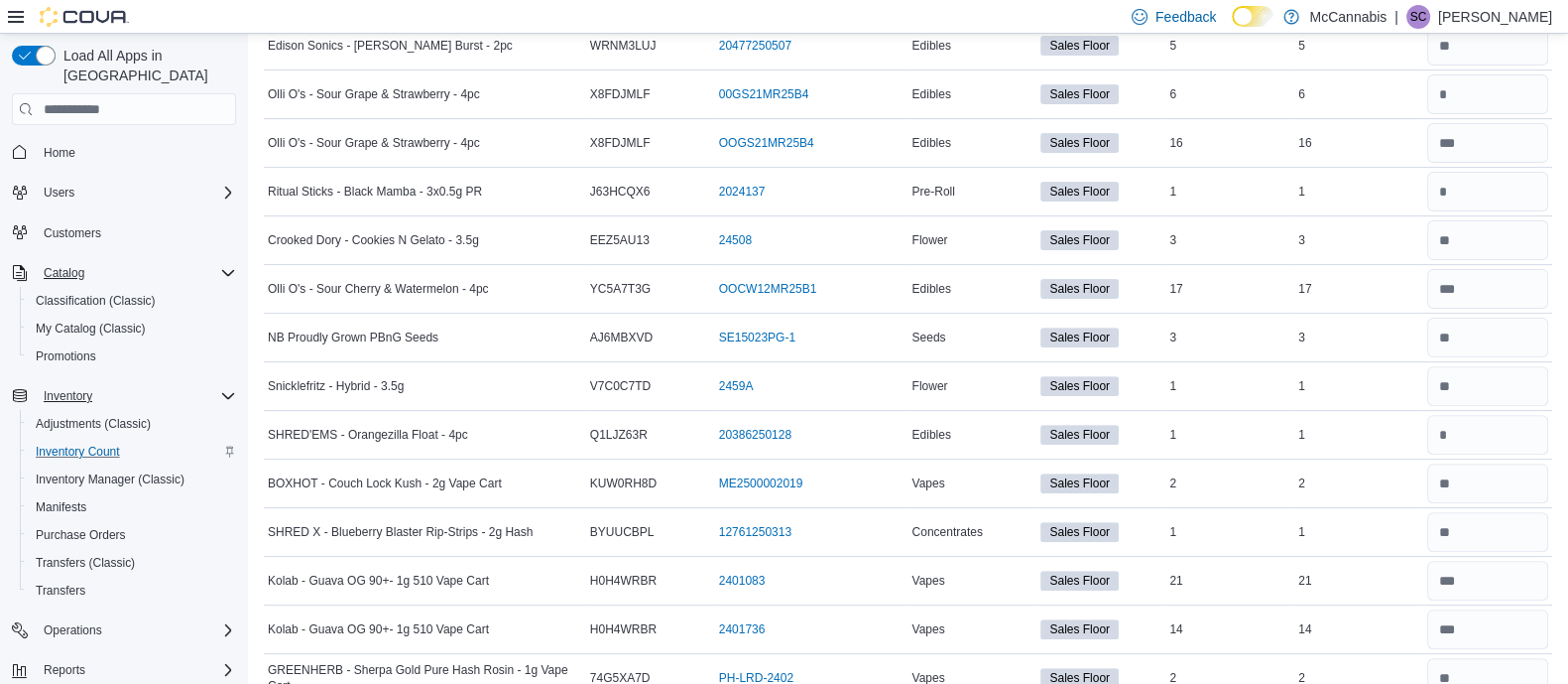
scroll to position [0, 0]
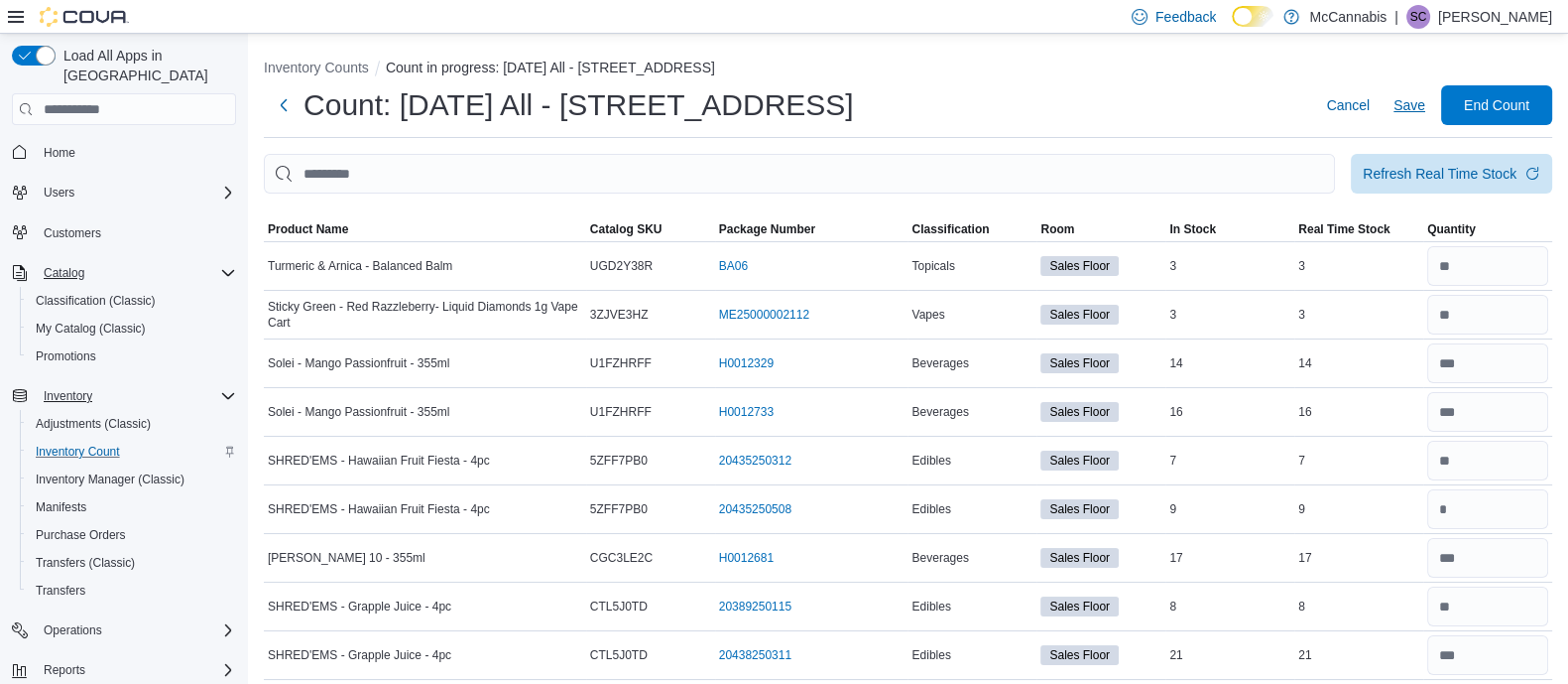
type input "*"
click at [1425, 110] on span "Save" at bounding box center [1410, 105] width 32 height 20
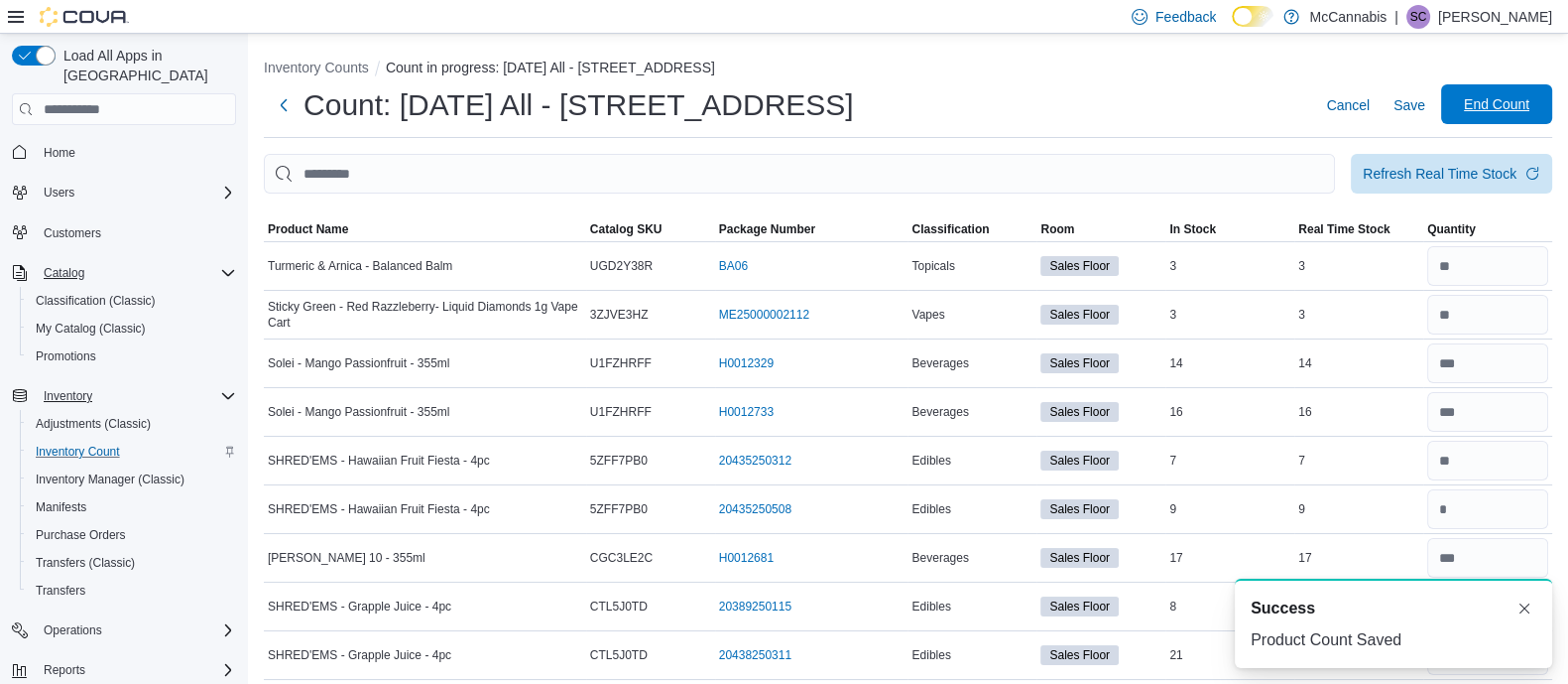
click at [1501, 90] on span "End Count" at bounding box center [1496, 104] width 87 height 40
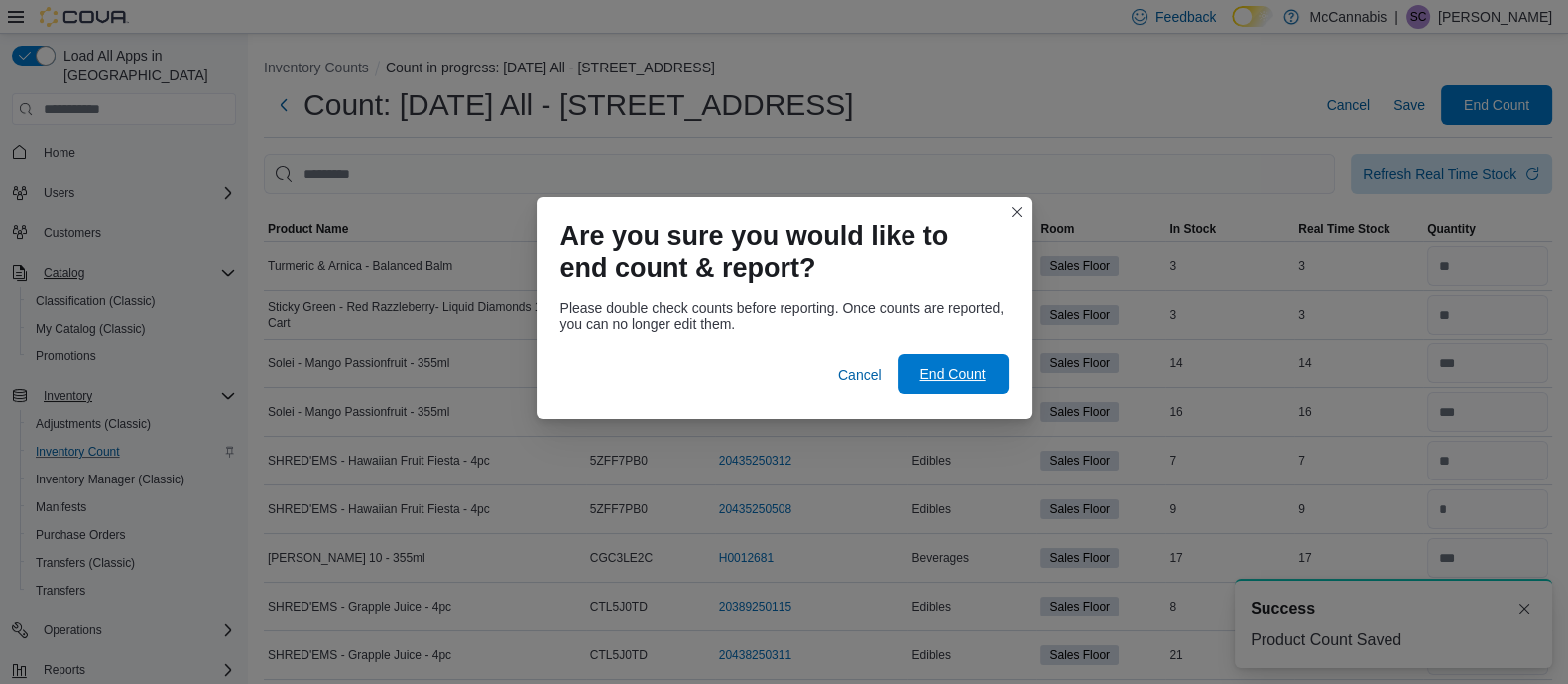
click at [945, 374] on span "End Count" at bounding box center [952, 374] width 66 height 20
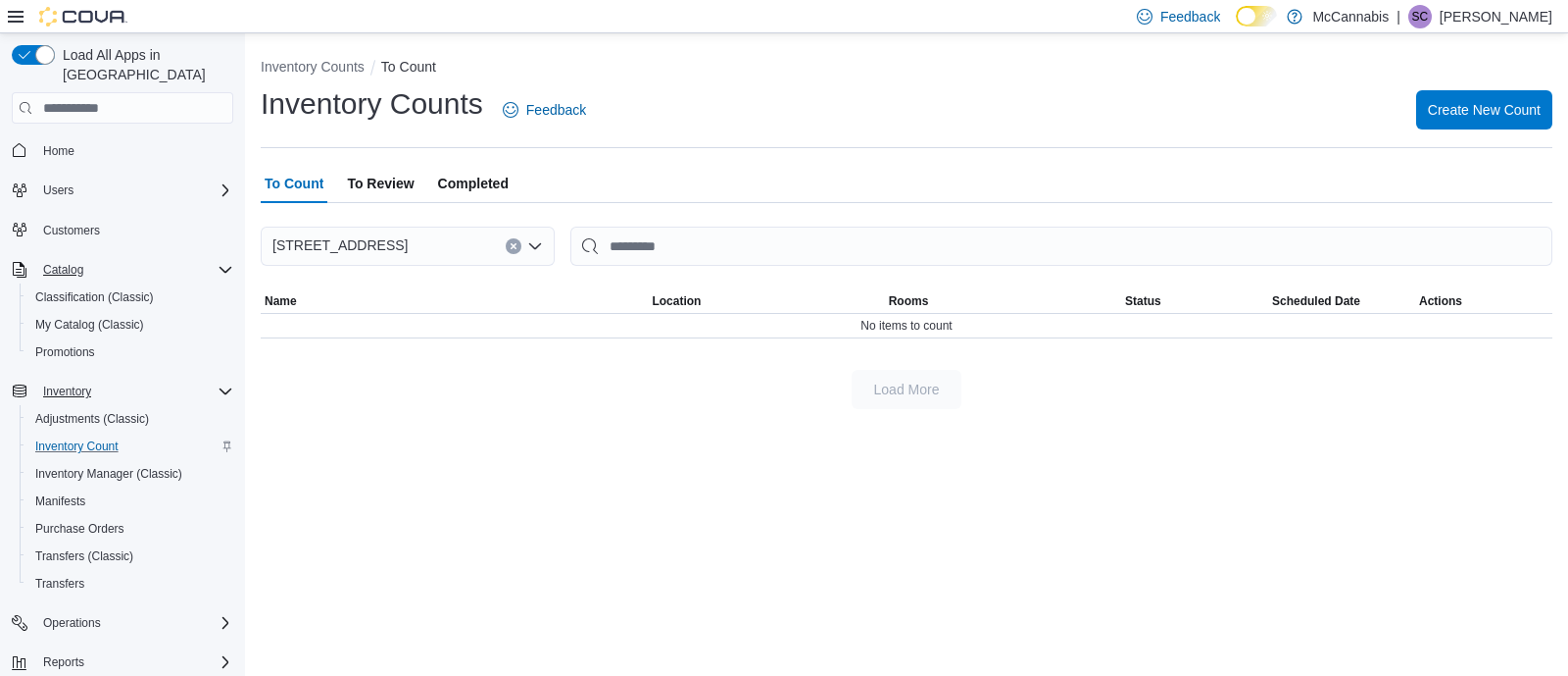
click at [389, 178] on span "To Review" at bounding box center [381, 184] width 67 height 39
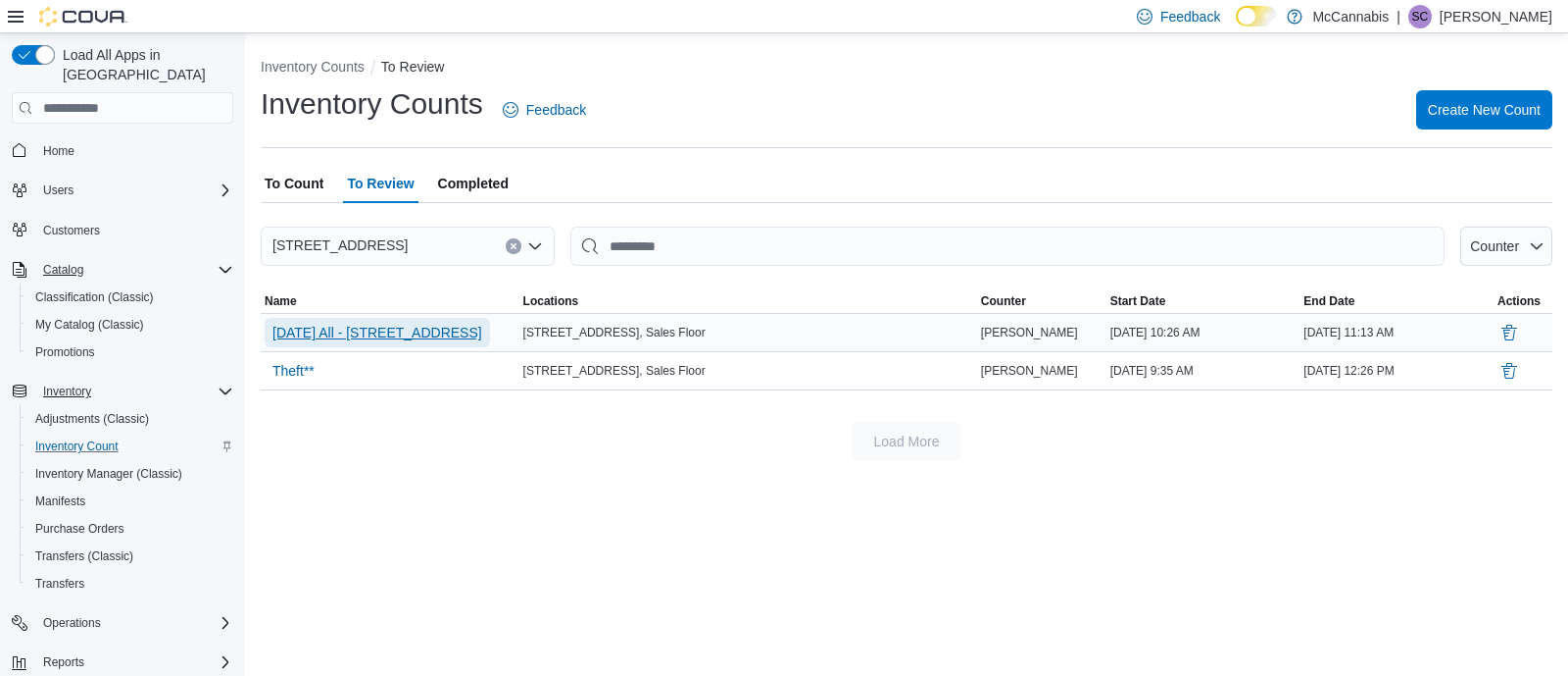
click at [468, 329] on span "[DATE] All - [STREET_ADDRESS]" at bounding box center [377, 333] width 210 height 20
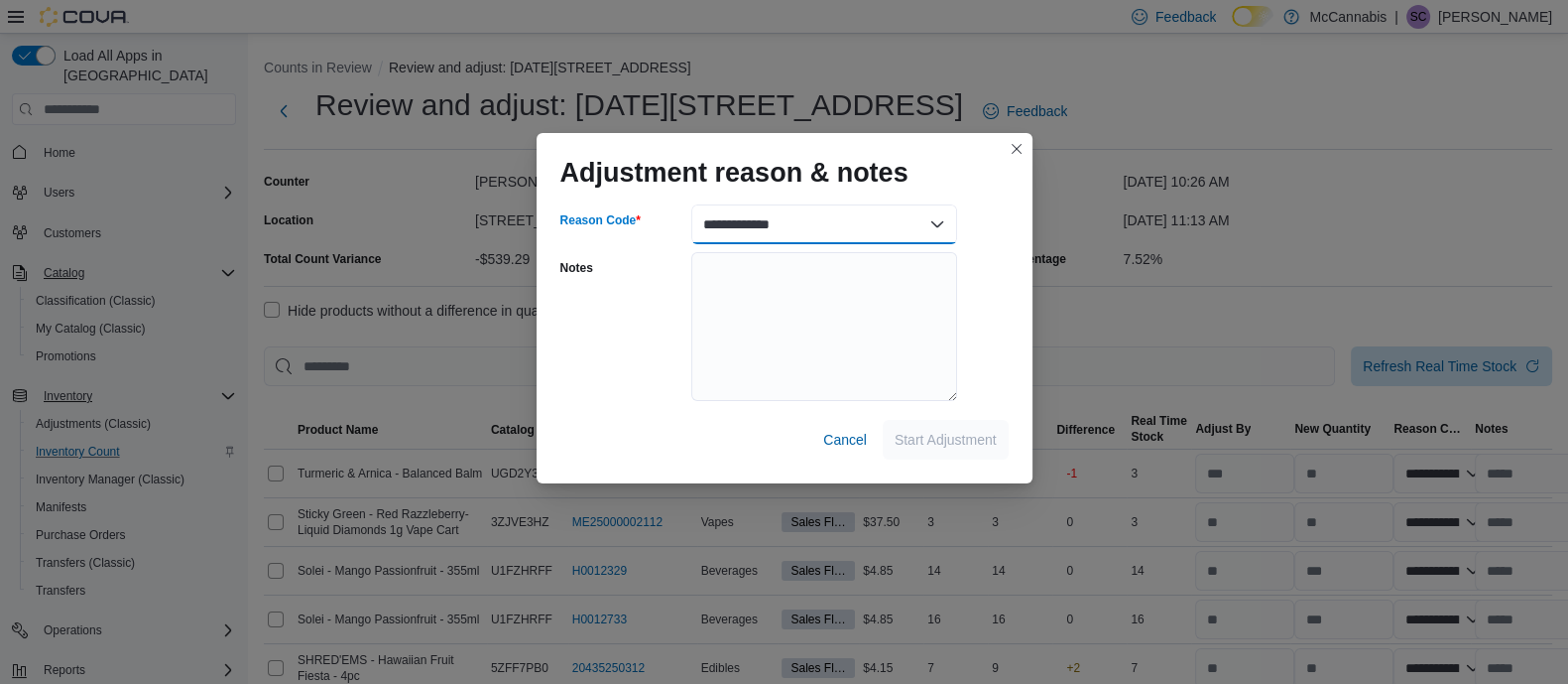
click at [922, 229] on select "**********" at bounding box center [824, 225] width 265 height 40
select select "**********"
click at [692, 205] on select "**********" at bounding box center [824, 225] width 265 height 40
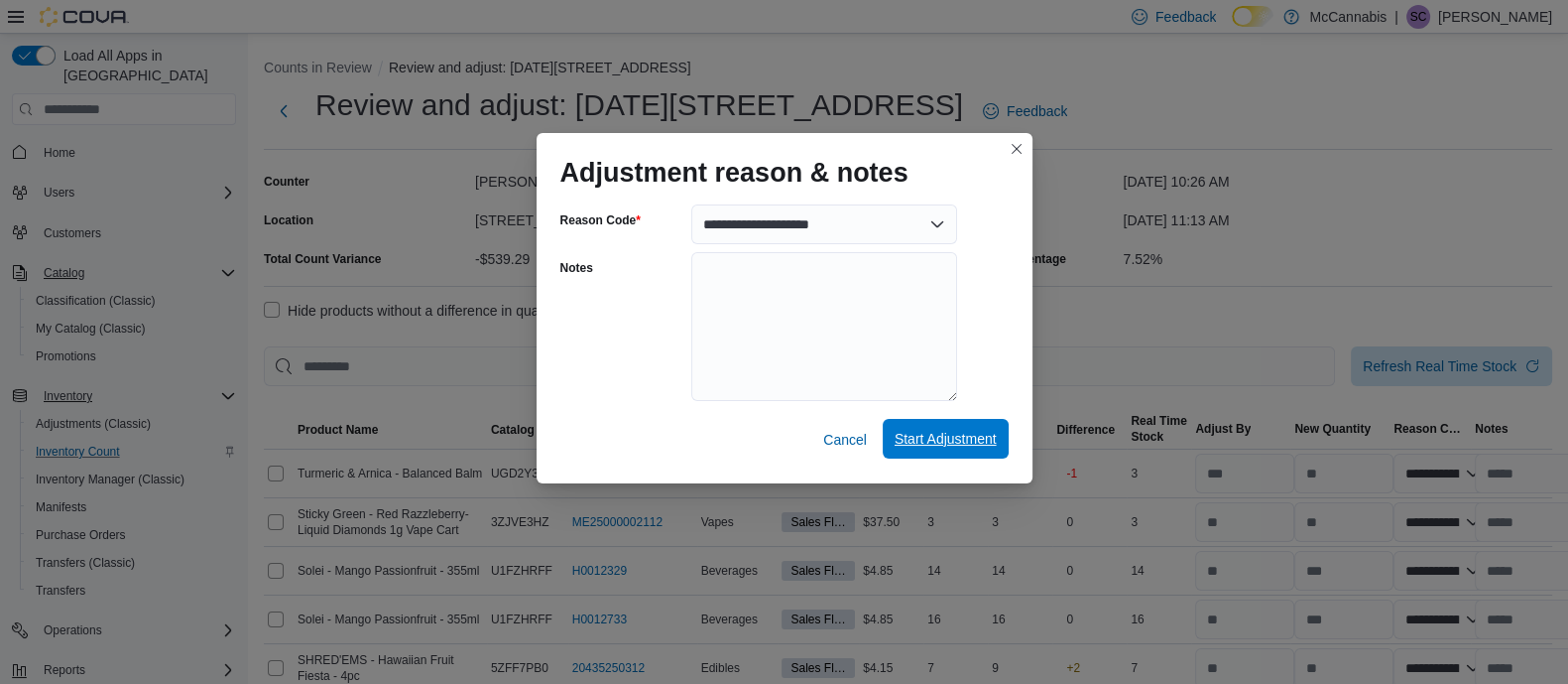
click at [952, 430] on span "Start Adjustment" at bounding box center [946, 438] width 102 height 20
select select "**********"
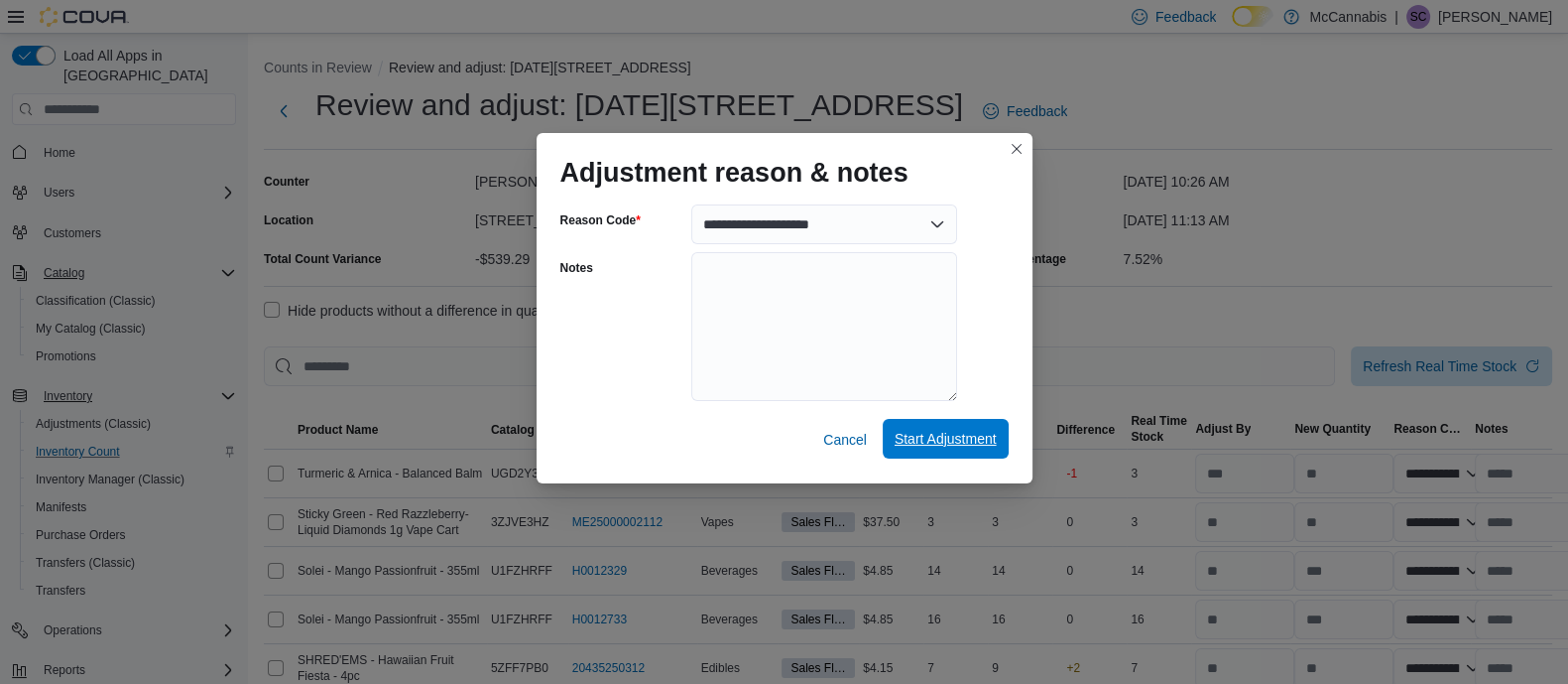
select select "**********"
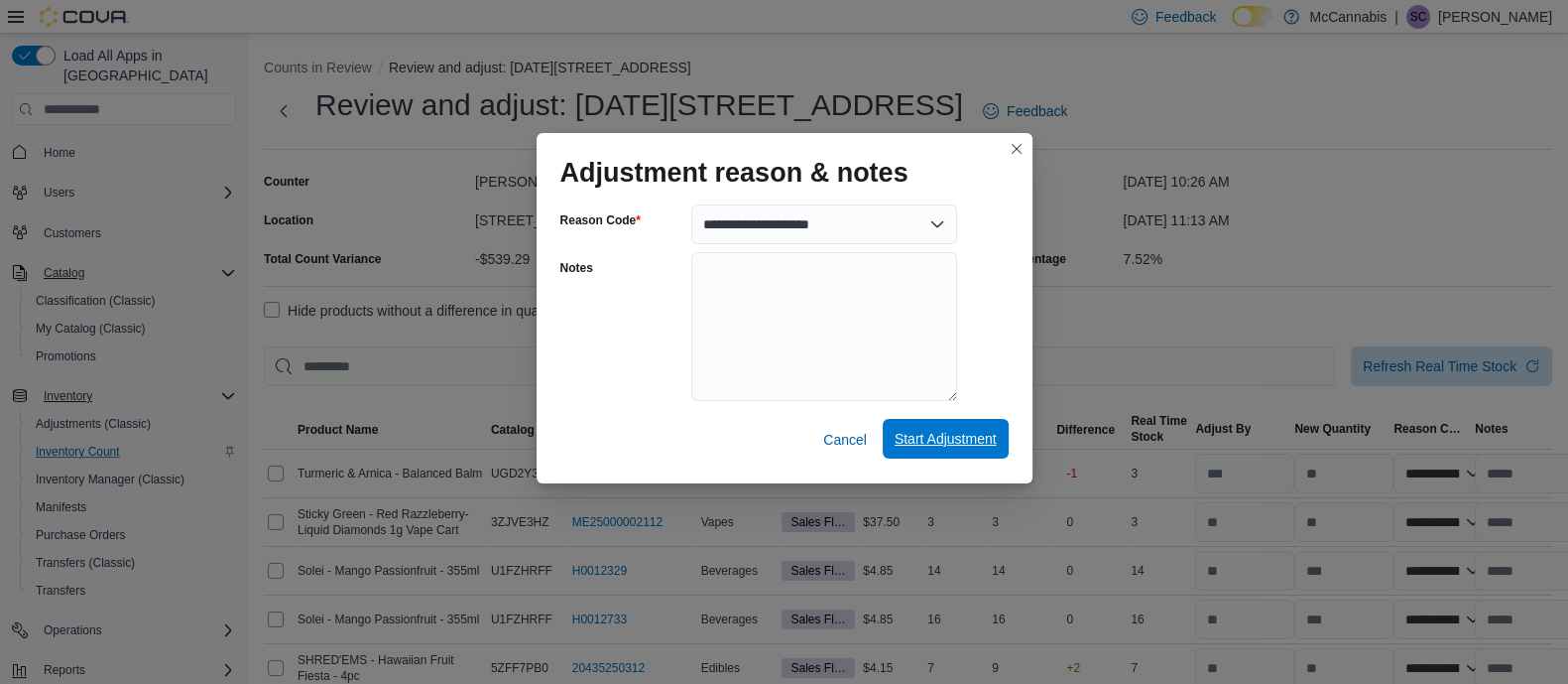
select select "**********"
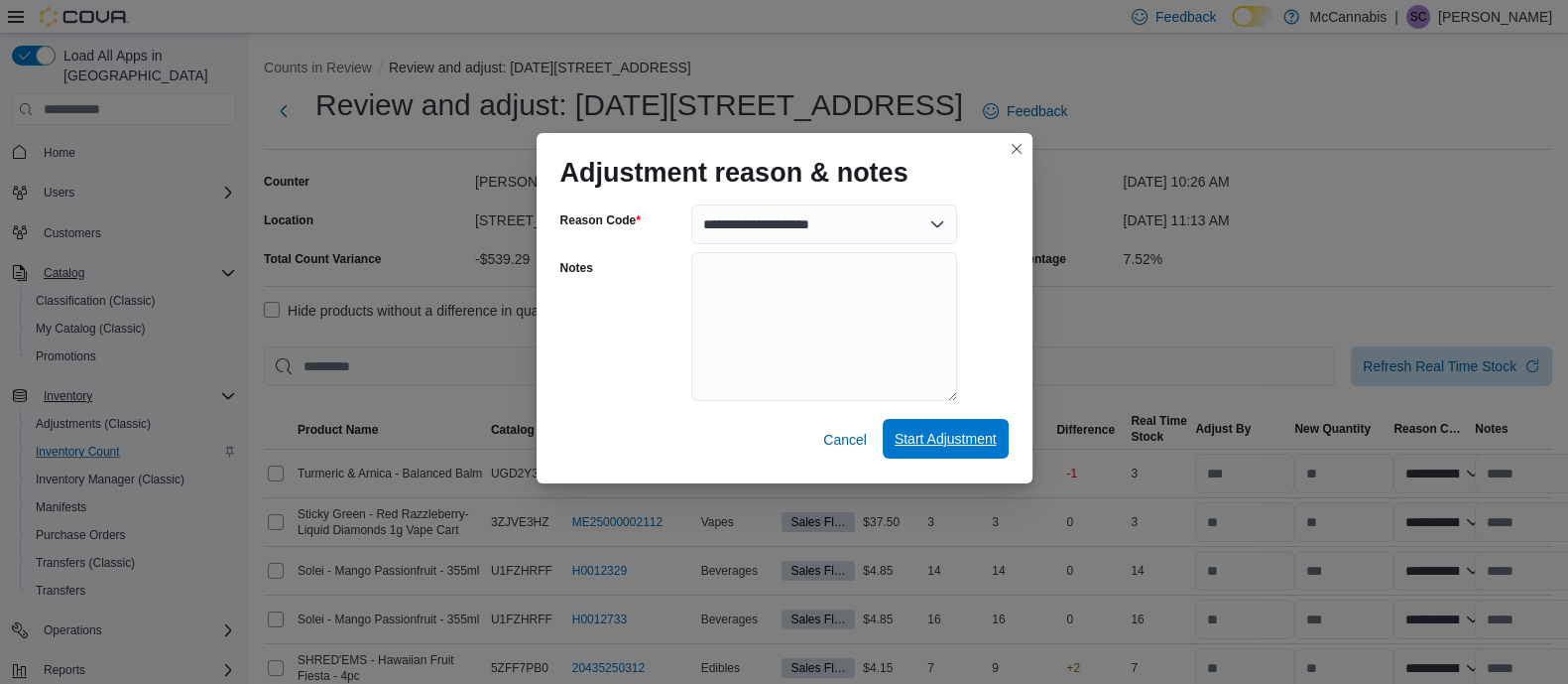
select select "**********"
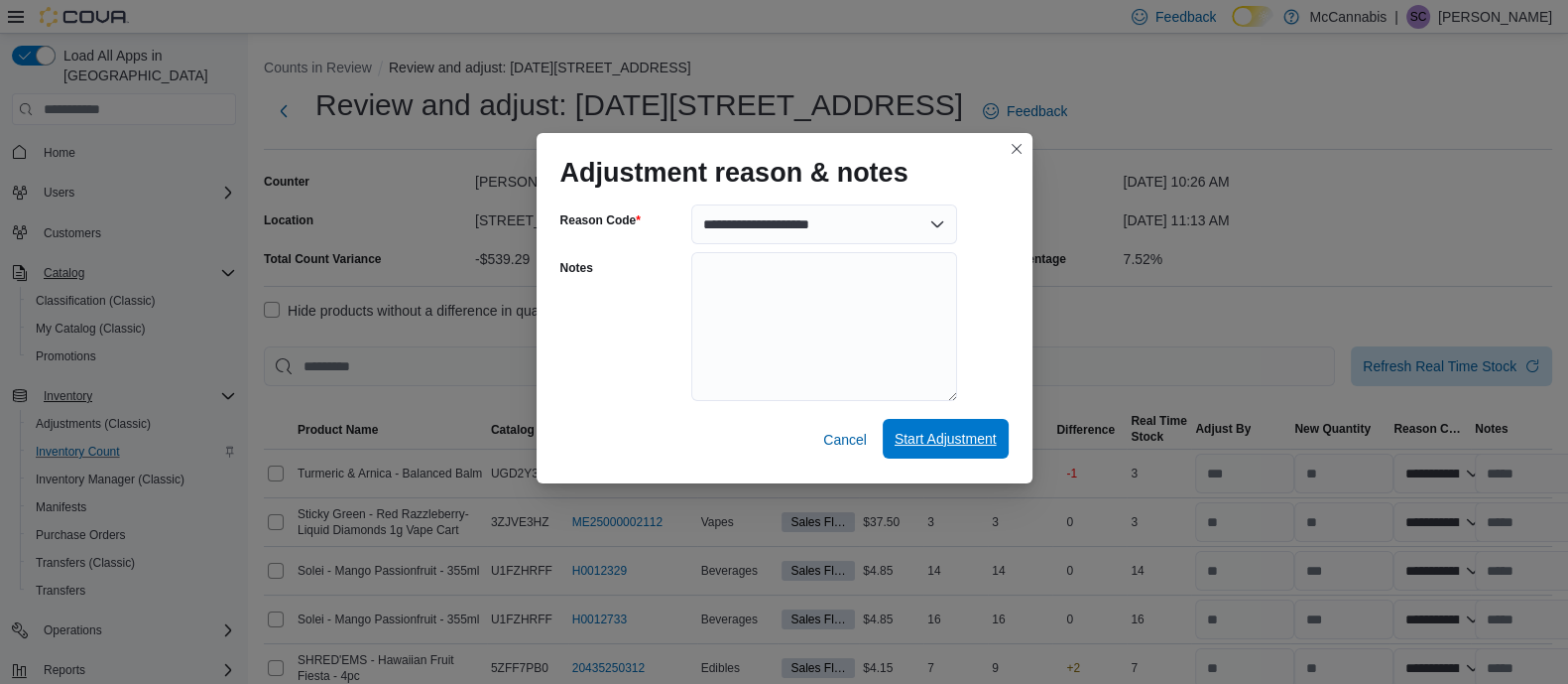
select select "**********"
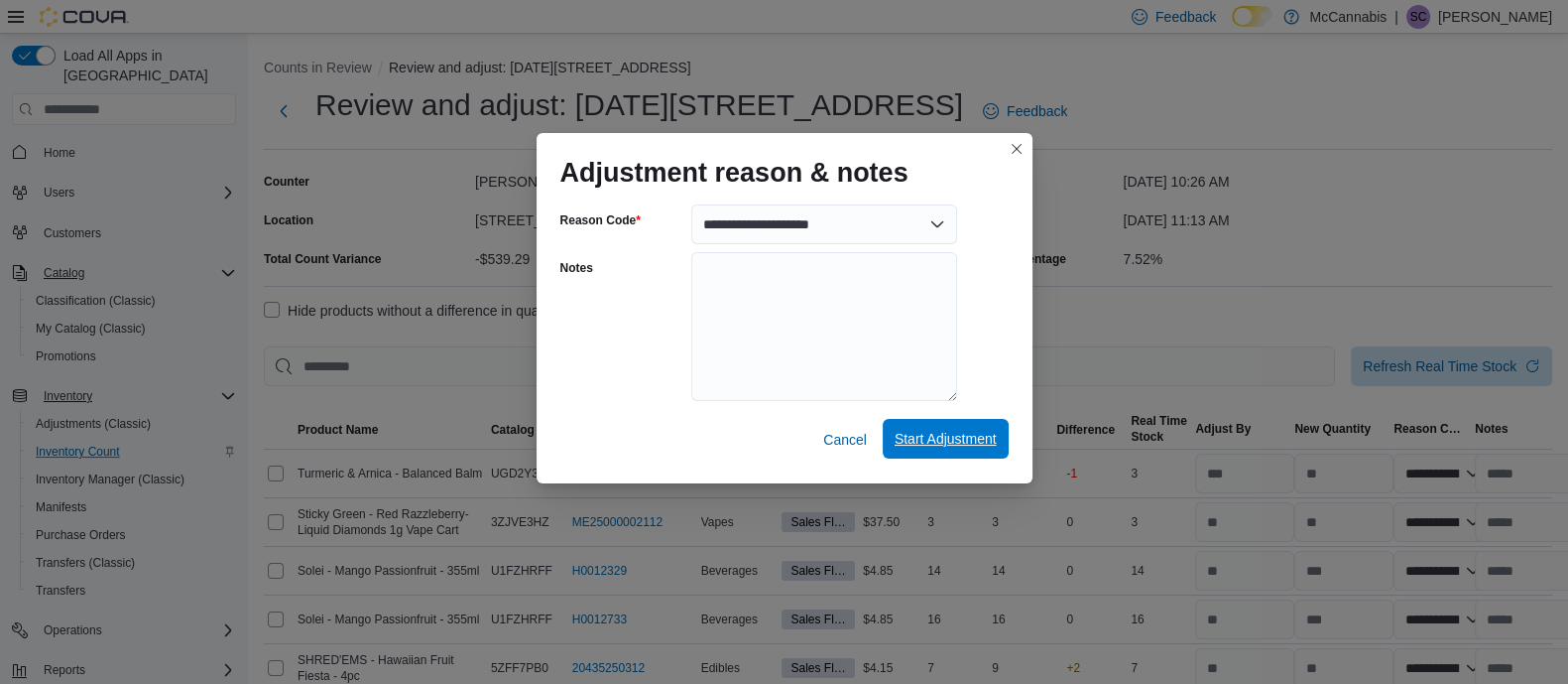
select select "**********"
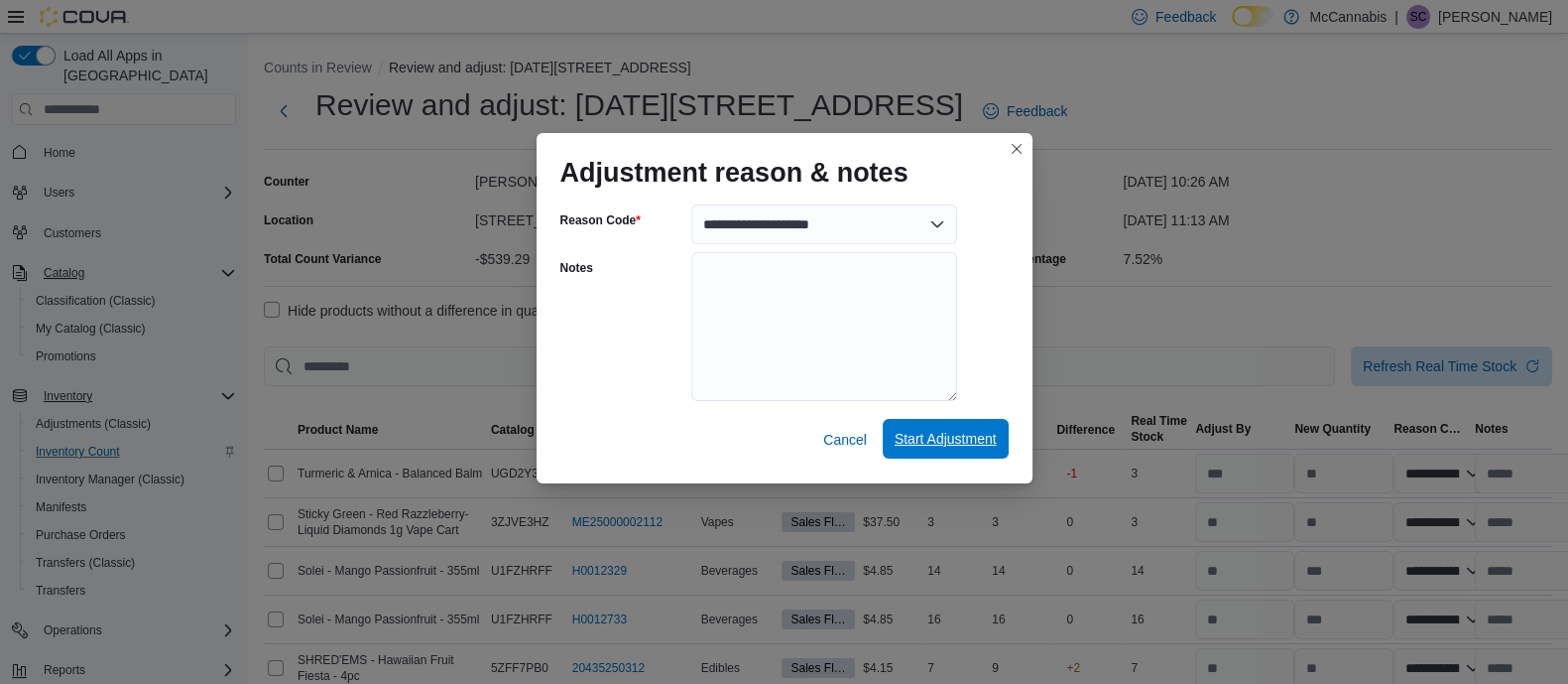
select select "**********"
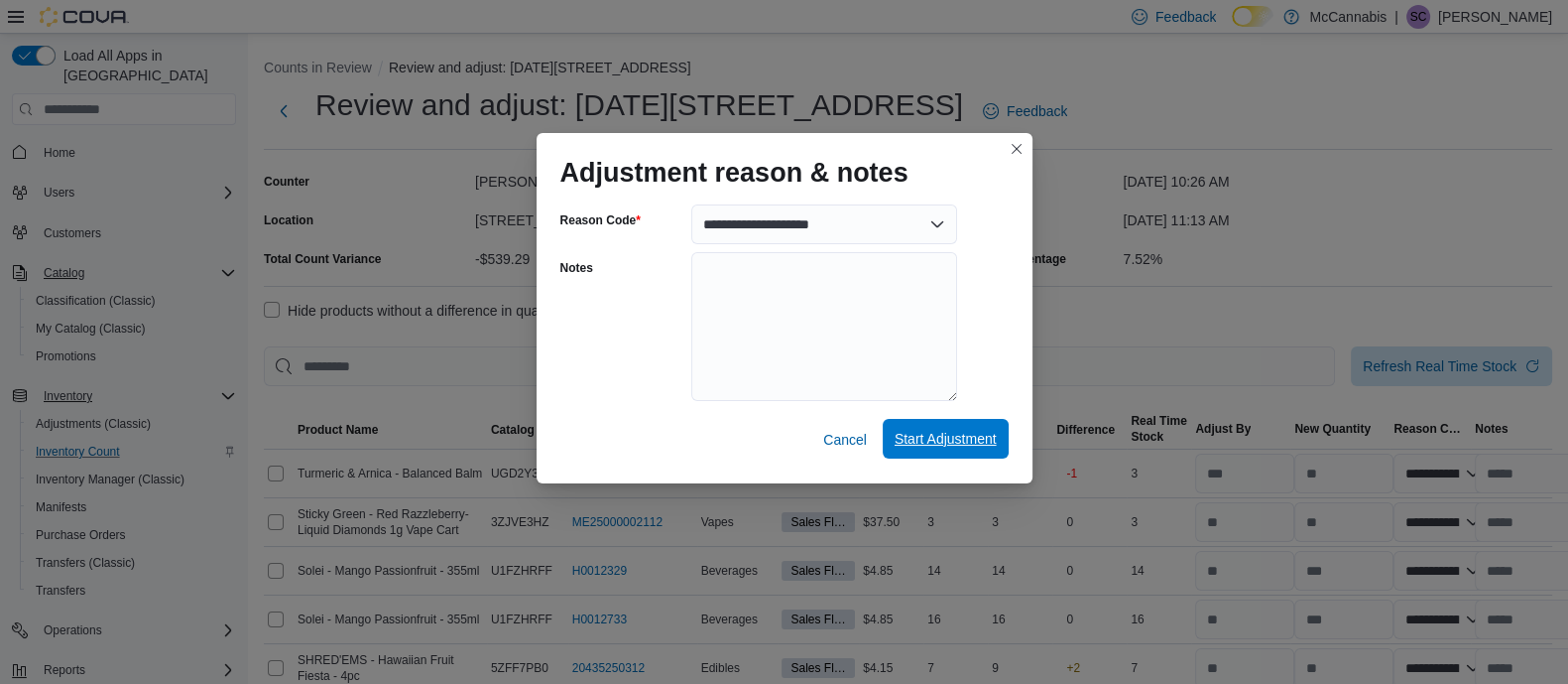
select select "**********"
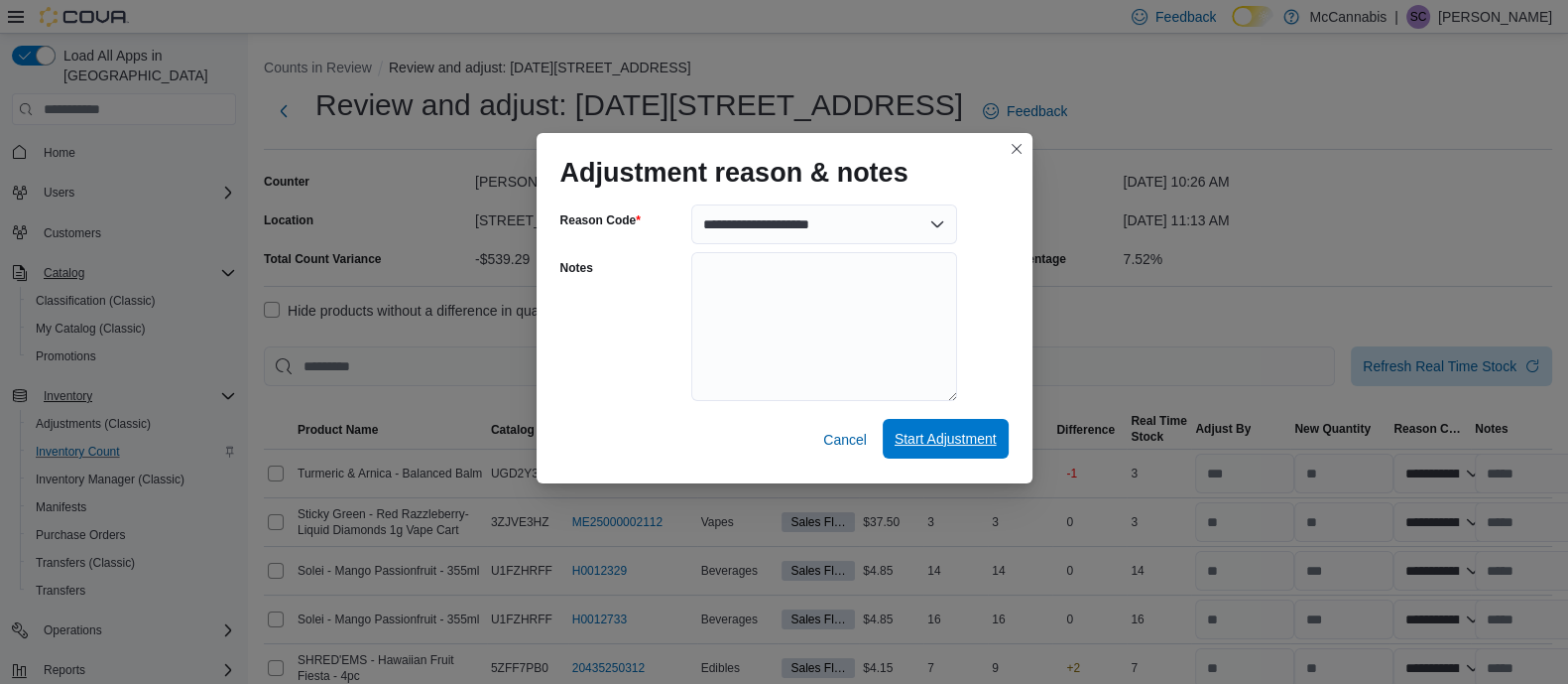
select select "**********"
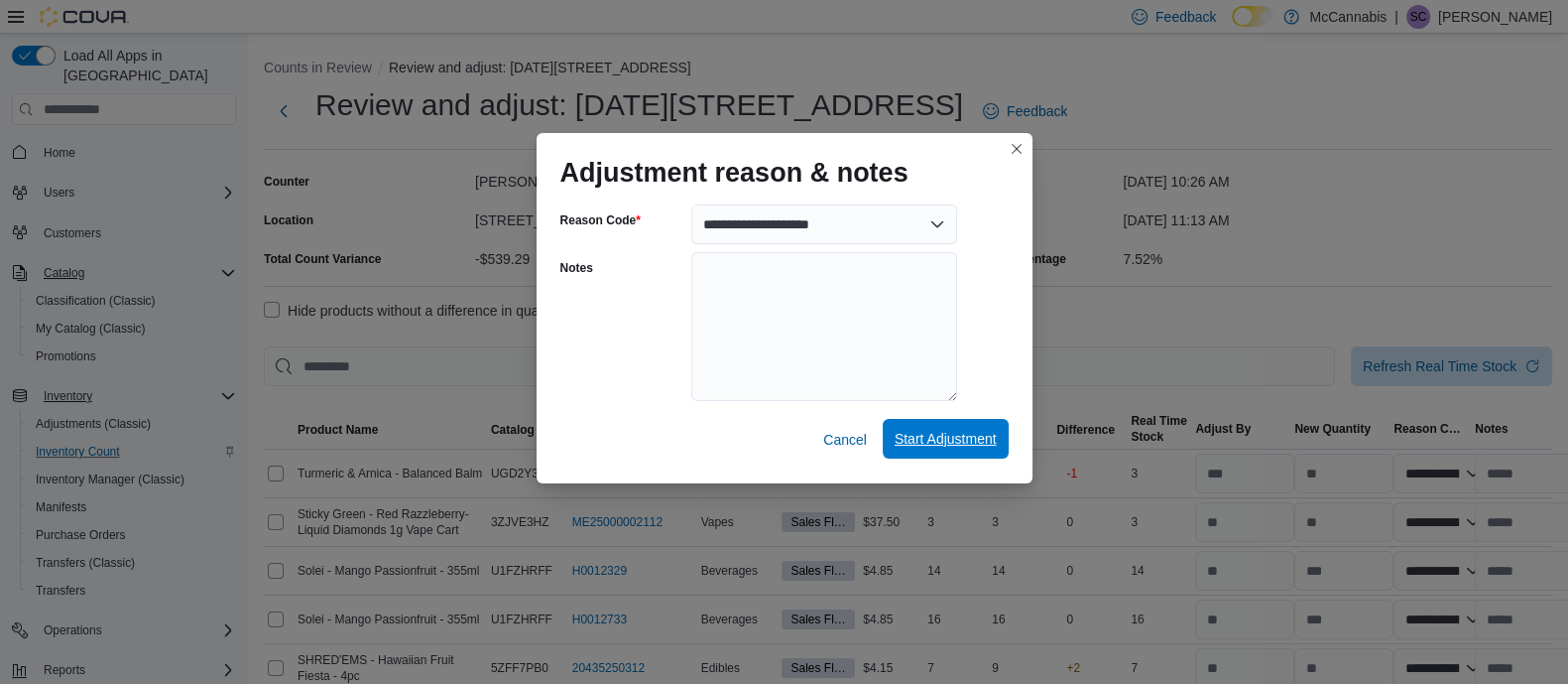
select select "**********"
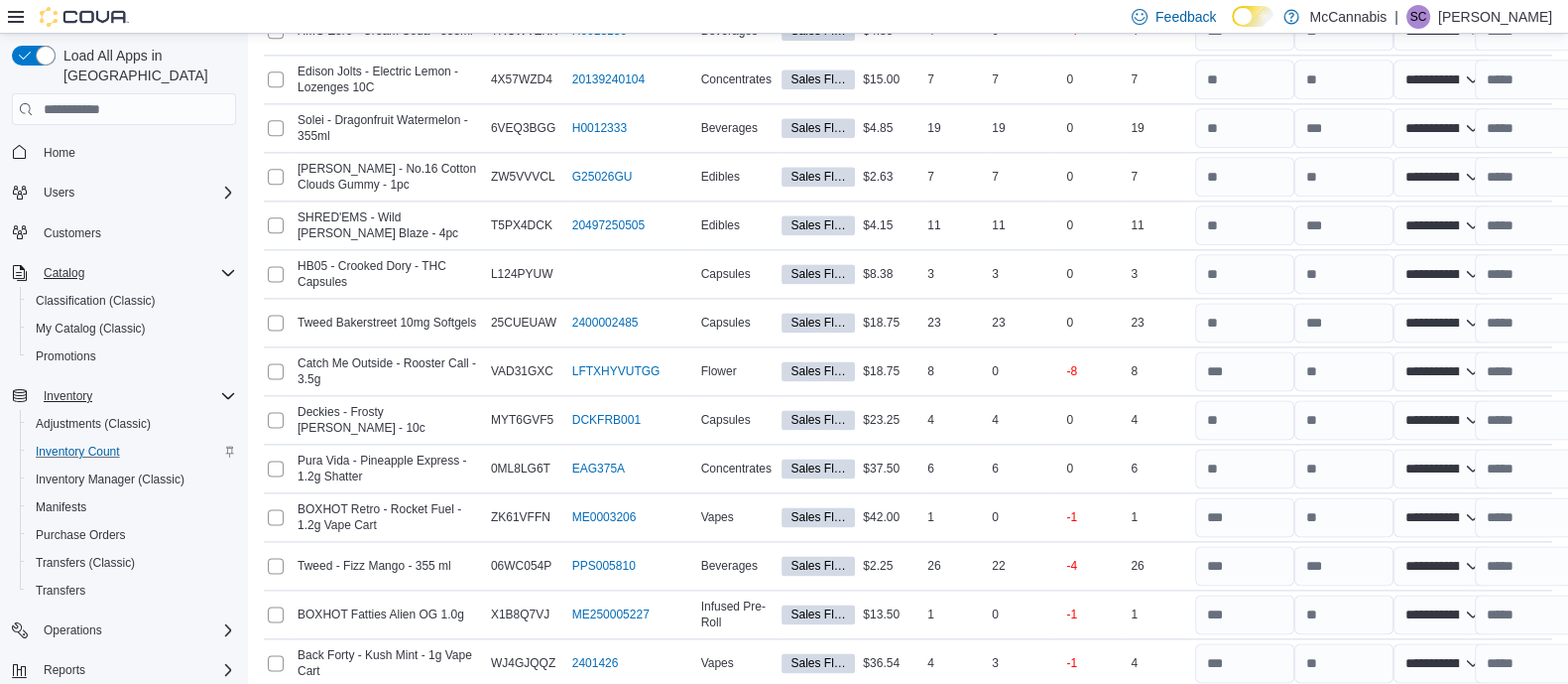
scroll to position [3472, 0]
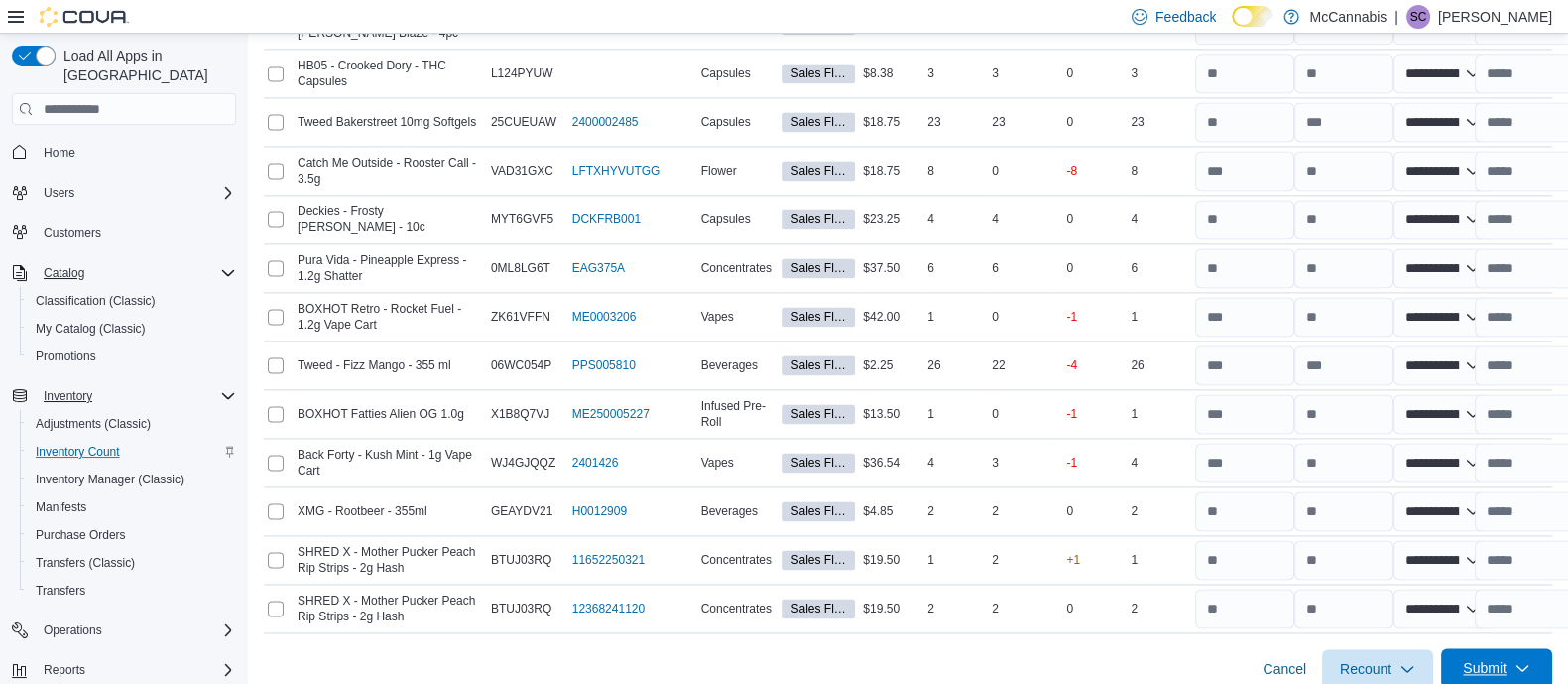
click at [1507, 658] on span "Submit" at bounding box center [1485, 668] width 44 height 20
click at [1473, 559] on span "Submit Adjustments" at bounding box center [1435, 560] width 123 height 20
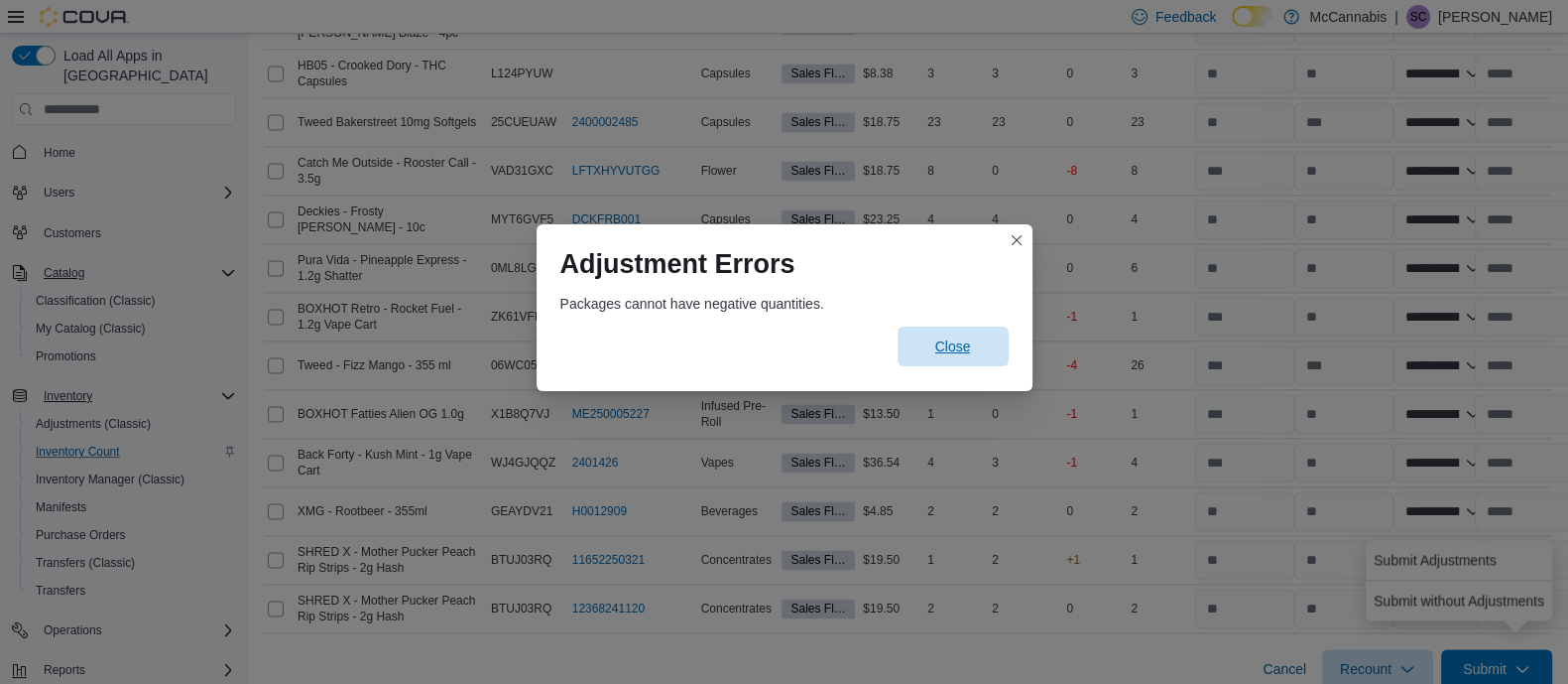
click at [937, 340] on span "Close" at bounding box center [953, 346] width 36 height 20
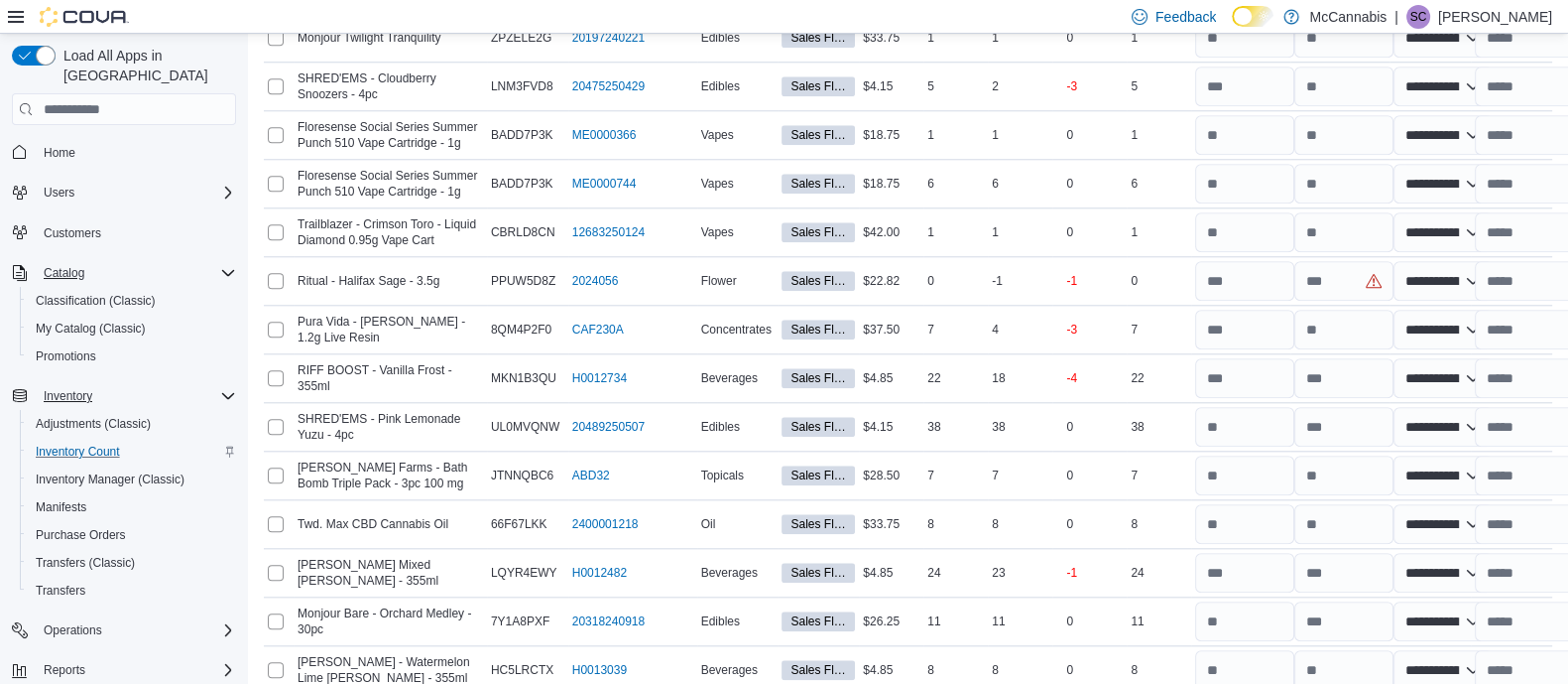
scroll to position [2469, 0]
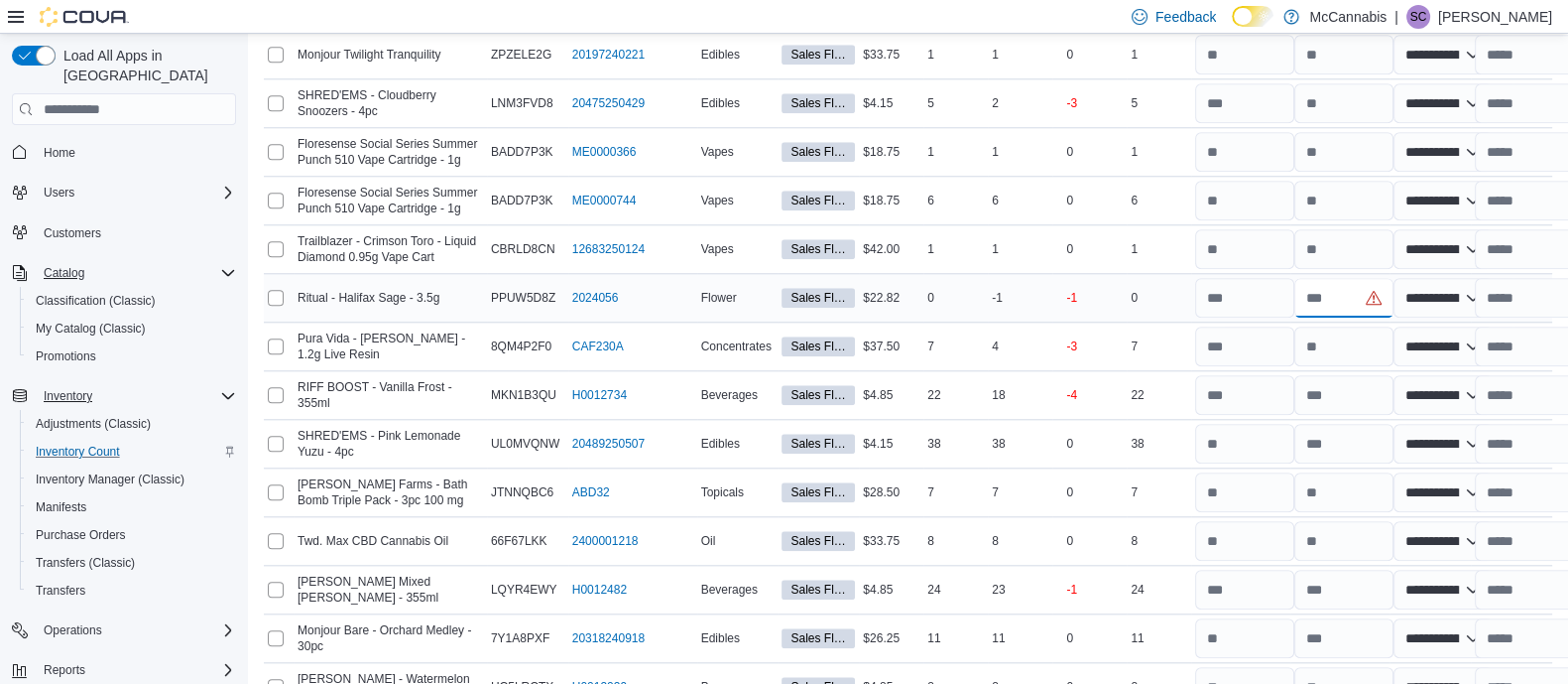
drag, startPoint x: 1354, startPoint y: 275, endPoint x: 1275, endPoint y: 285, distance: 79.6
click at [1275, 285] on tr "**********" at bounding box center [907, 298] width 1289 height 49
click at [1275, 285] on input "number" at bounding box center [1245, 298] width 99 height 40
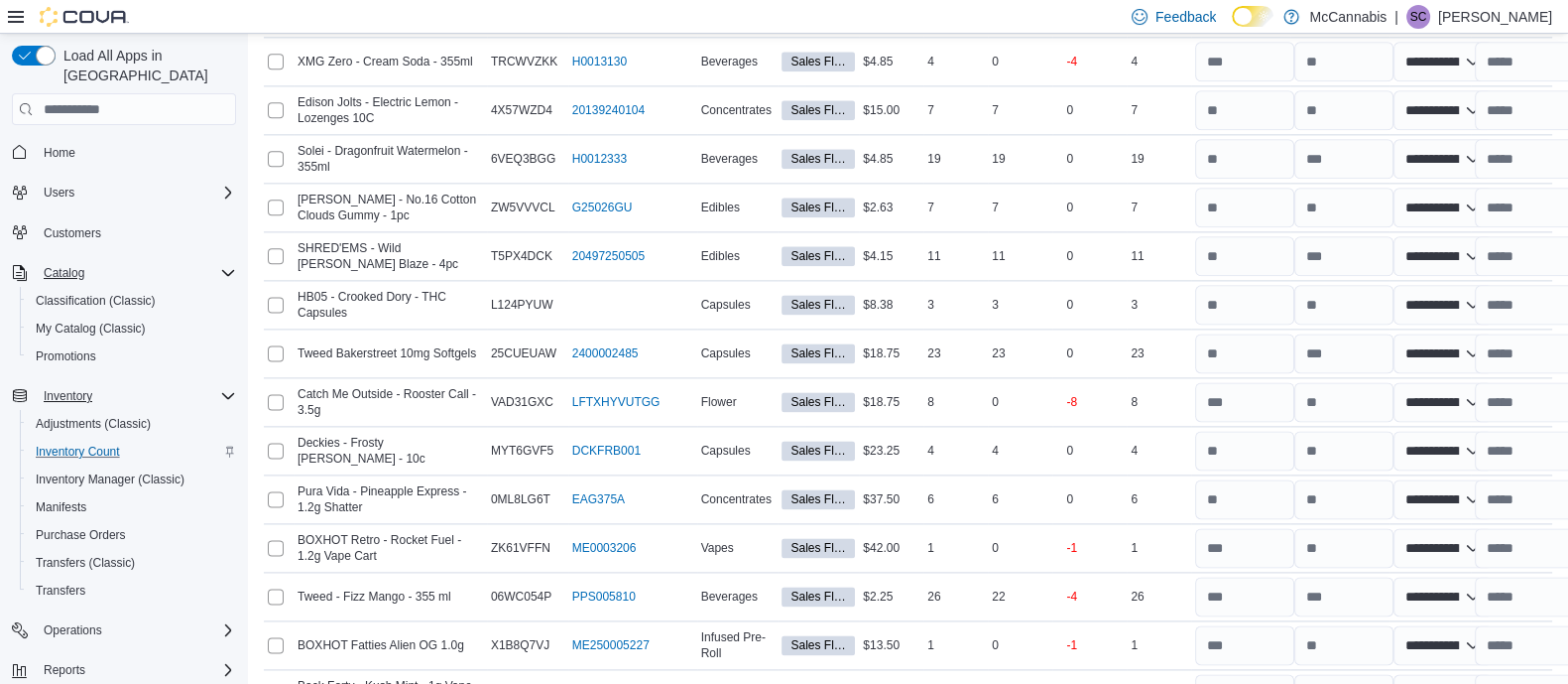
scroll to position [3472, 0]
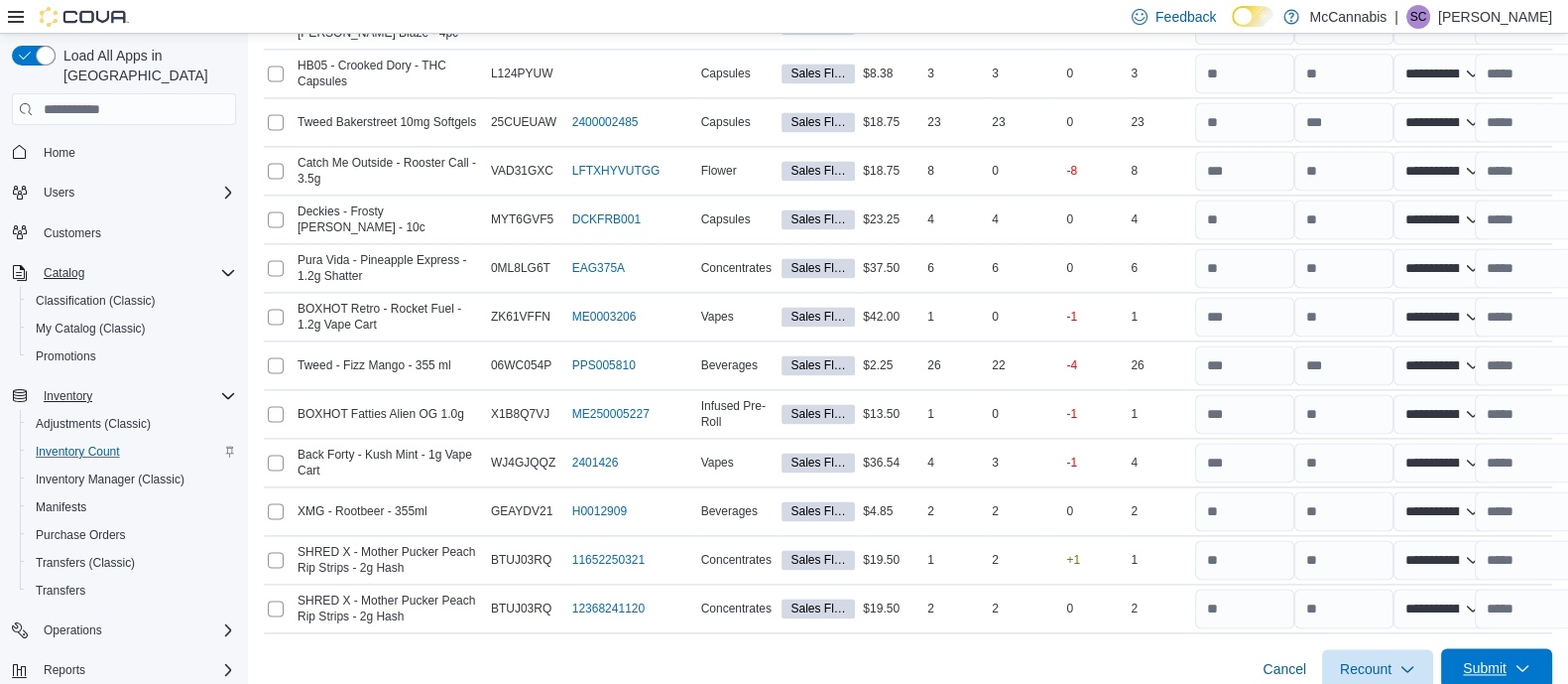
click at [1507, 658] on span "Submit" at bounding box center [1485, 668] width 44 height 20
click at [1431, 559] on span "Submit Adjustments" at bounding box center [1435, 560] width 123 height 20
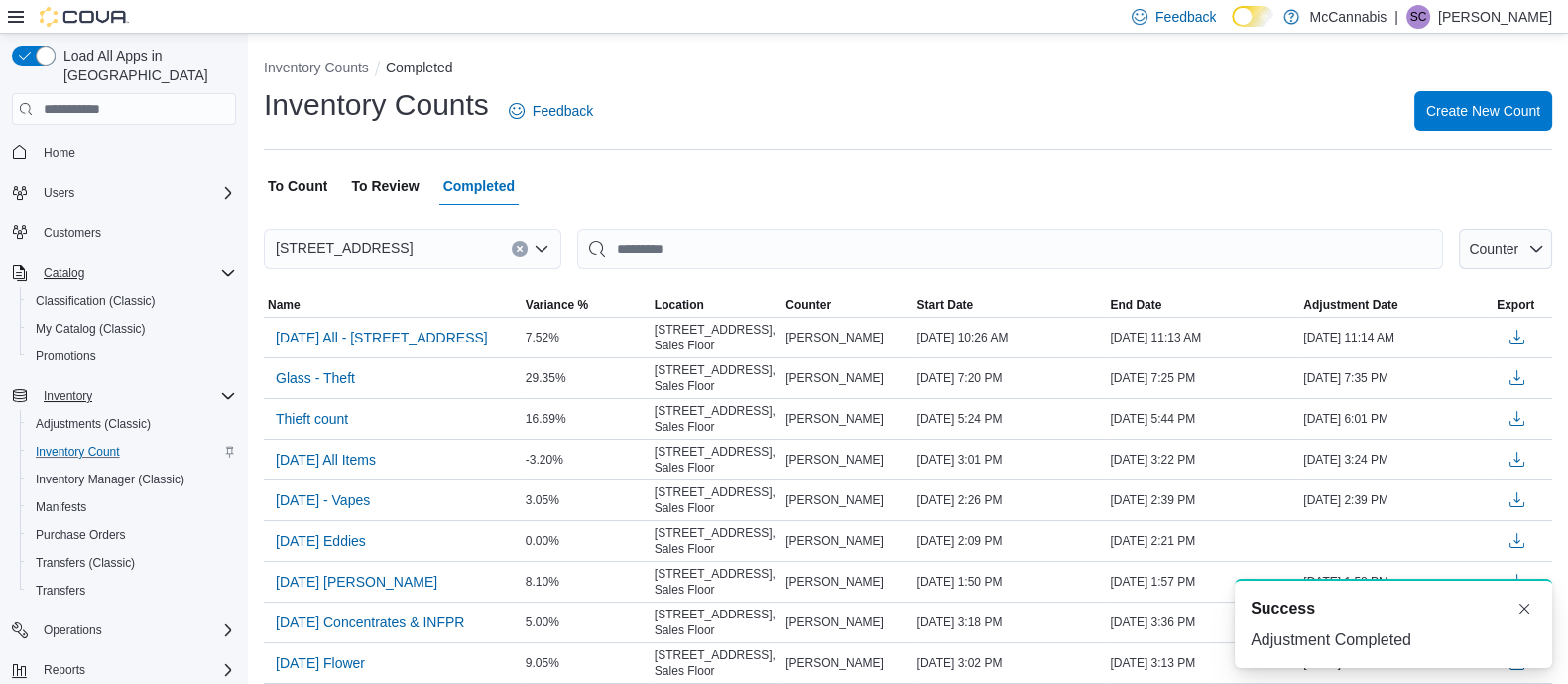
click at [1159, 74] on ol "Inventory Counts Completed" at bounding box center [907, 70] width 1289 height 24
